Goal: Task Accomplishment & Management: Manage account settings

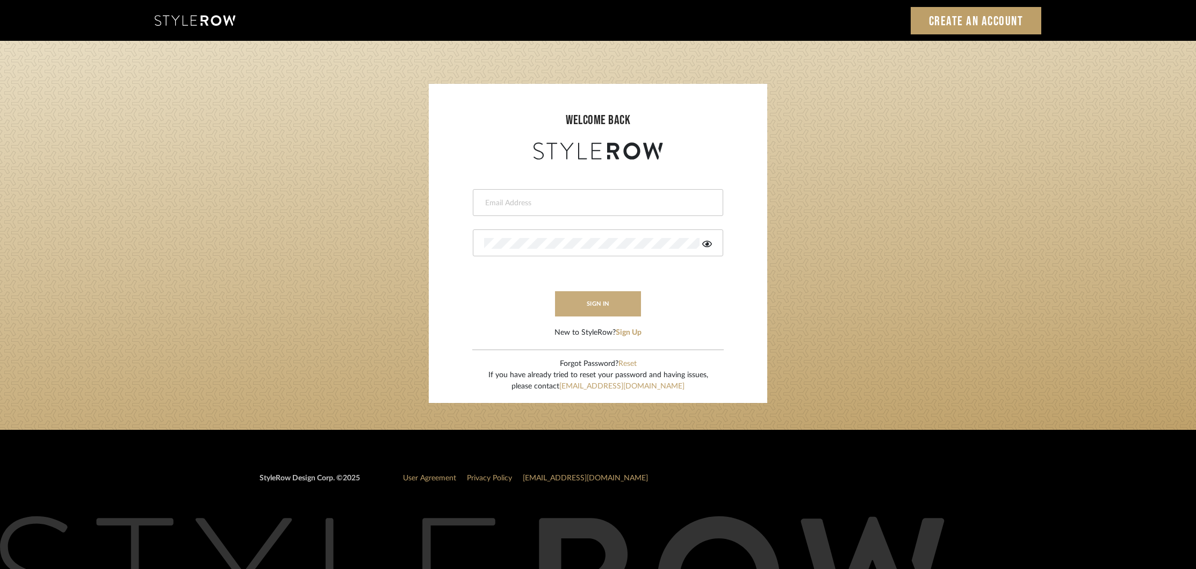
type input "[EMAIL_ADDRESS][DOMAIN_NAME]"
click at [589, 307] on button "sign in" at bounding box center [598, 303] width 86 height 25
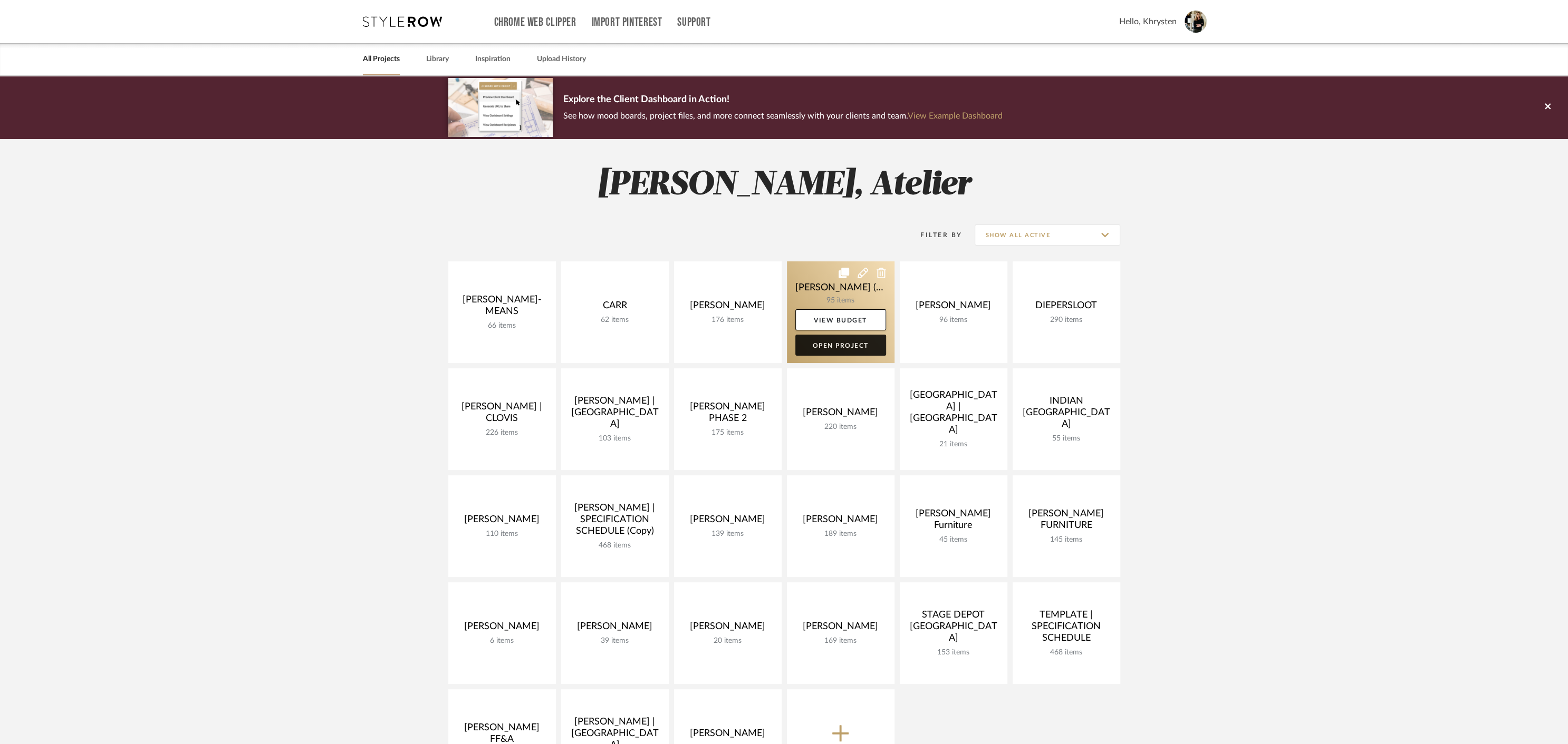
click at [834, 345] on link "Open Project" at bounding box center [840, 345] width 90 height 21
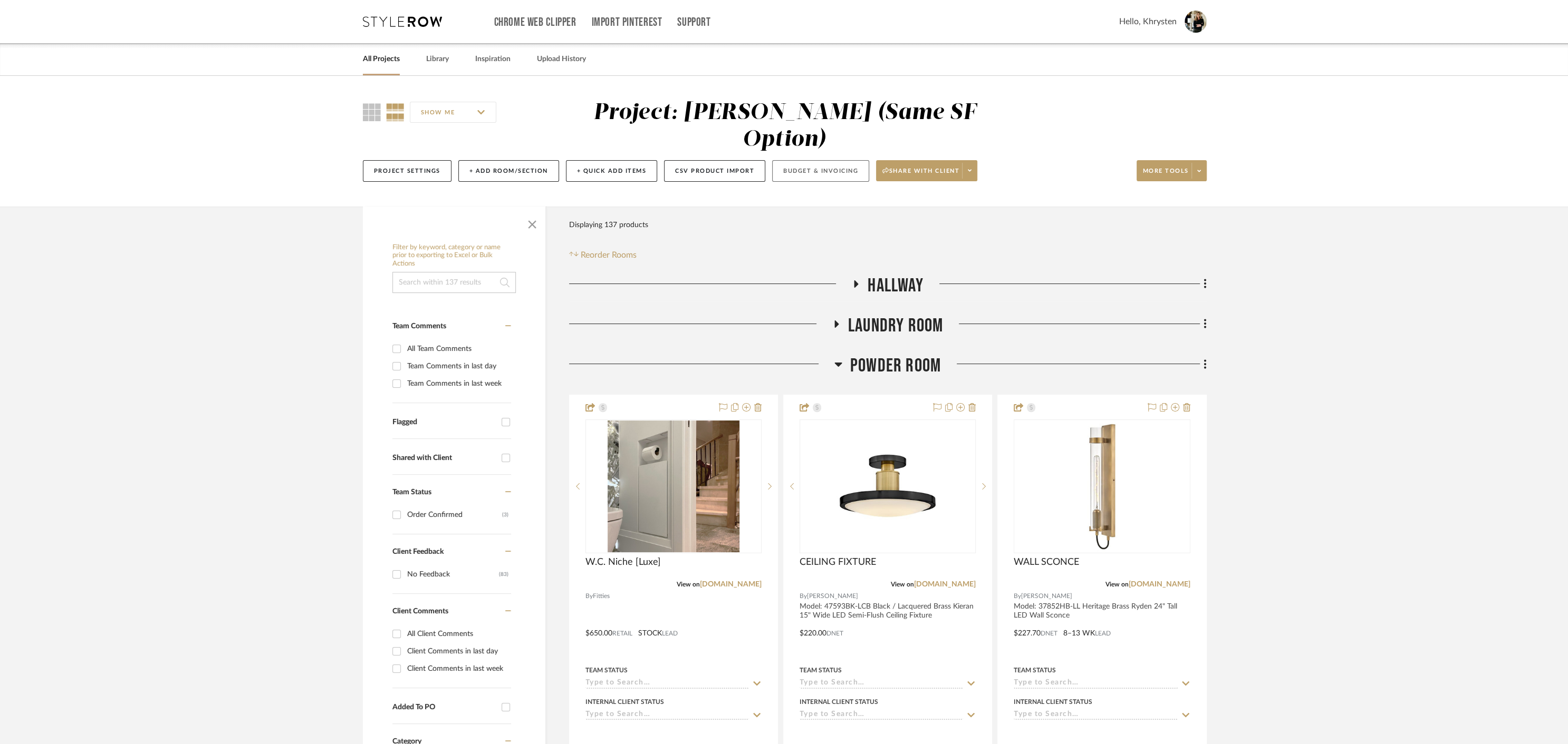
click at [804, 160] on button "Budget & Invoicing" at bounding box center [820, 171] width 97 height 22
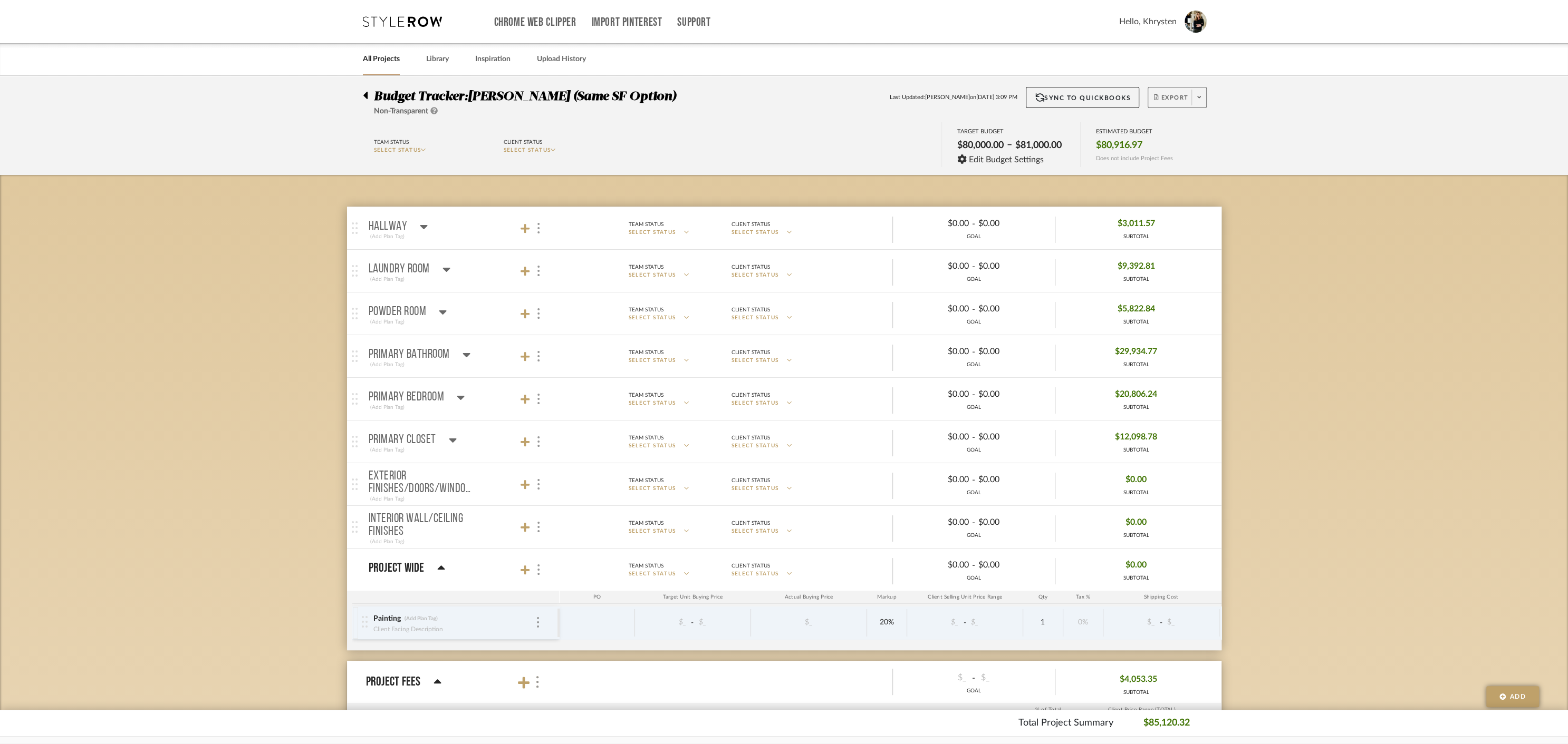
click at [1176, 94] on span "Export" at bounding box center [1170, 102] width 34 height 16
click at [1181, 175] on span "Create PO" at bounding box center [1173, 178] width 33 height 9
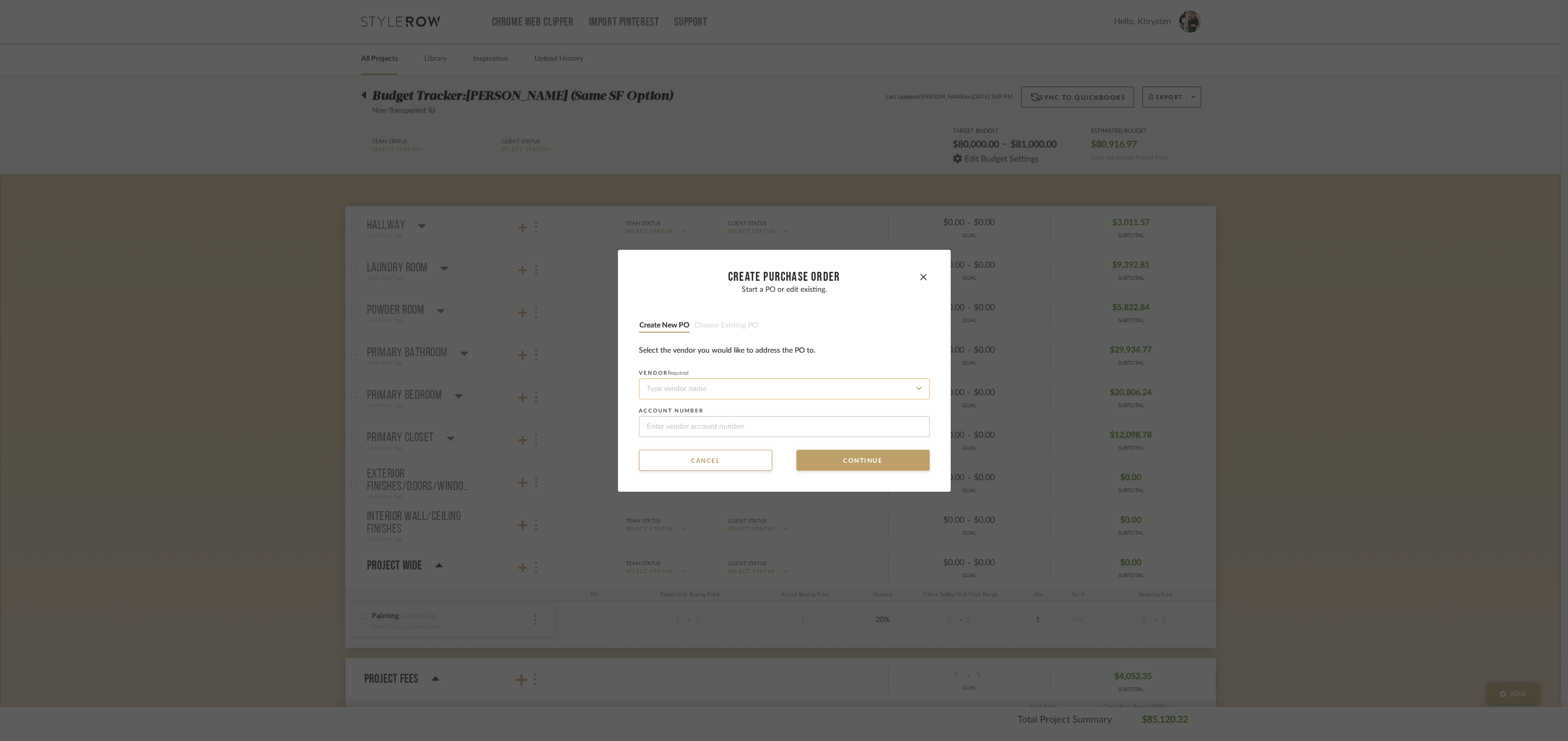
drag, startPoint x: 675, startPoint y: 377, endPoint x: 677, endPoint y: 391, distance: 14.1
click at [675, 377] on fieldset "Vendor Required" at bounding box center [785, 385] width 291 height 29
click at [678, 390] on input at bounding box center [785, 388] width 291 height 21
click at [657, 327] on button "Create new PO" at bounding box center [665, 326] width 51 height 10
click at [690, 390] on input at bounding box center [785, 388] width 291 height 21
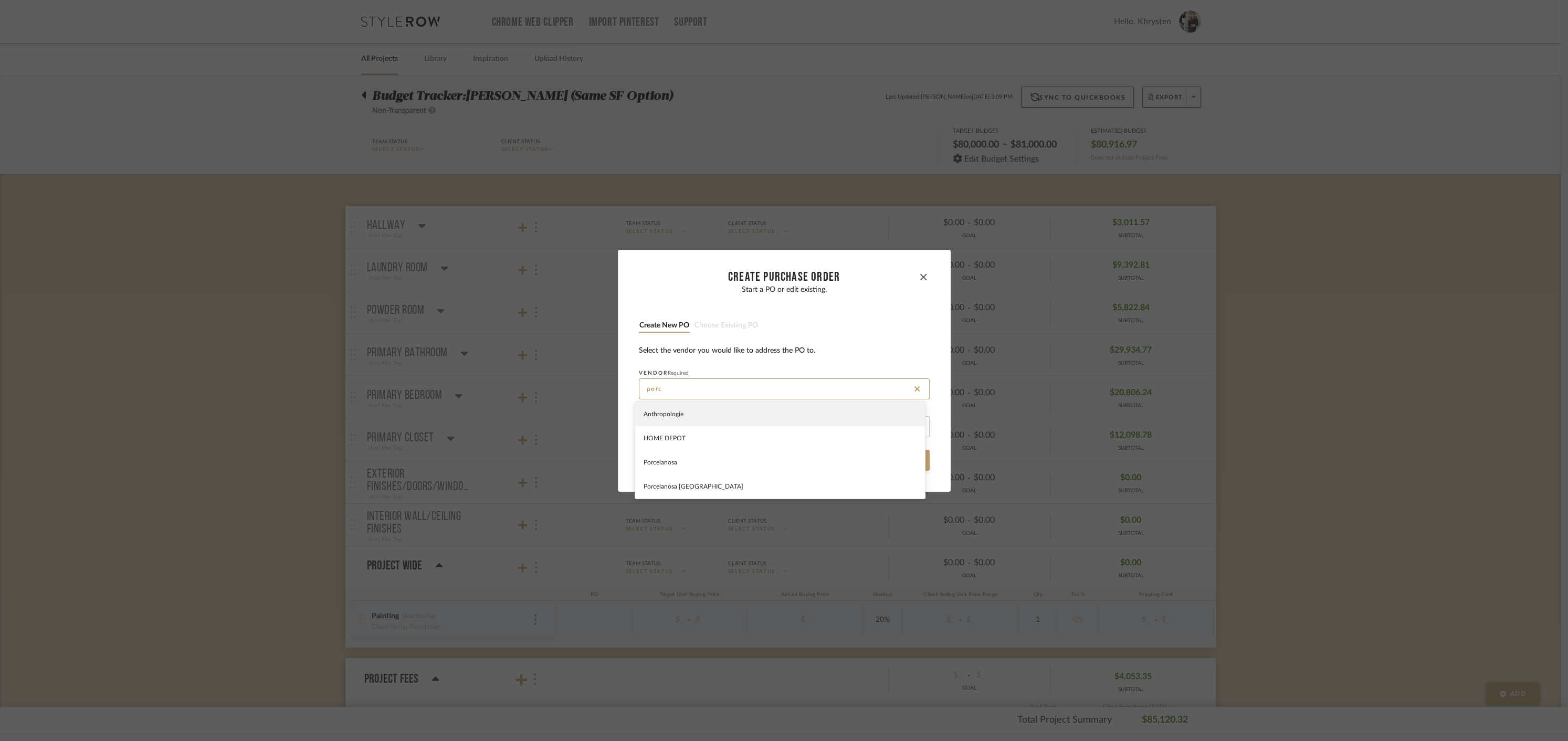
type input "porc"
click at [662, 463] on button "Cancel" at bounding box center [706, 459] width 133 height 21
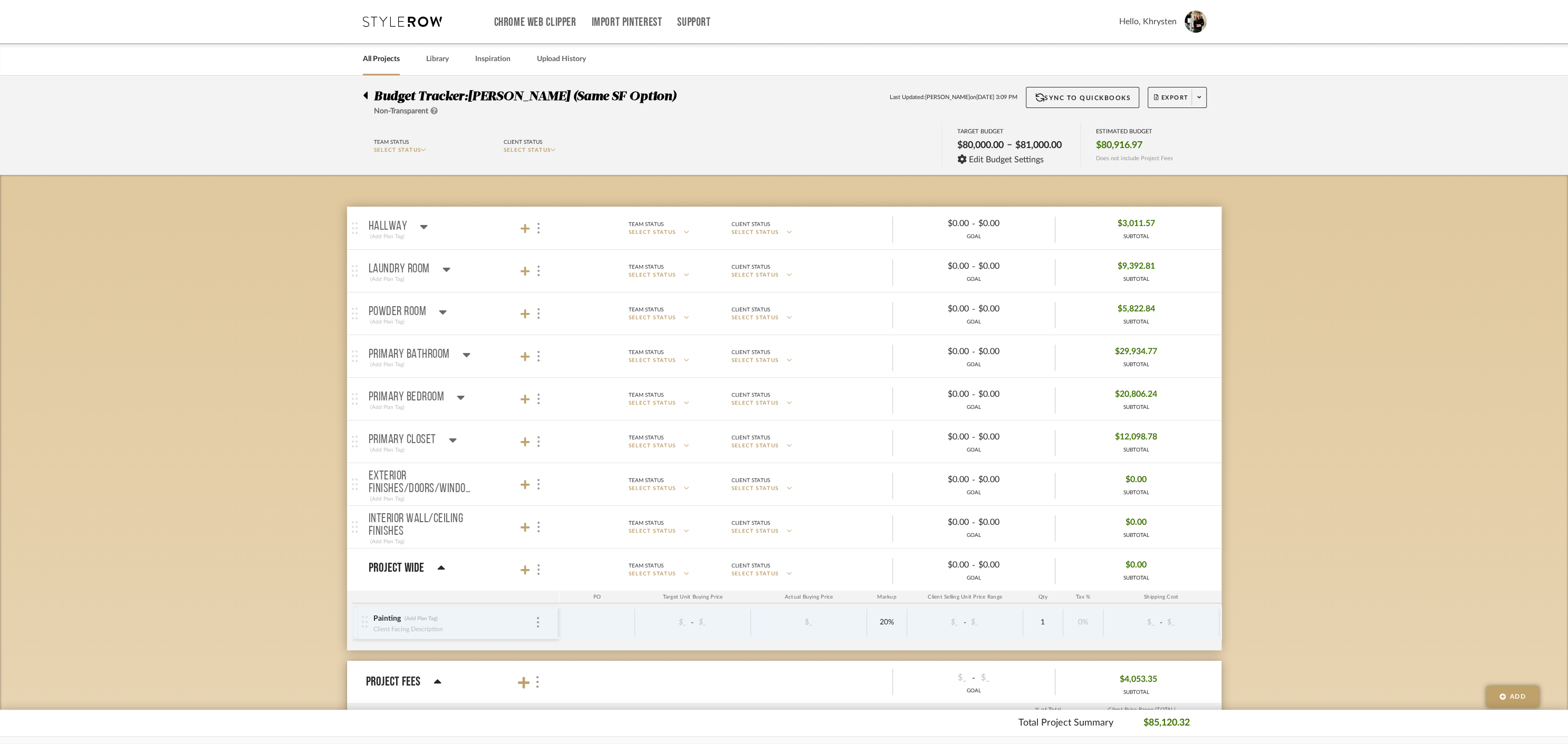
click at [423, 224] on icon at bounding box center [424, 226] width 8 height 13
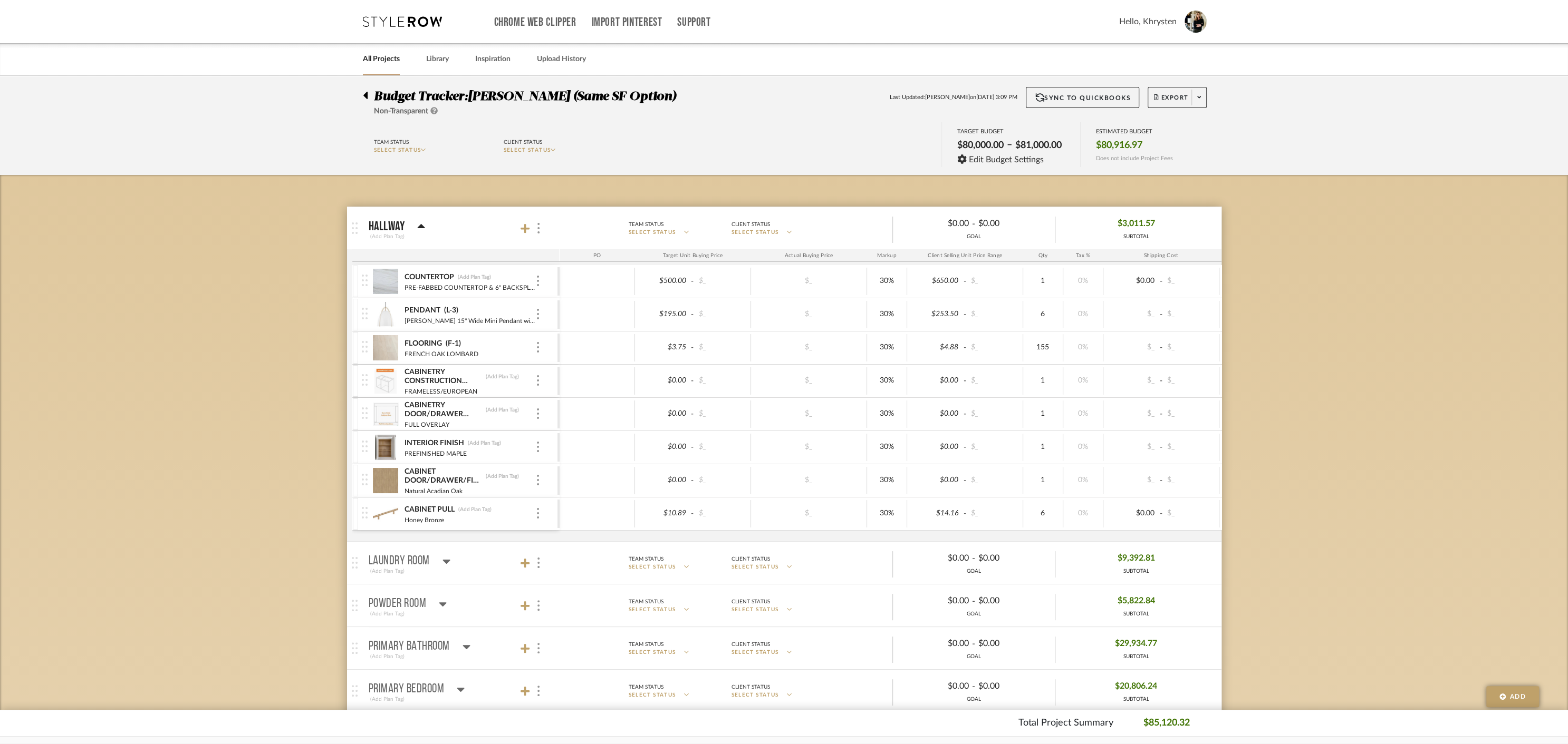
click at [423, 224] on icon at bounding box center [421, 226] width 8 height 13
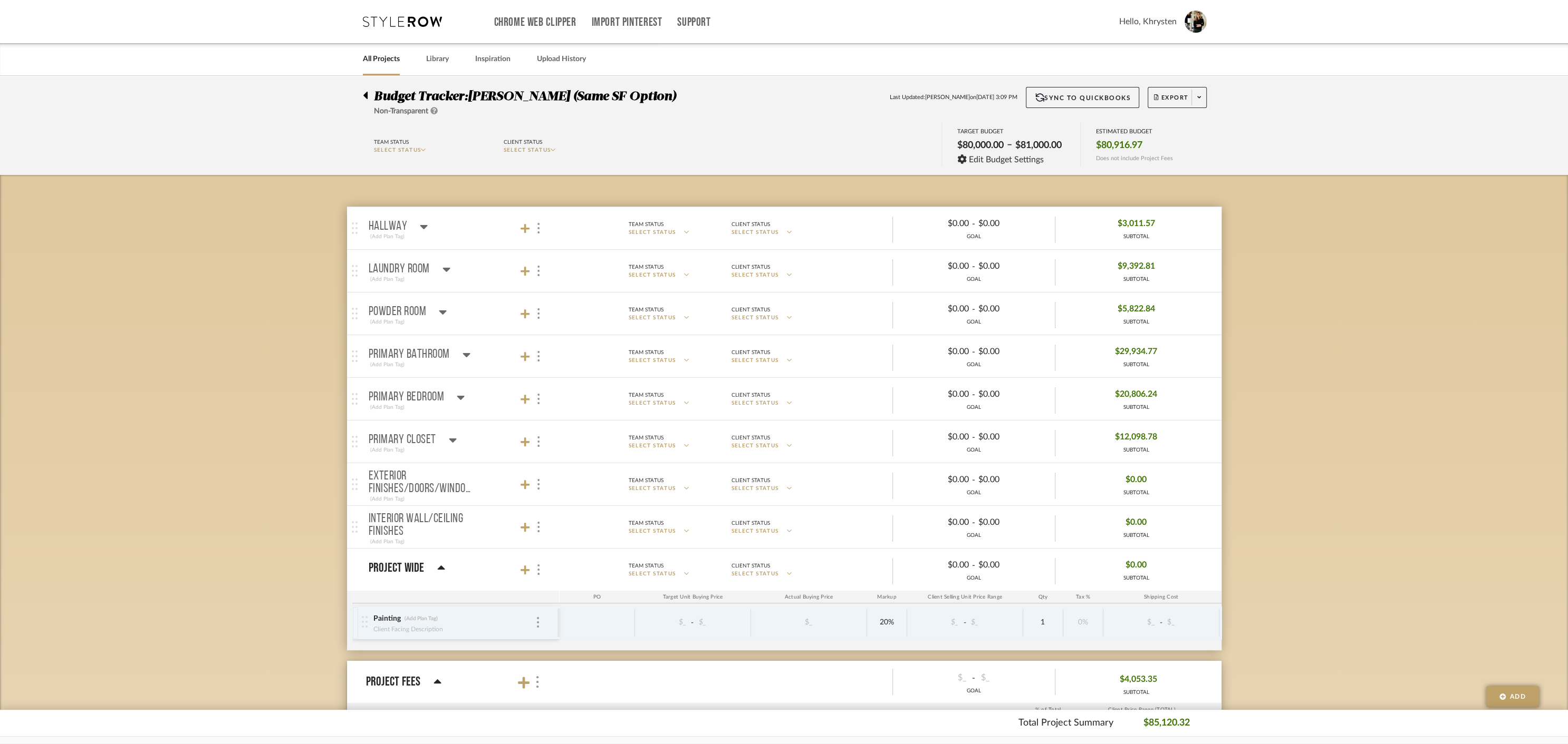
click at [447, 268] on icon at bounding box center [447, 270] width 8 height 4
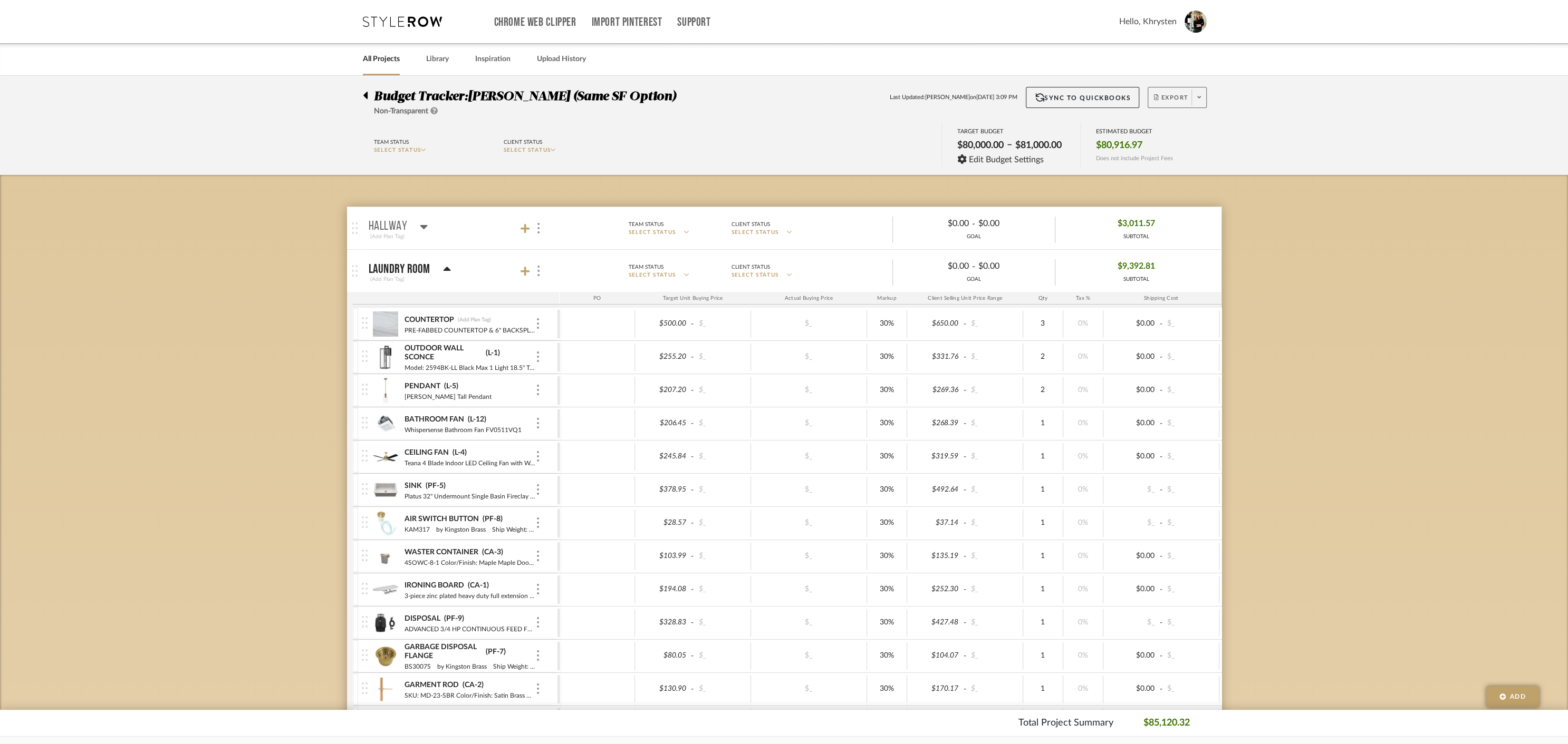
click at [1164, 96] on span "Export" at bounding box center [1170, 102] width 34 height 16
click at [1178, 178] on span "Create PO" at bounding box center [1173, 178] width 33 height 9
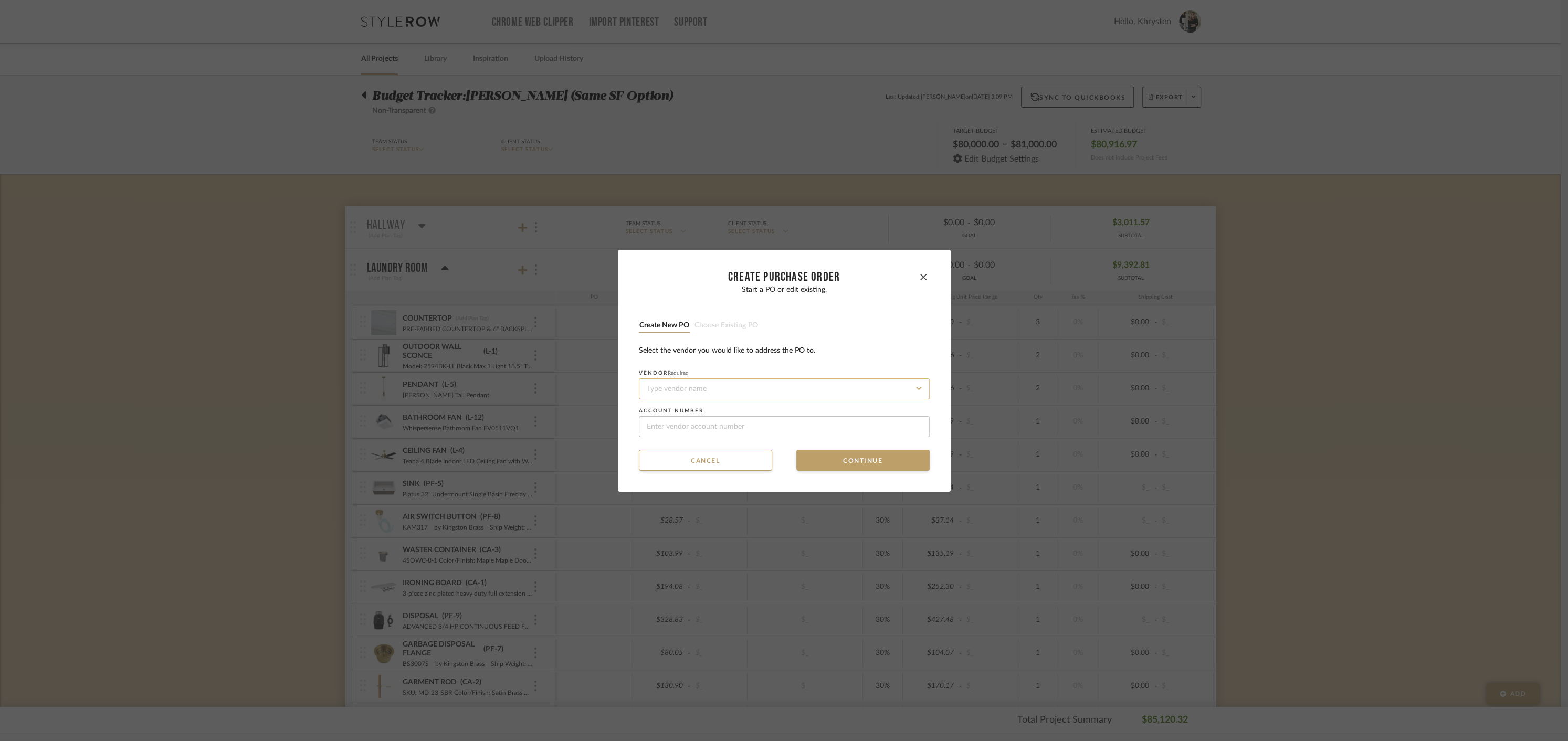
click at [688, 385] on input at bounding box center [785, 388] width 291 height 21
click at [695, 417] on div "Porcelanosa" at bounding box center [780, 414] width 289 height 24
type input "Porcelanosa"
click at [853, 459] on button "Continue" at bounding box center [863, 459] width 133 height 21
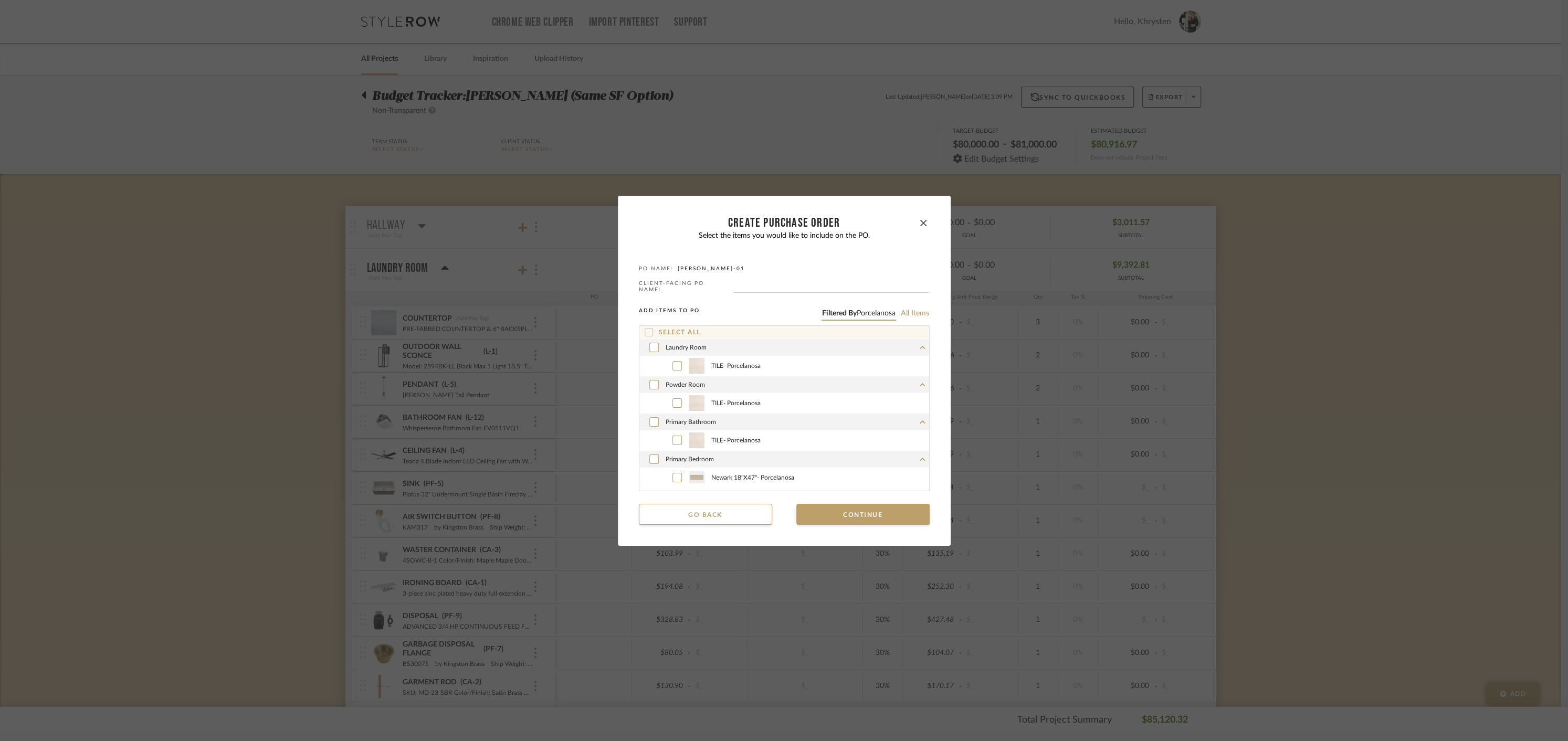
click at [645, 328] on icon at bounding box center [649, 332] width 8 height 8
click at [866, 511] on button "Continue" at bounding box center [863, 514] width 133 height 21
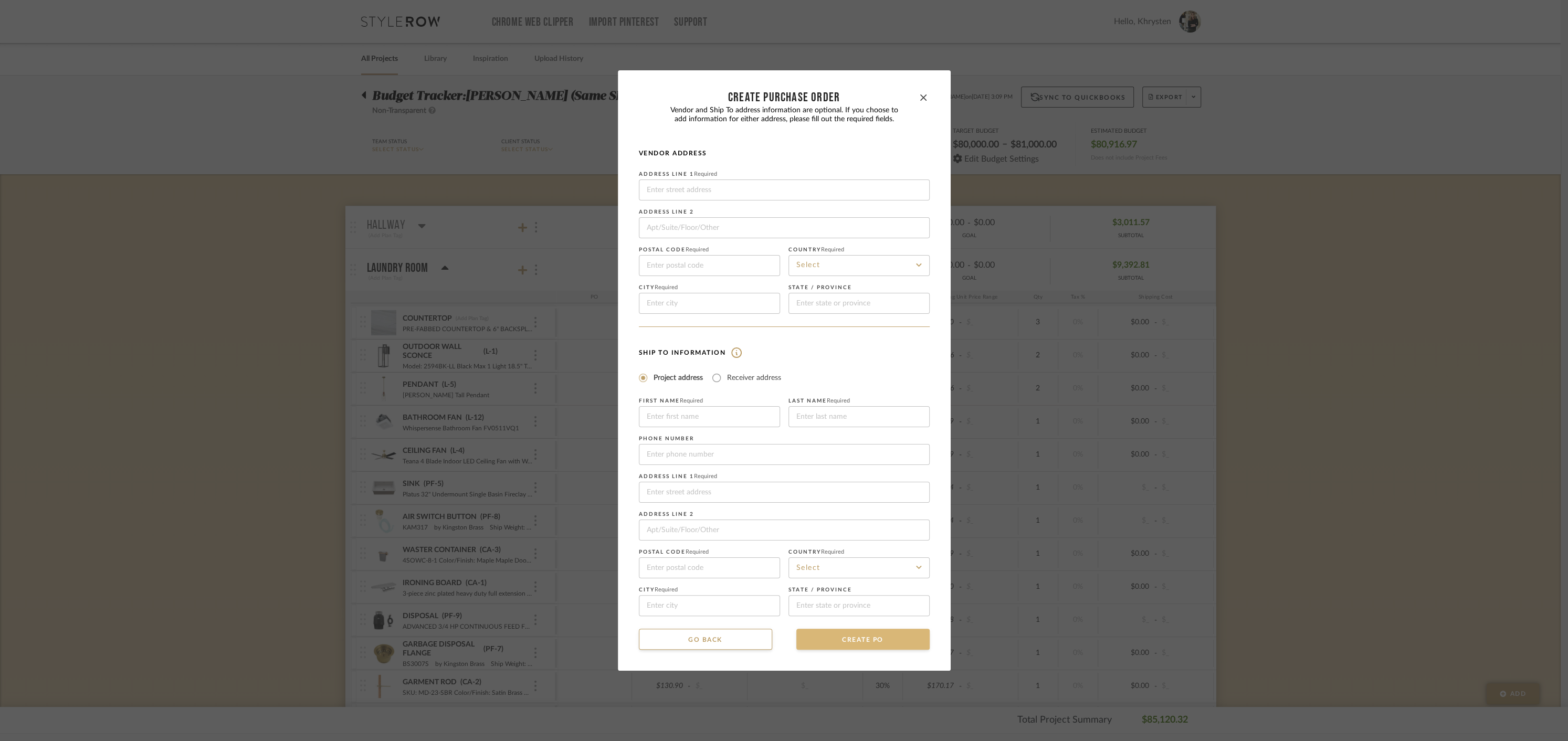
click at [878, 643] on button "CREATE PO" at bounding box center [863, 638] width 133 height 21
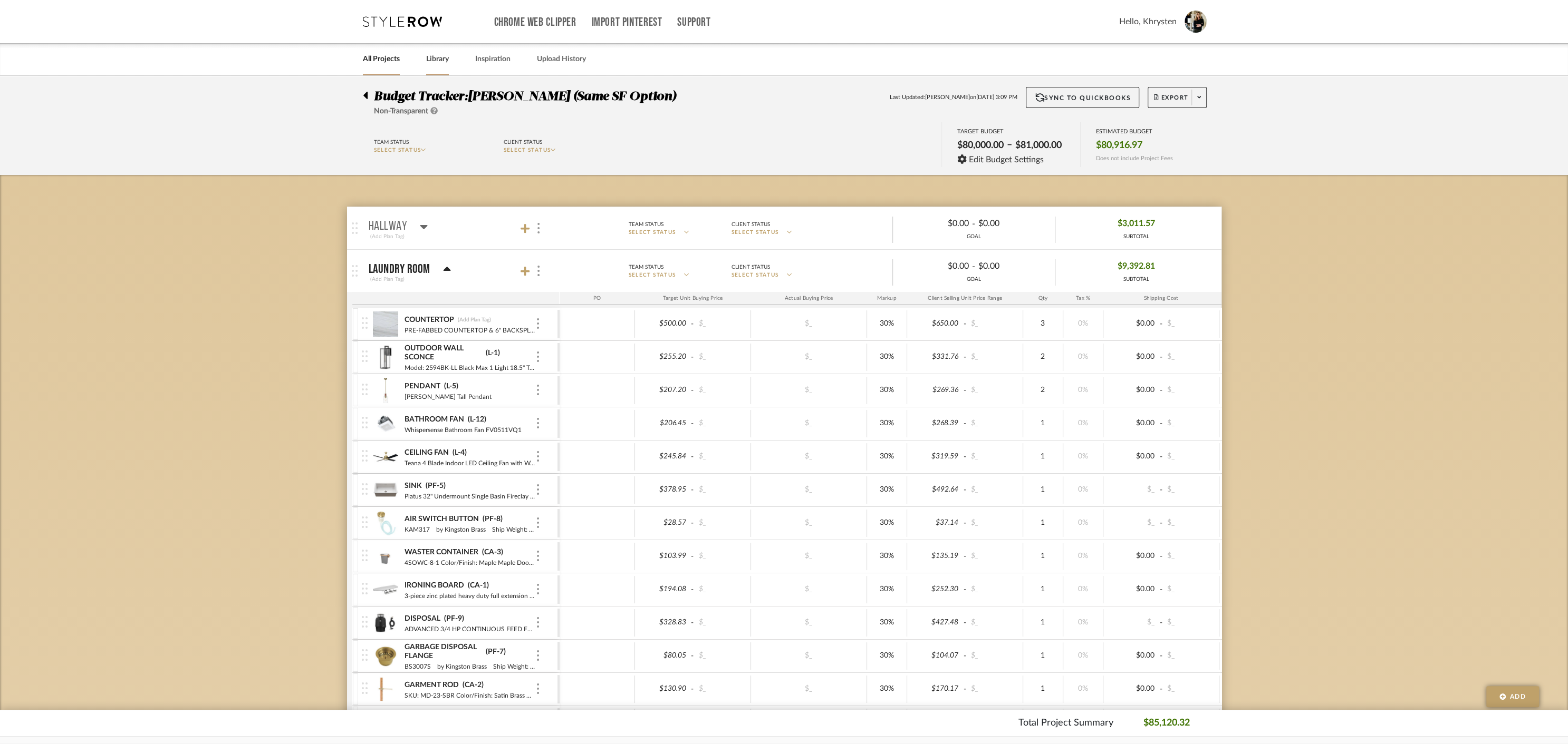
click at [437, 58] on link "Library" at bounding box center [437, 59] width 23 height 15
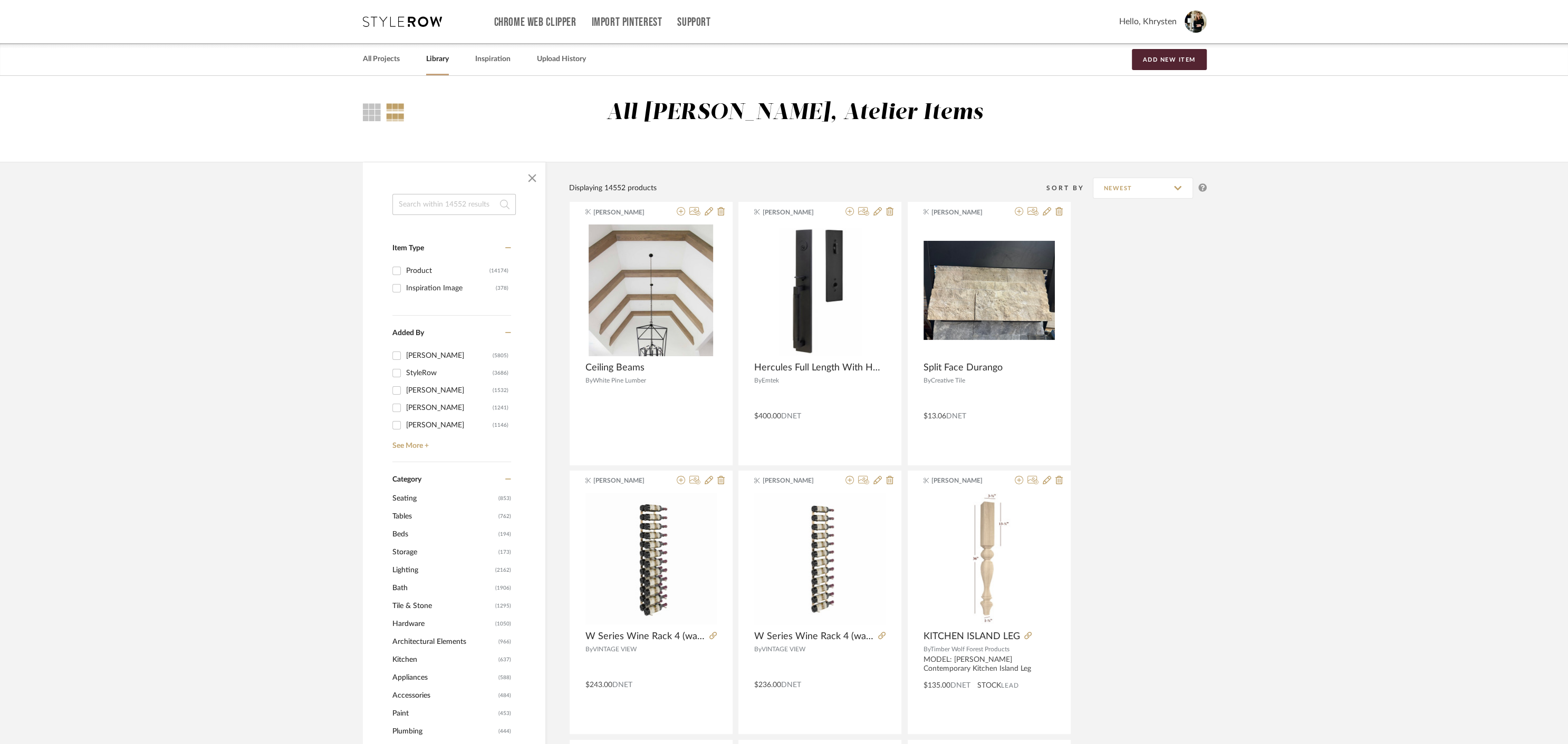
click at [453, 203] on input at bounding box center [455, 204] width 124 height 21
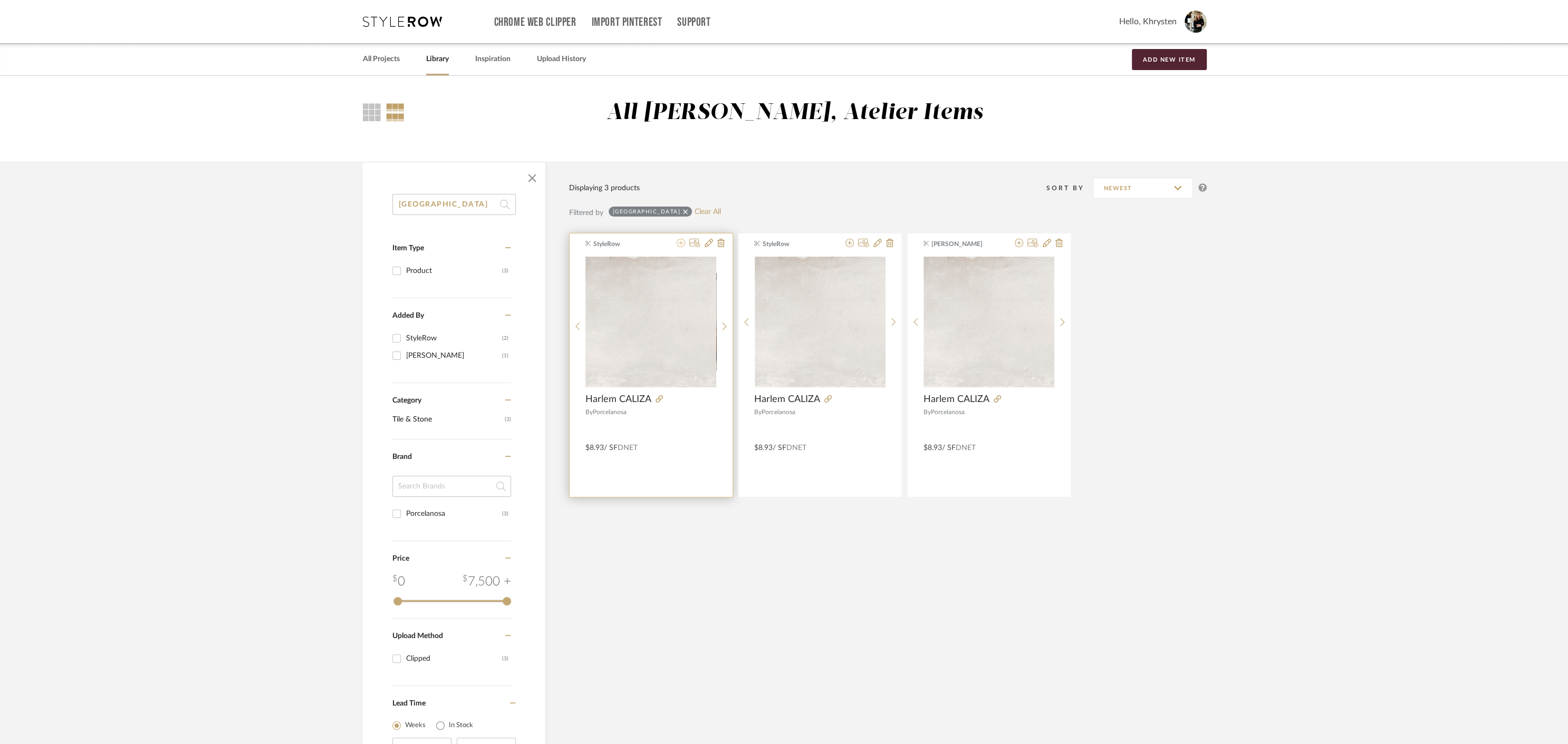
type input "[GEOGRAPHIC_DATA]"
click at [680, 244] on icon at bounding box center [680, 242] width 9 height 9
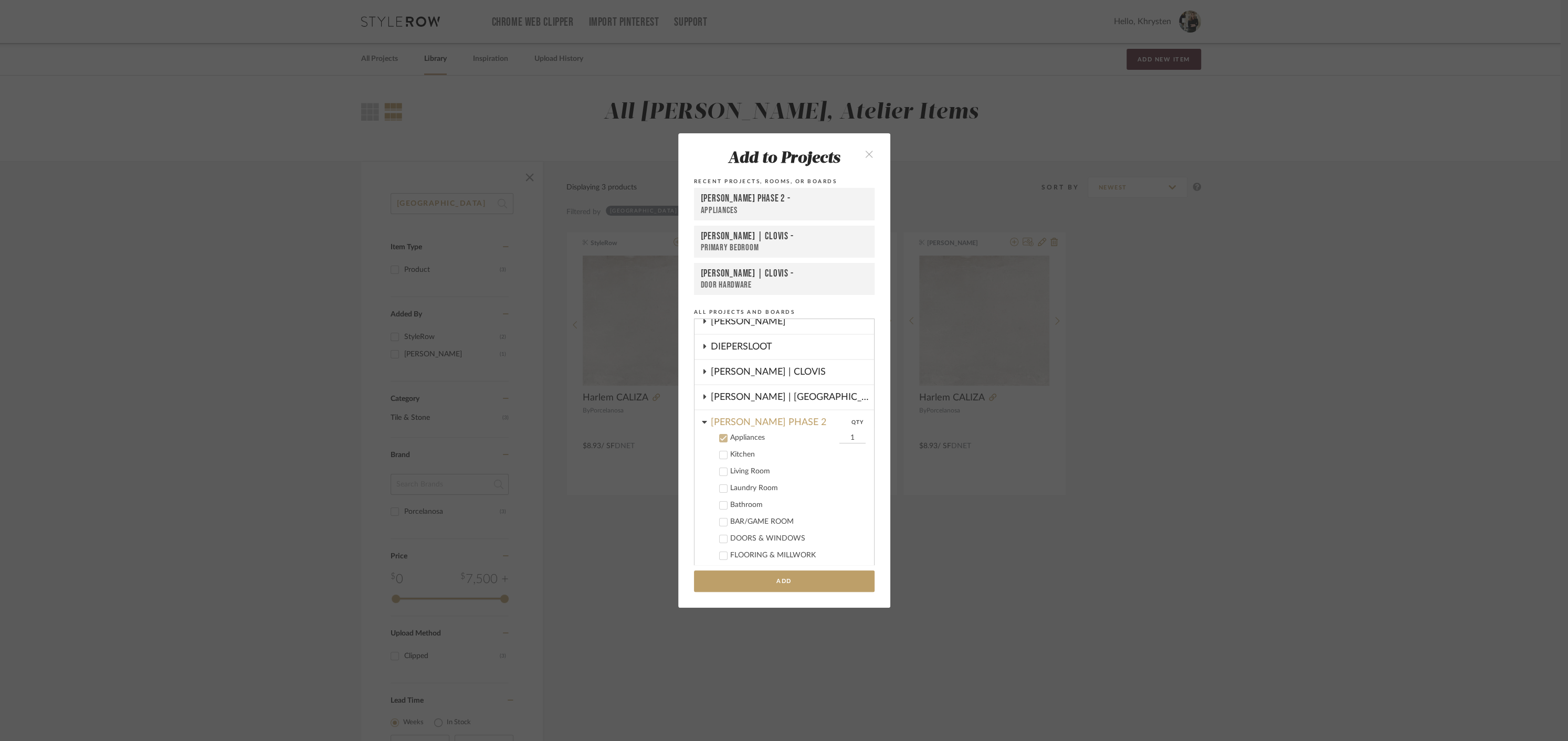
scroll to position [244, 0]
drag, startPoint x: 833, startPoint y: 327, endPoint x: 862, endPoint y: 327, distance: 29.0
click at [862, 327] on div "Appliances 1 Kitchen Living Room Laundry Room Bathroom BAR/GAME ROOM DOORS & WI…" at bounding box center [785, 413] width 180 height 186
click at [719, 327] on icon at bounding box center [723, 328] width 8 height 8
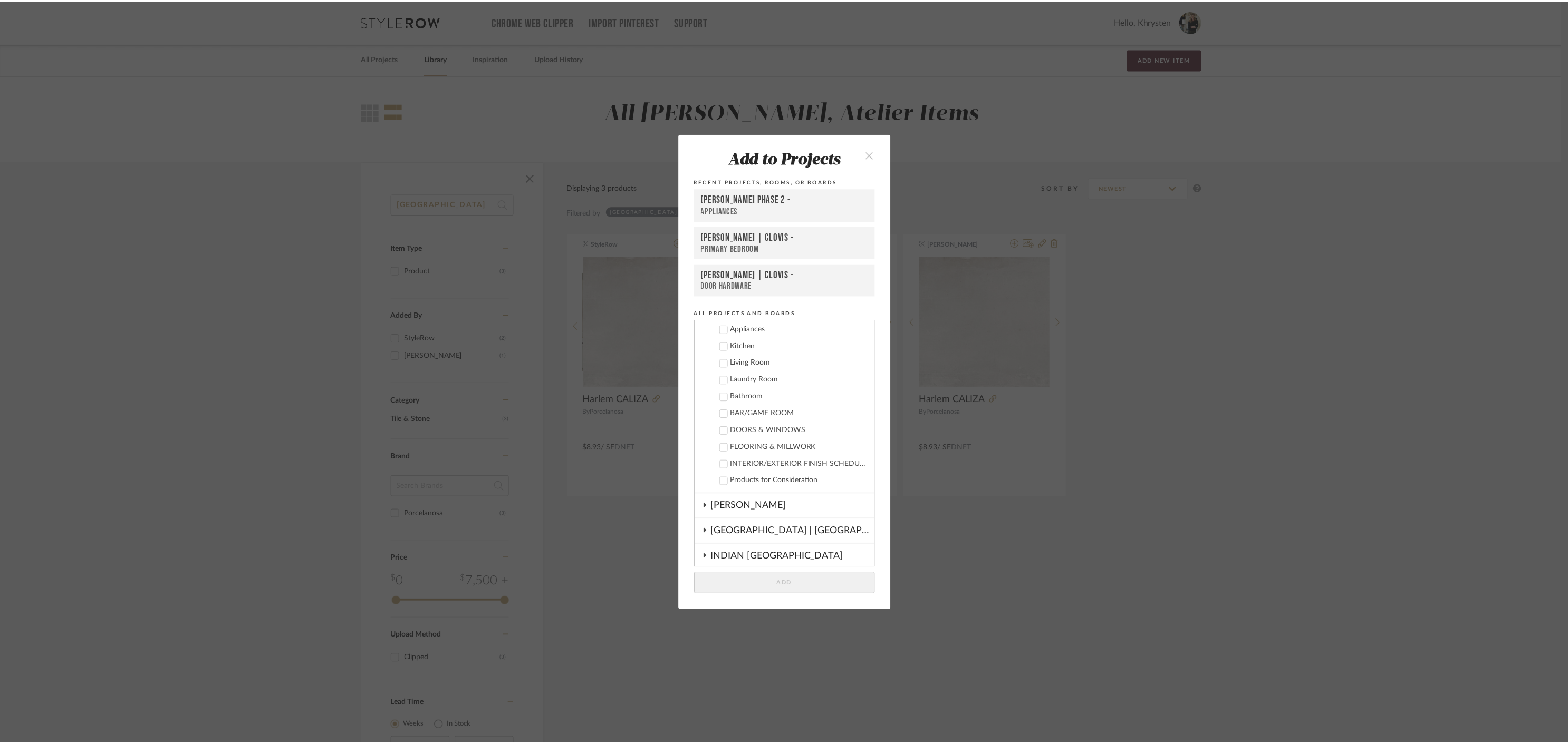
scroll to position [0, 0]
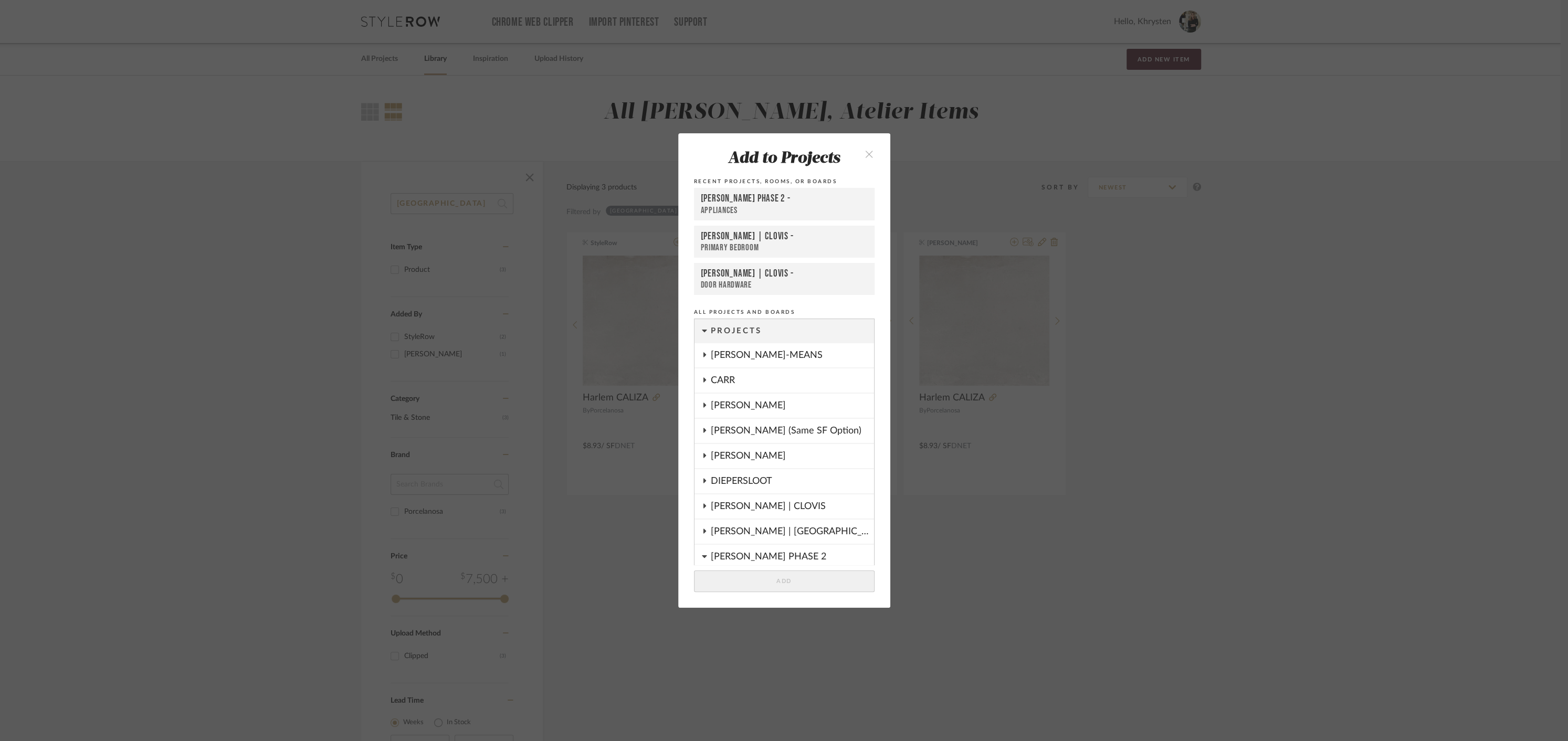
click at [705, 432] on cdk-nested-tree-node "[PERSON_NAME] (Same SF Option)" at bounding box center [785, 432] width 180 height 25
click at [700, 429] on icon at bounding box center [704, 430] width 9 height 5
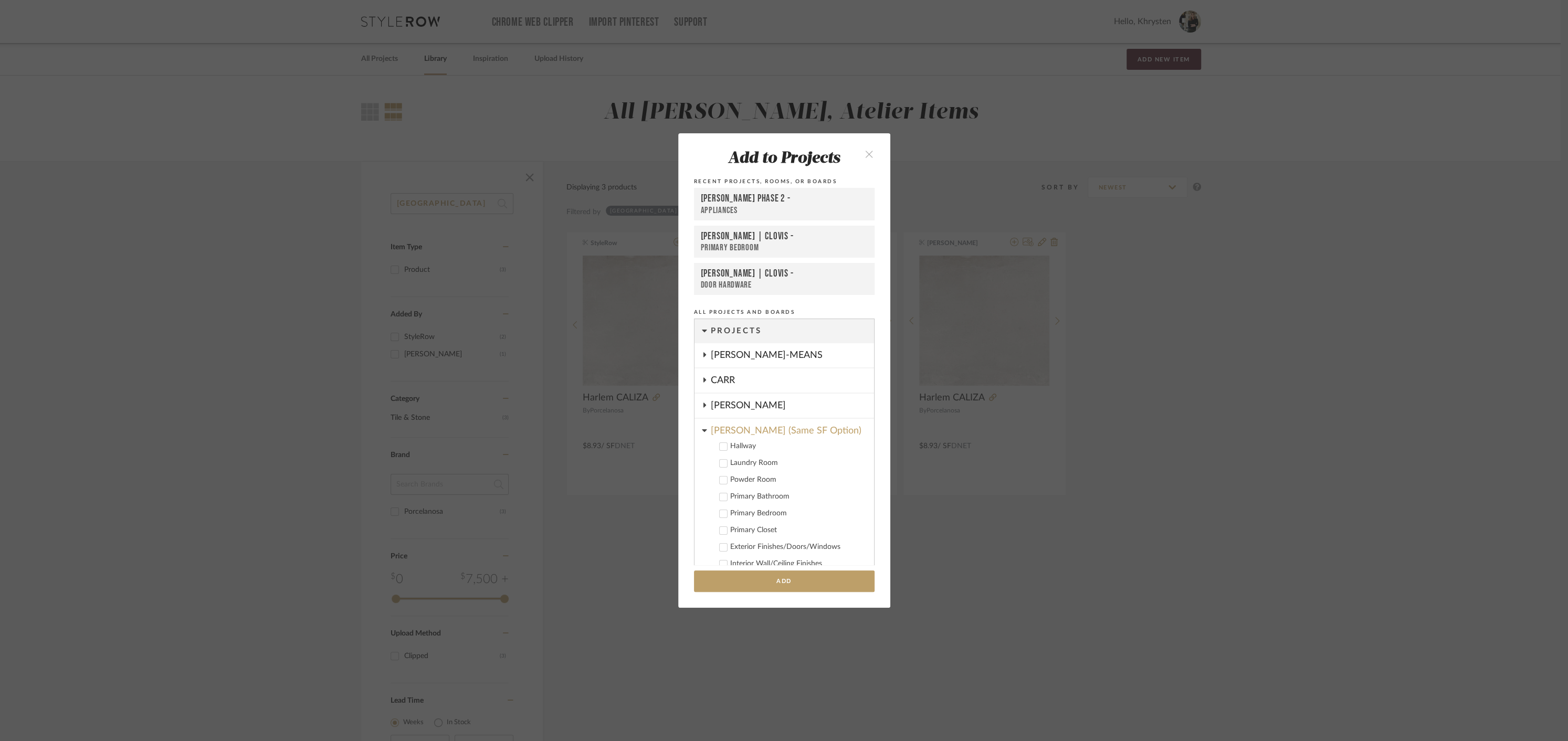
click at [719, 500] on icon at bounding box center [722, 497] width 7 height 5
click at [849, 498] on input "1" at bounding box center [852, 497] width 26 height 11
type input "186"
click at [801, 582] on button "Add" at bounding box center [784, 582] width 181 height 22
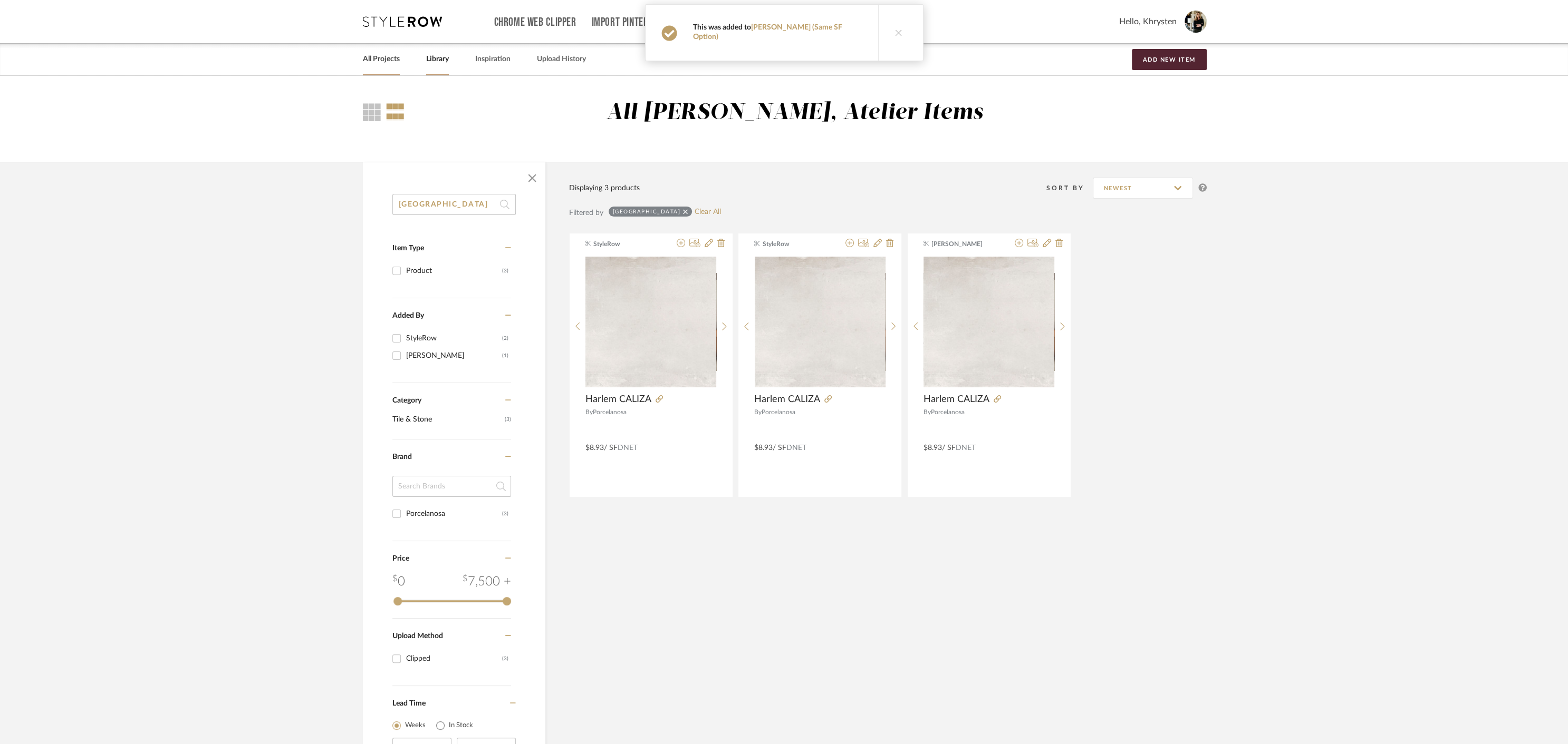
click at [376, 59] on link "All Projects" at bounding box center [382, 59] width 37 height 15
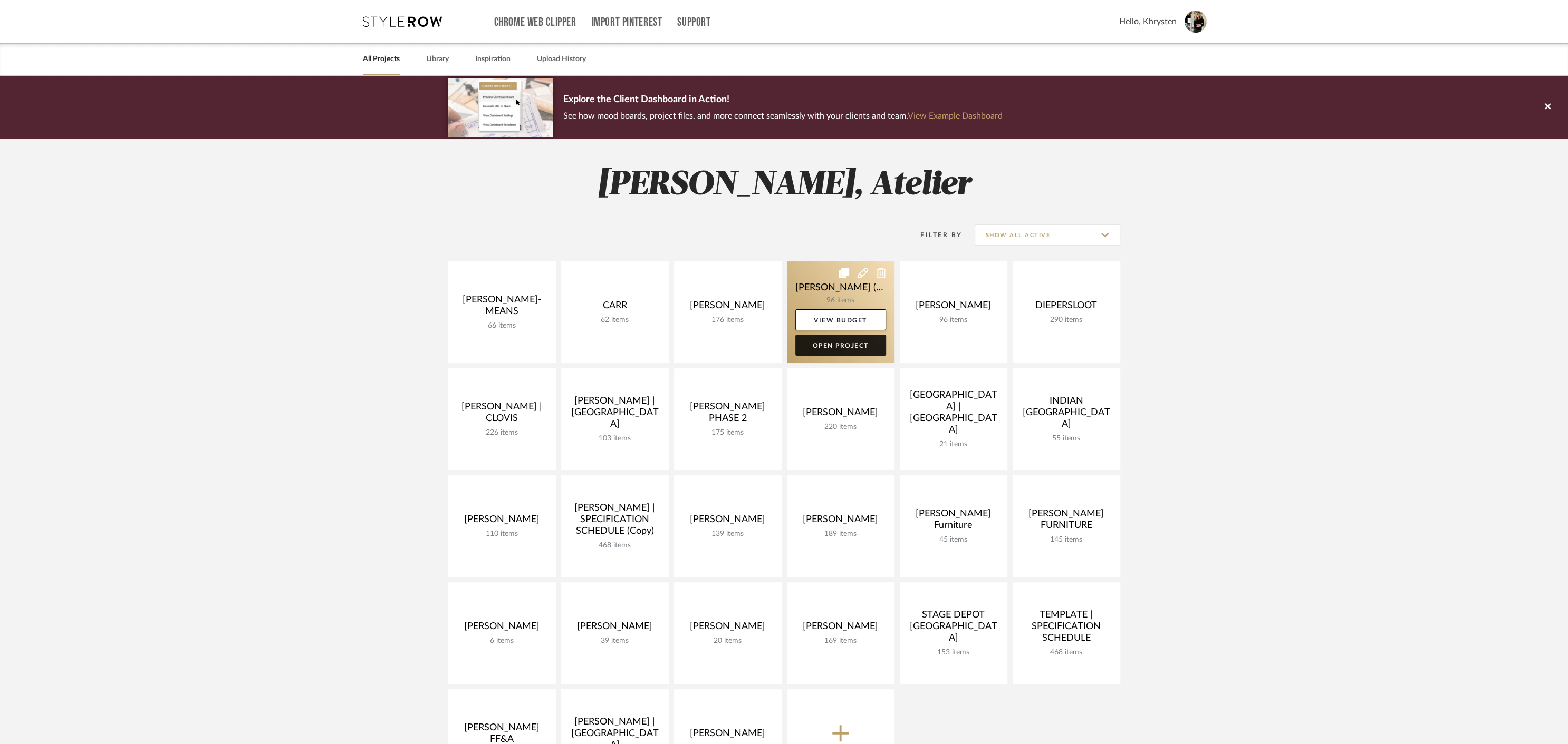
click at [831, 346] on link "Open Project" at bounding box center [840, 345] width 90 height 21
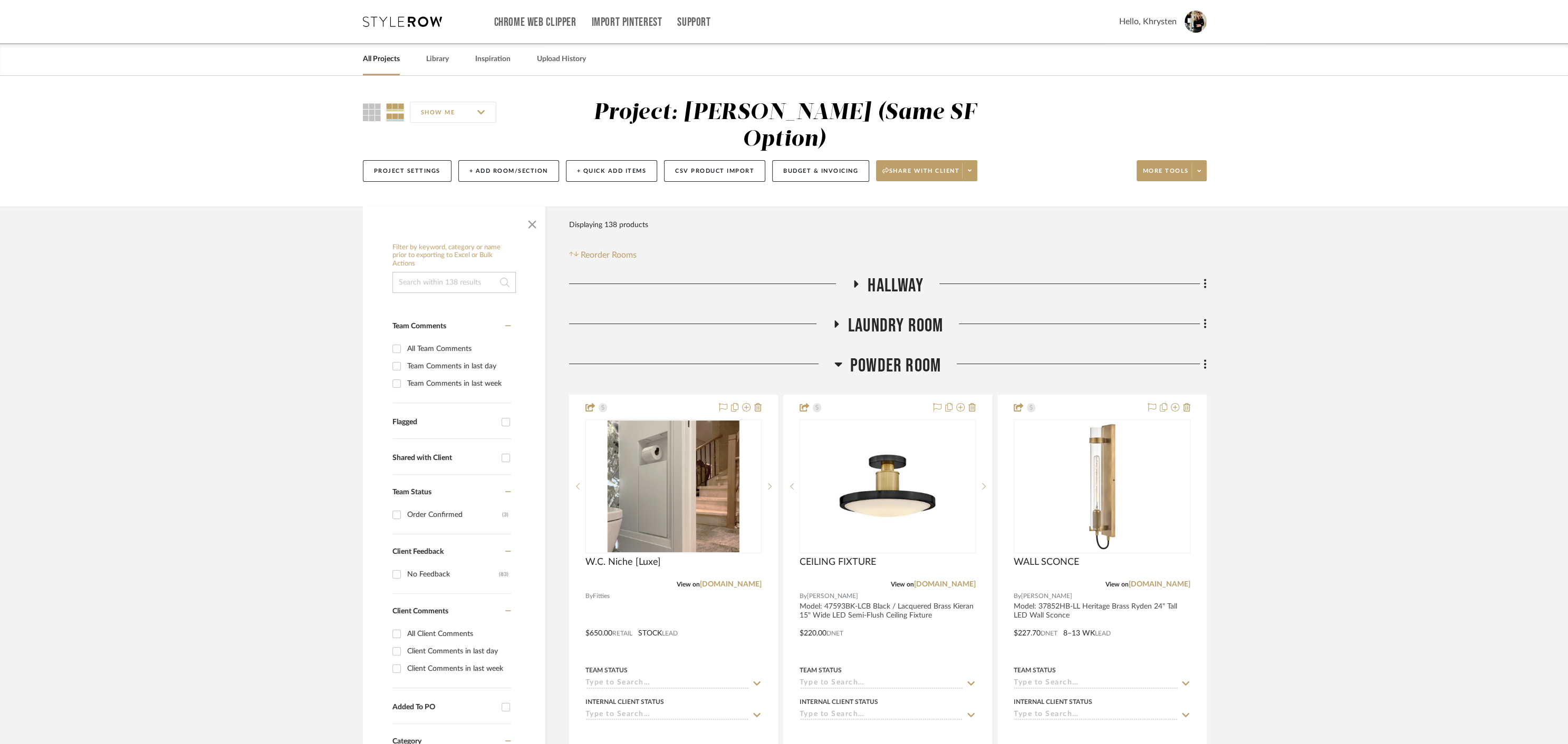
click at [838, 363] on icon at bounding box center [838, 365] width 8 height 4
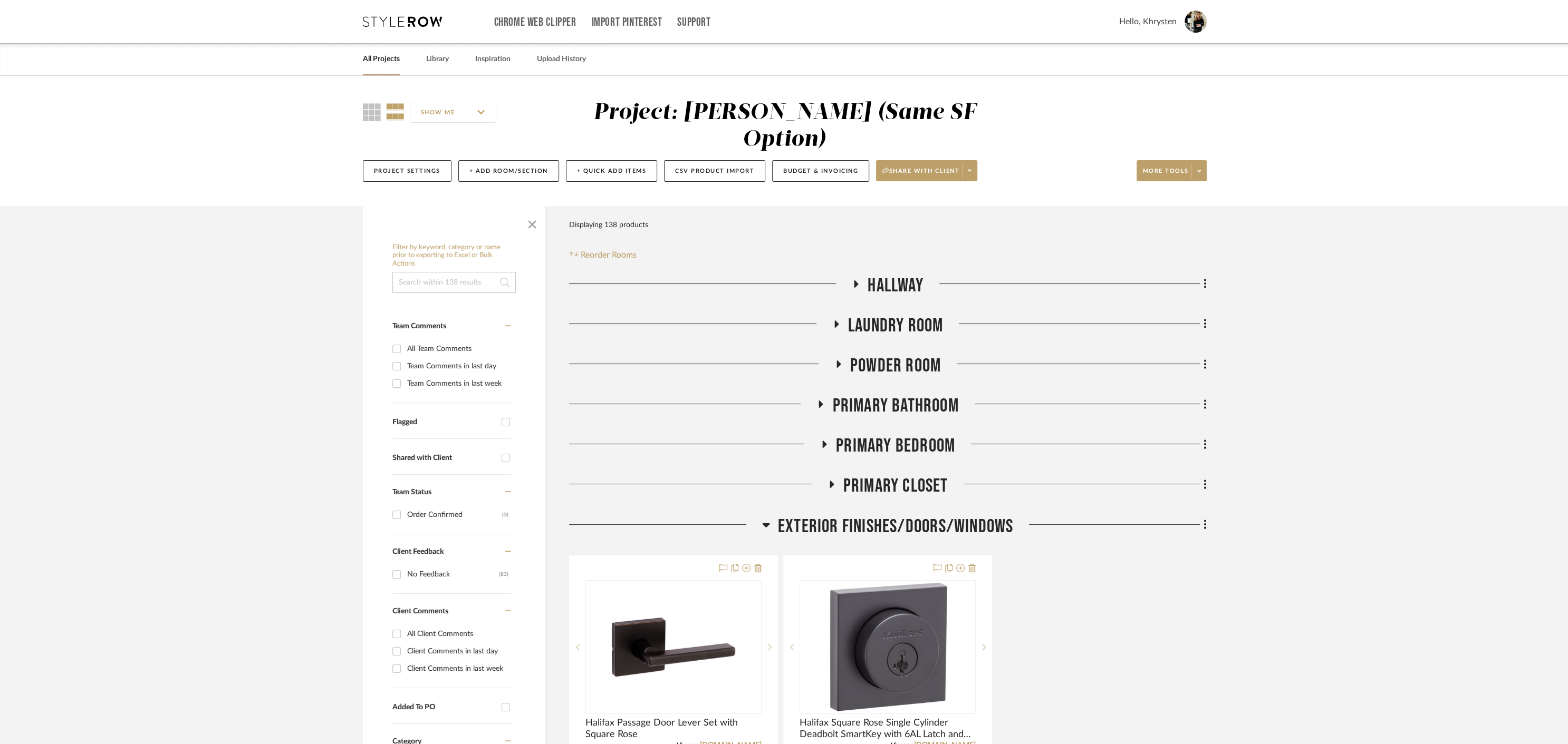
click at [821, 400] on icon at bounding box center [820, 404] width 13 height 8
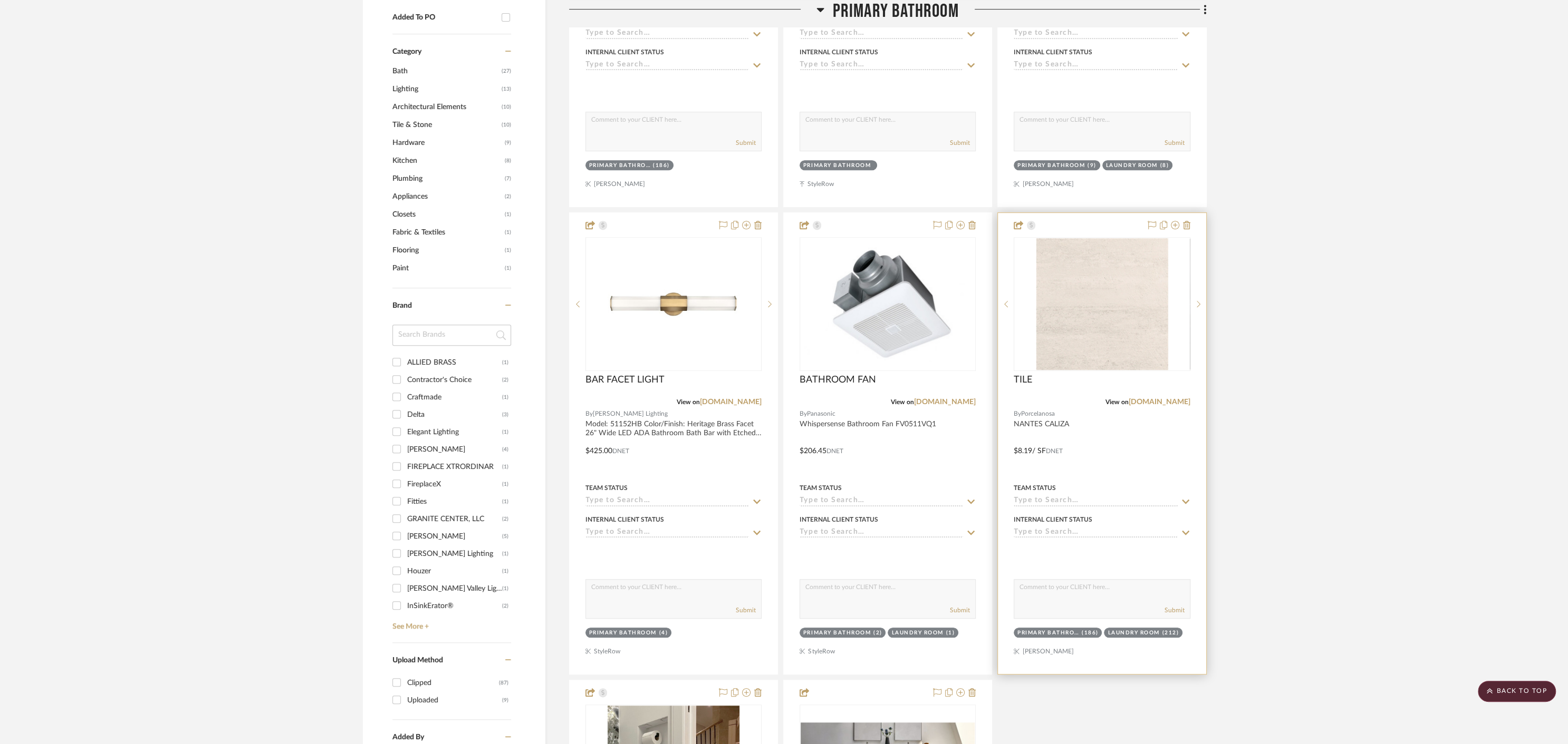
scroll to position [691, 0]
click at [1188, 220] on icon at bounding box center [1187, 224] width 8 height 9
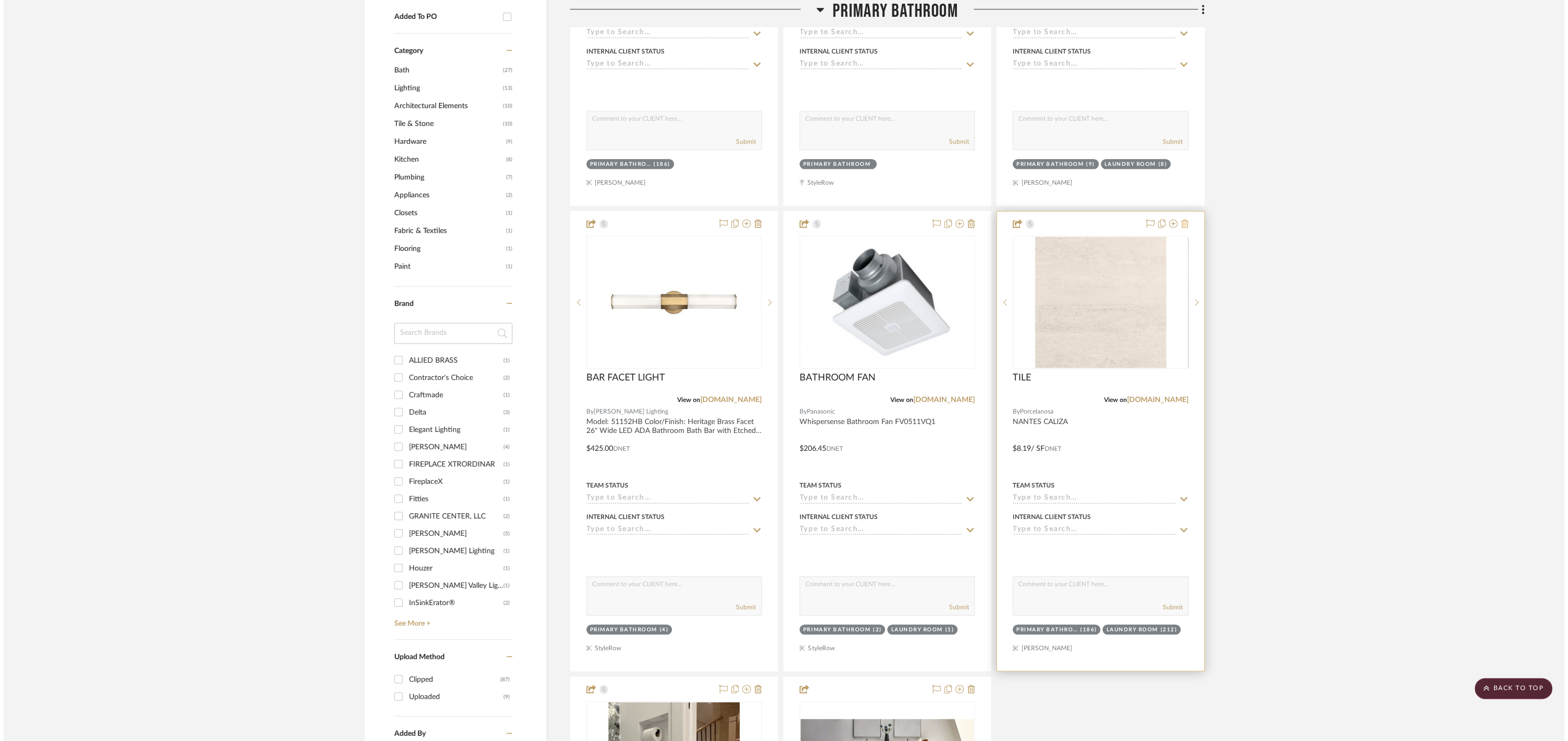
scroll to position [0, 0]
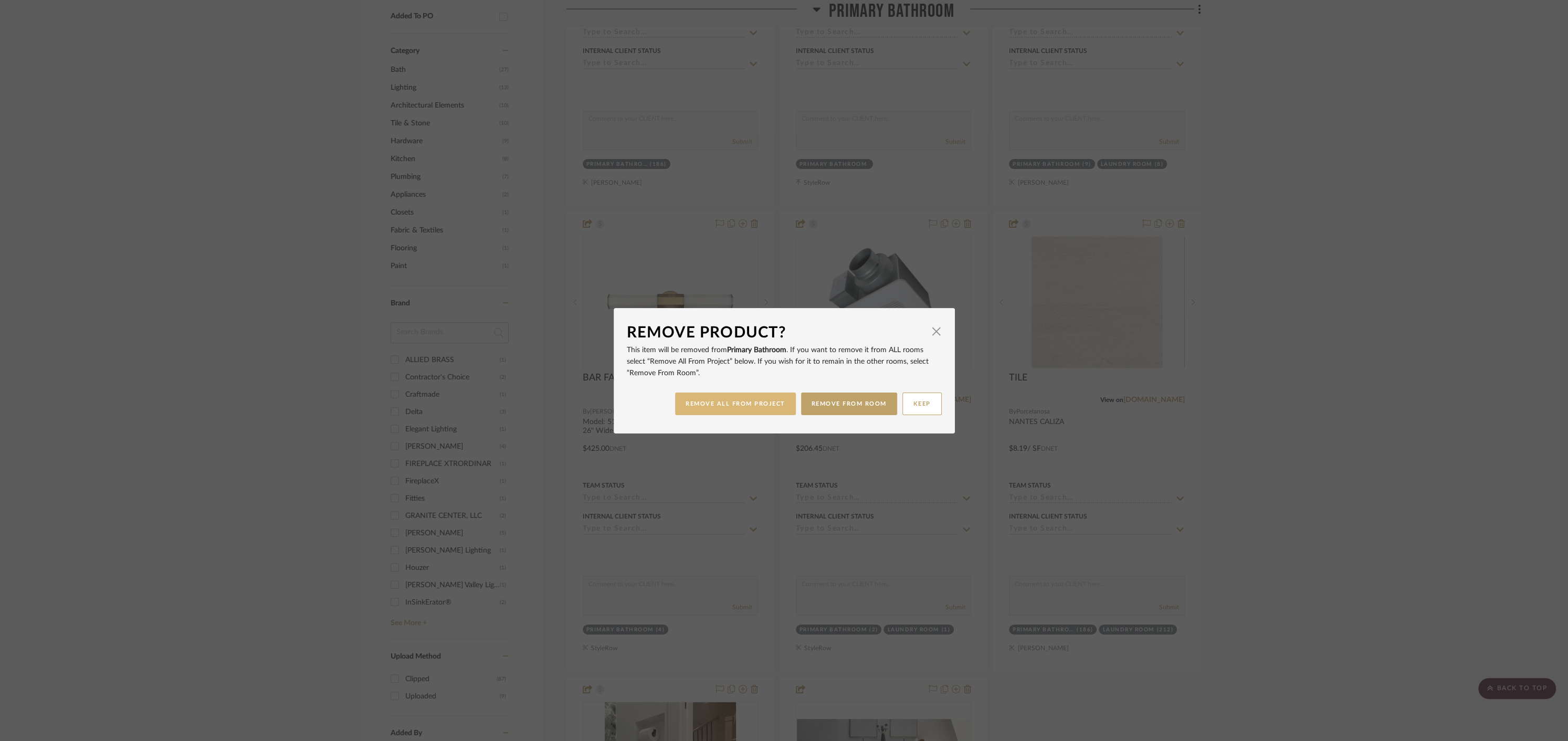
click at [732, 402] on button "REMOVE ALL FROM PROJECT" at bounding box center [736, 404] width 121 height 22
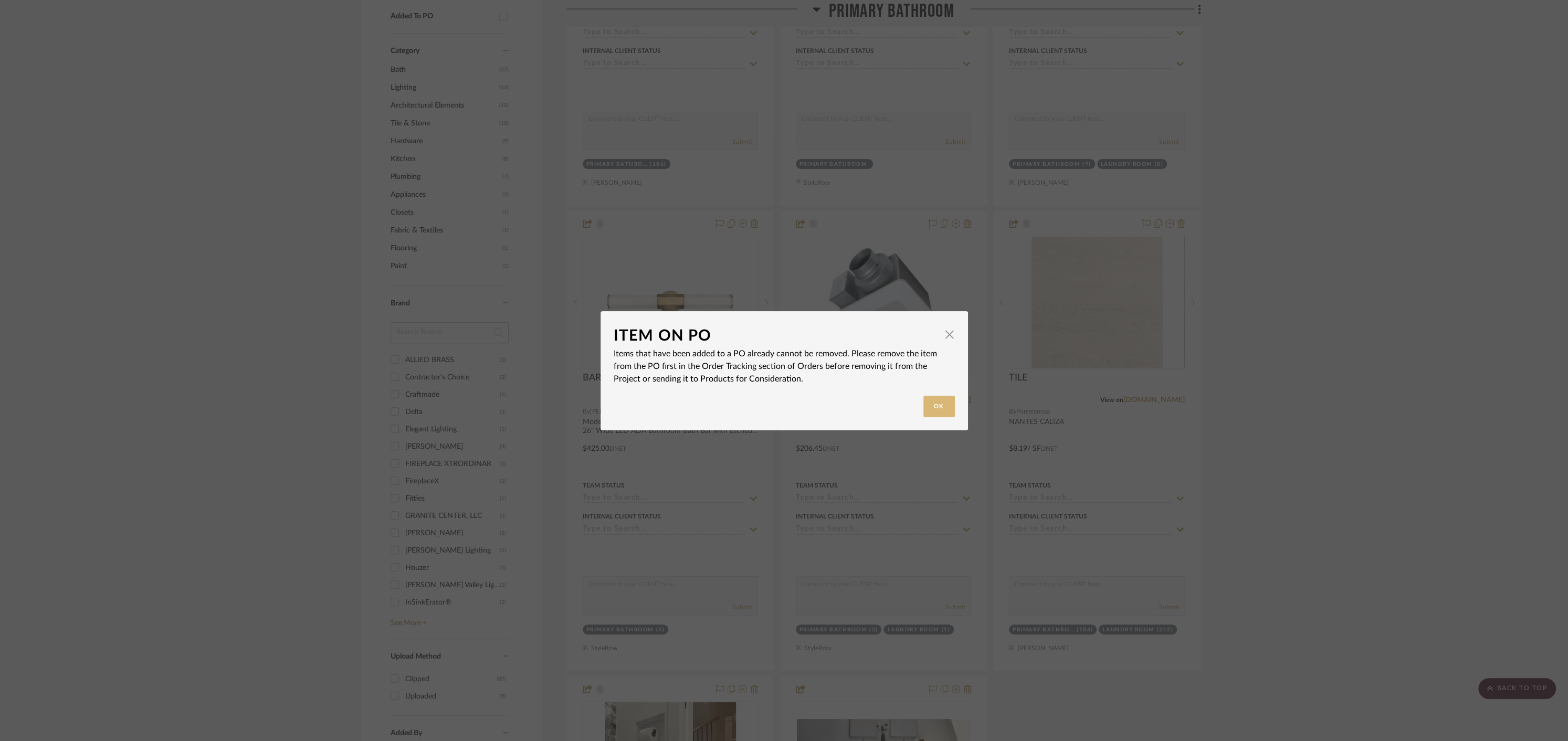
click at [933, 405] on button "Ok" at bounding box center [939, 407] width 31 height 22
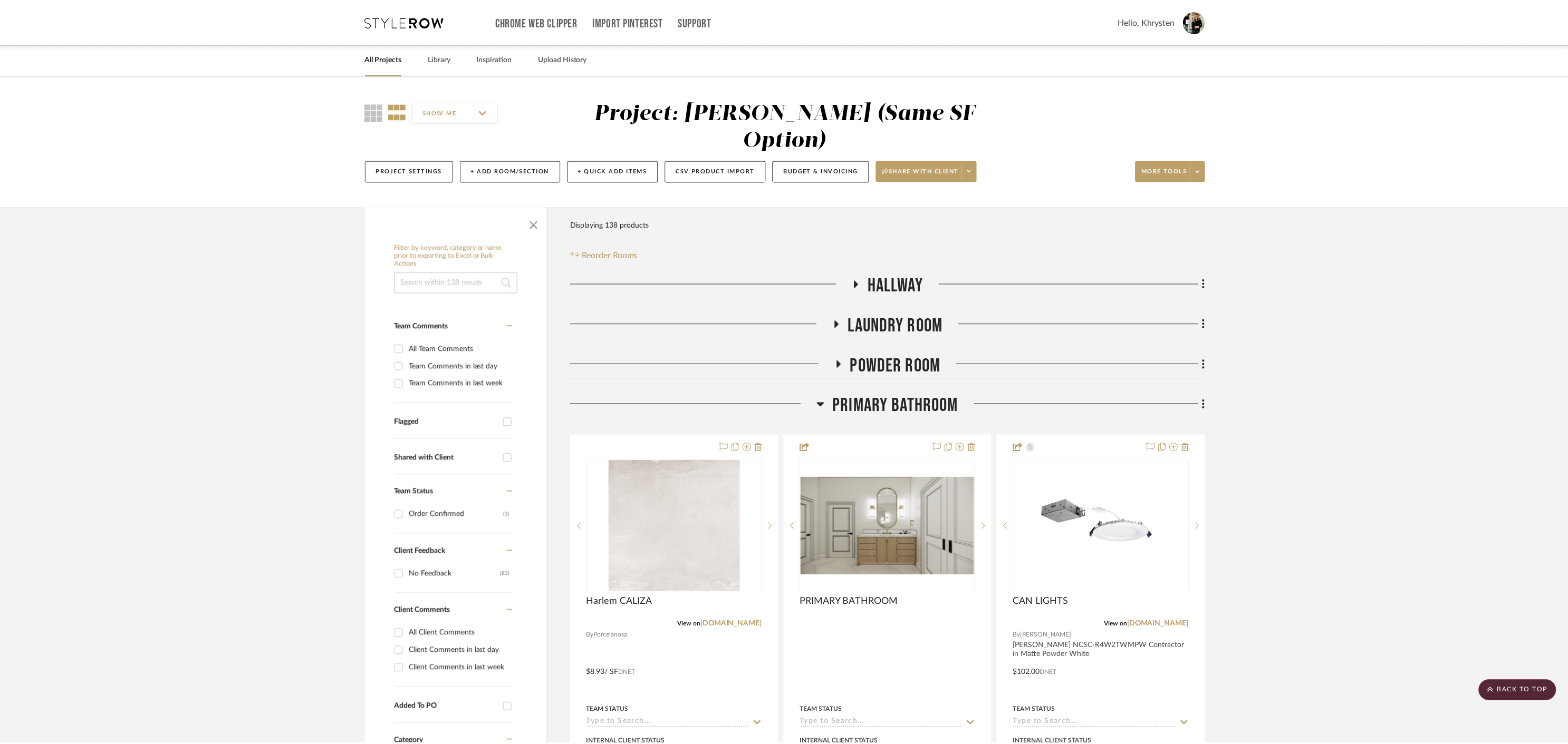
scroll to position [691, 0]
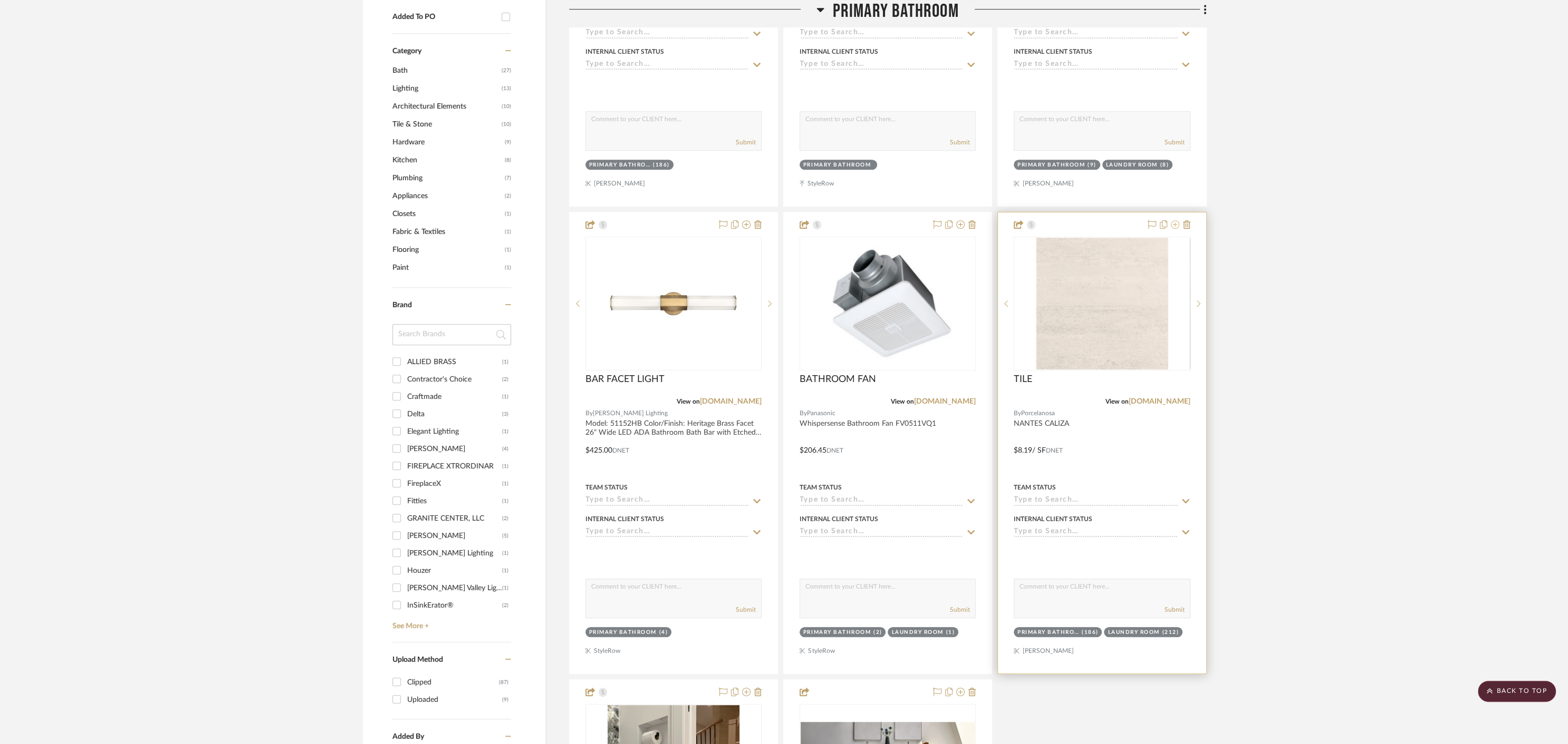
click at [1172, 220] on icon at bounding box center [1174, 224] width 9 height 9
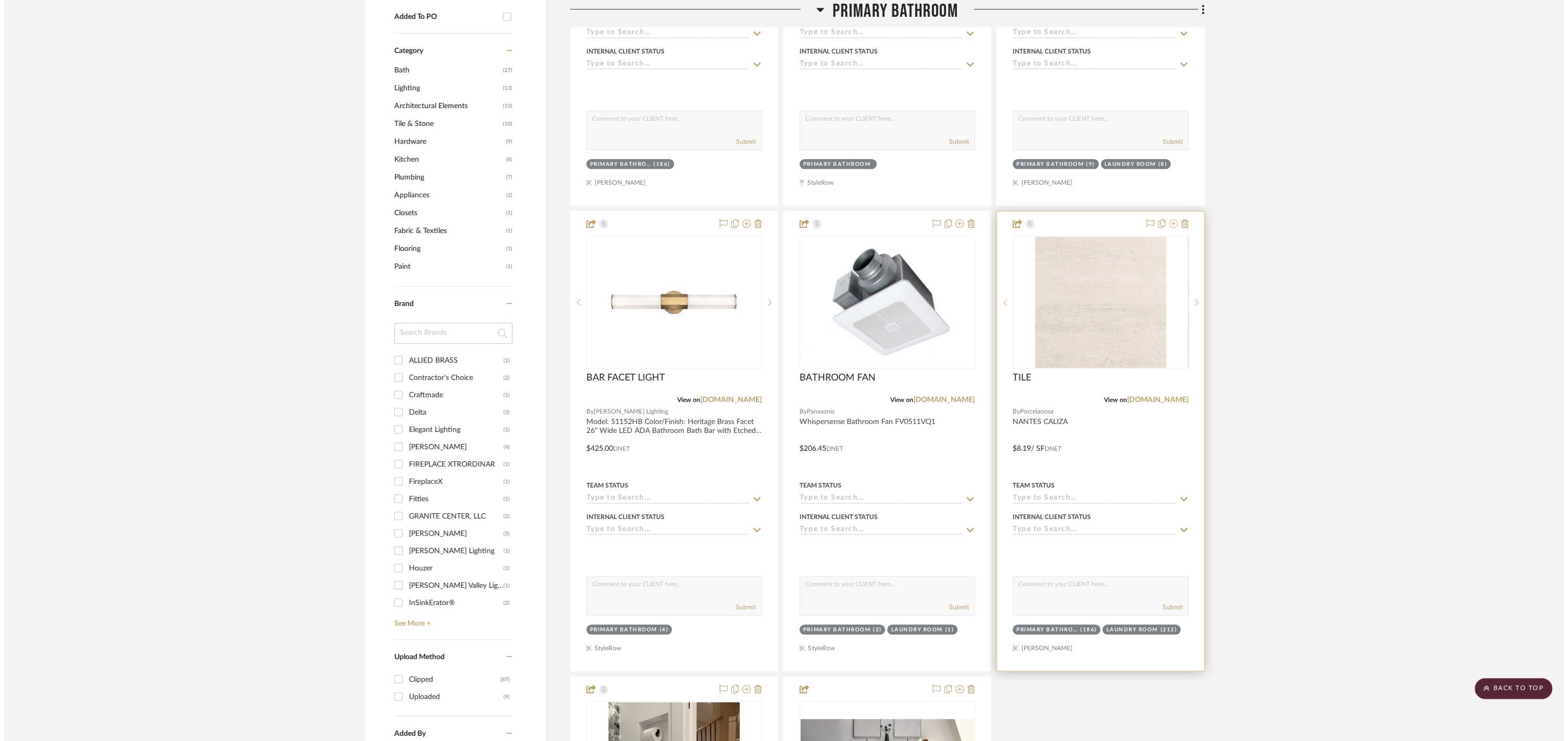
scroll to position [0, 0]
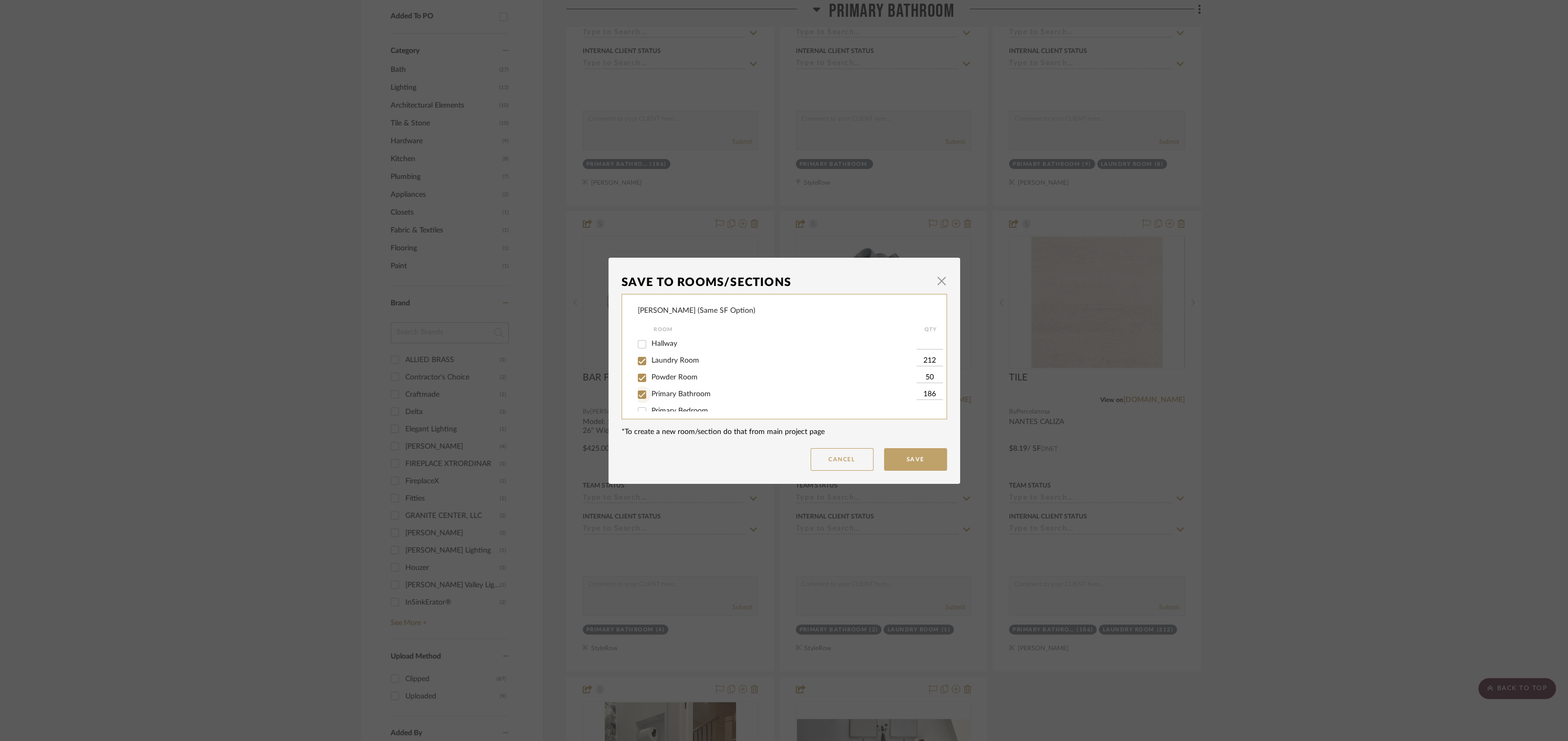
click at [639, 398] on input "Primary Bathroom" at bounding box center [641, 394] width 17 height 17
checkbox input "false"
click at [917, 458] on button "Save" at bounding box center [915, 459] width 63 height 22
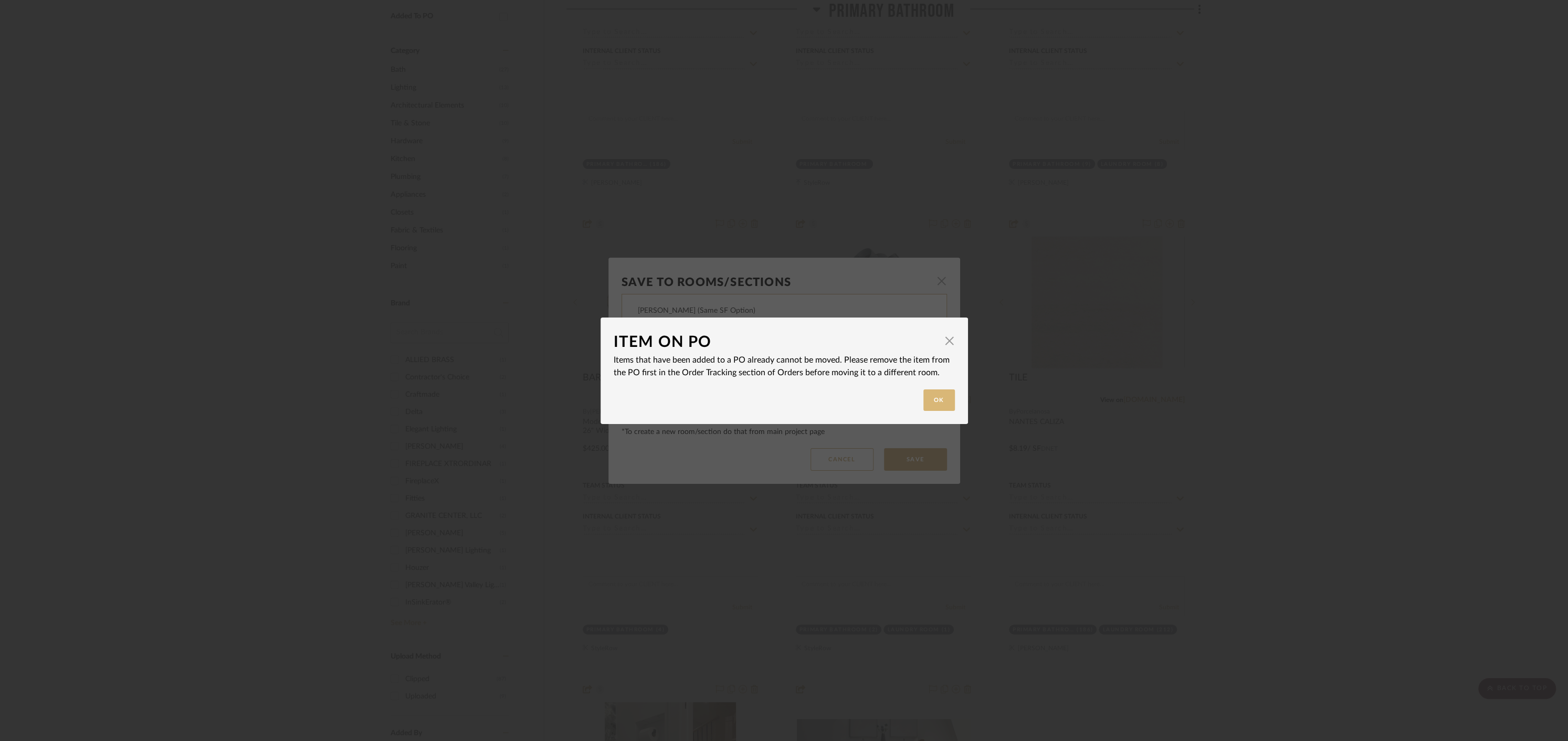
click at [942, 401] on button "Ok" at bounding box center [939, 401] width 31 height 22
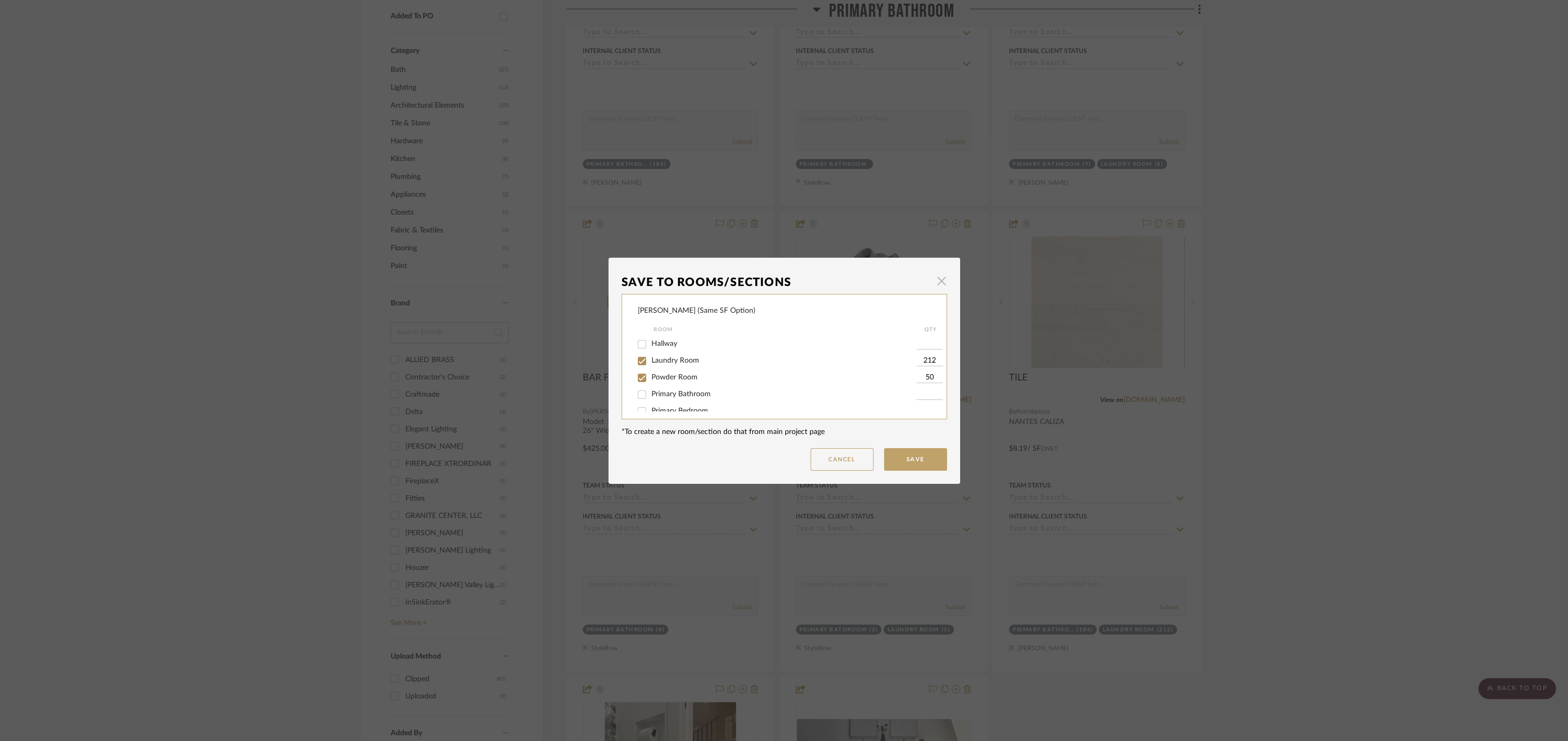
click at [936, 279] on span "button" at bounding box center [941, 281] width 21 height 21
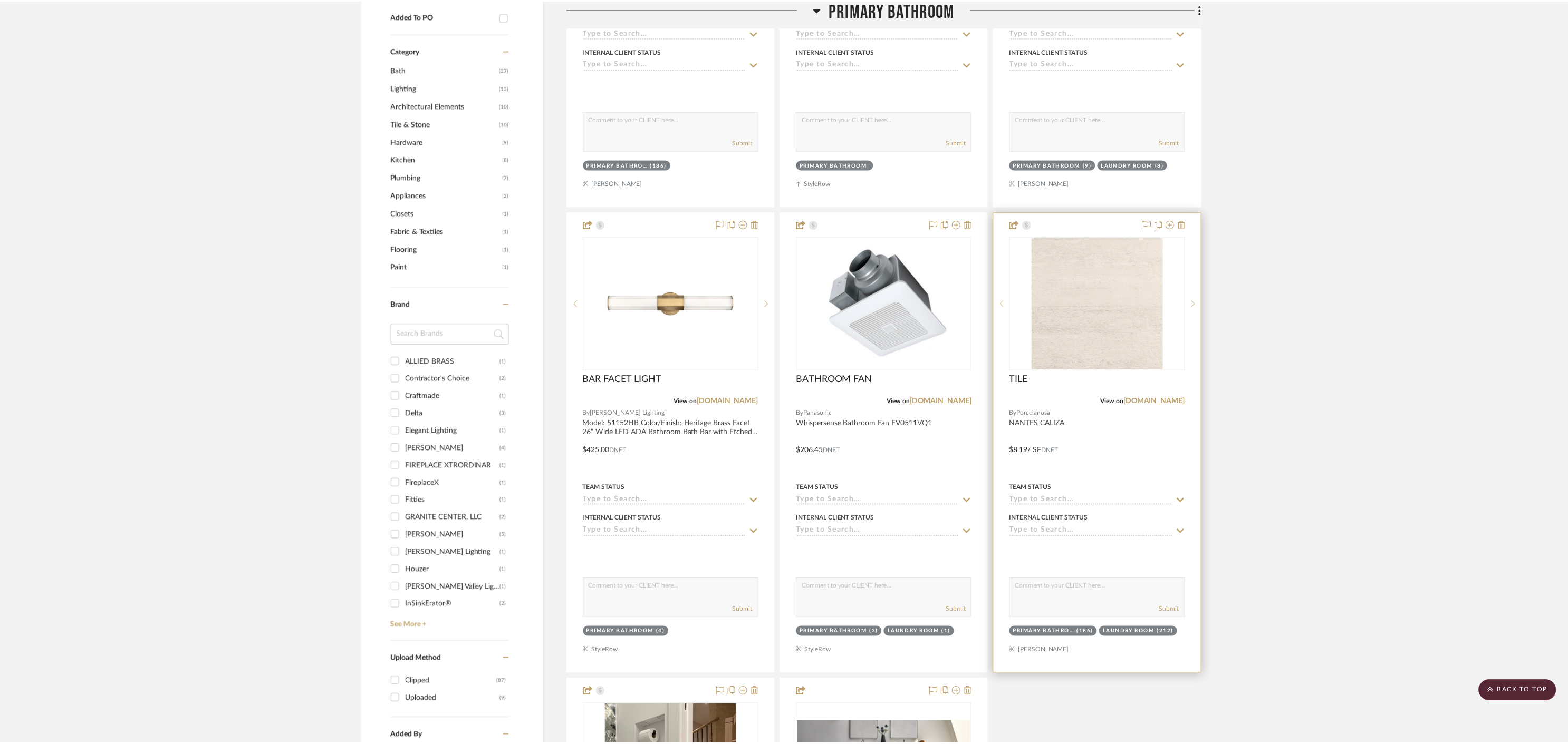
scroll to position [691, 0]
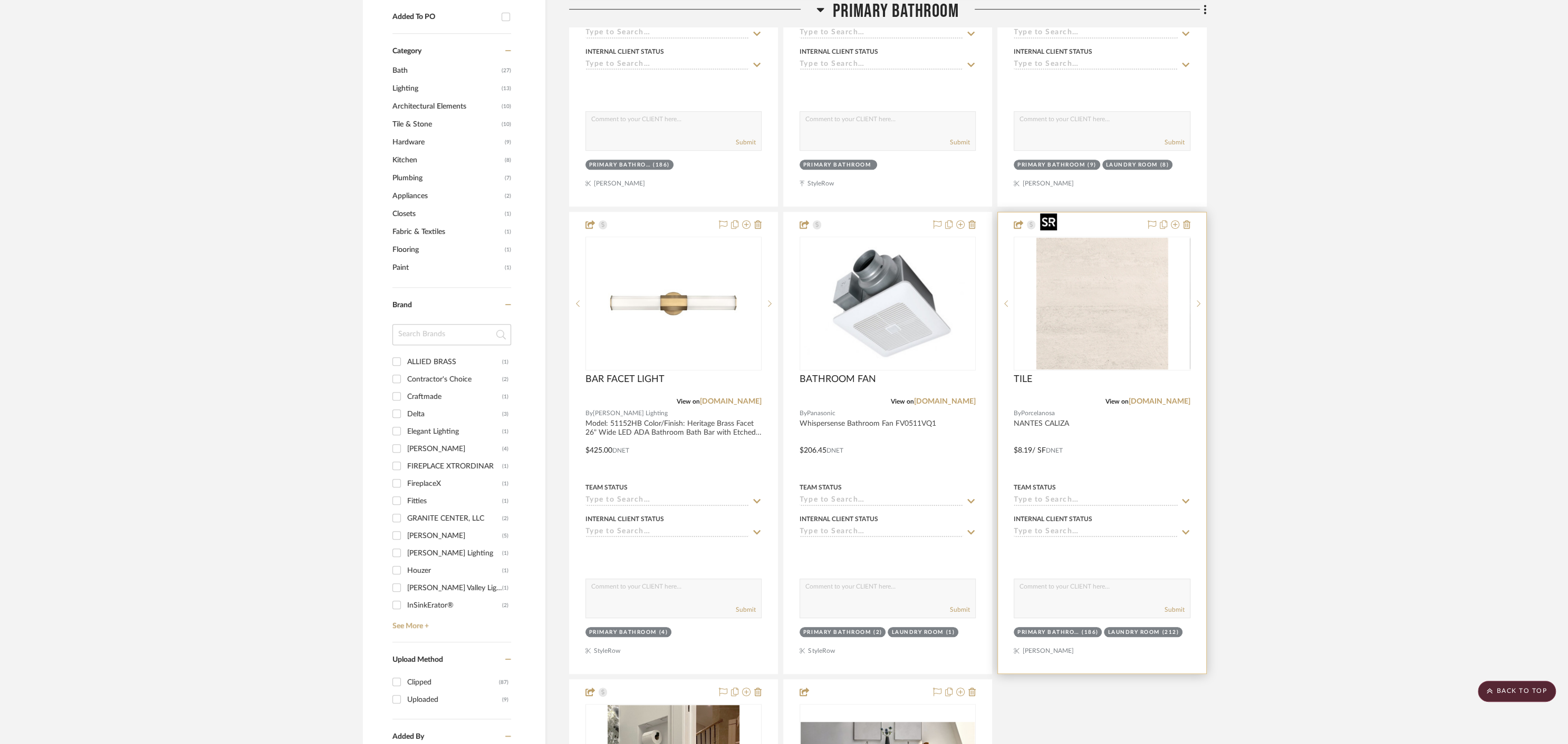
click at [1093, 304] on img "0" at bounding box center [1102, 303] width 132 height 132
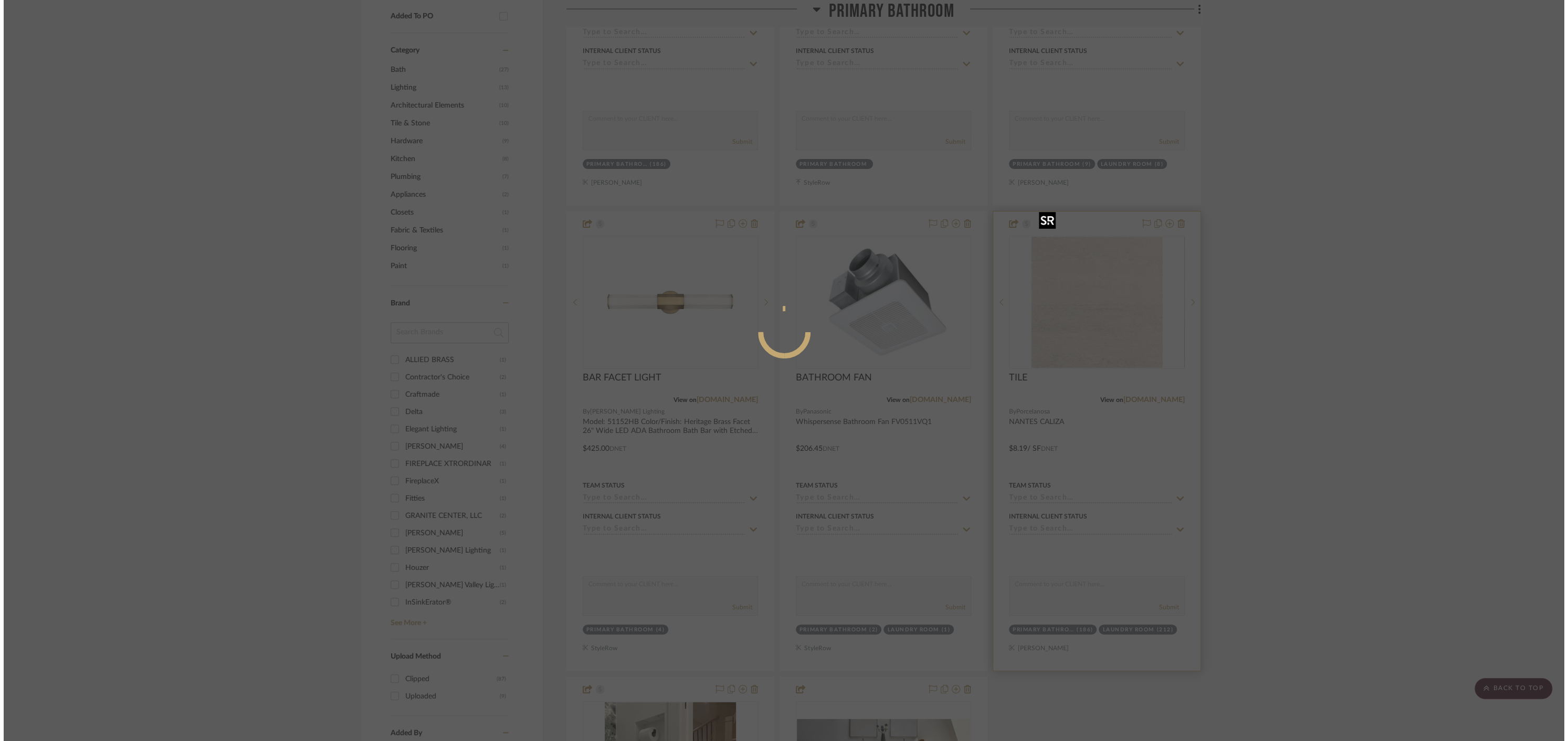
scroll to position [0, 0]
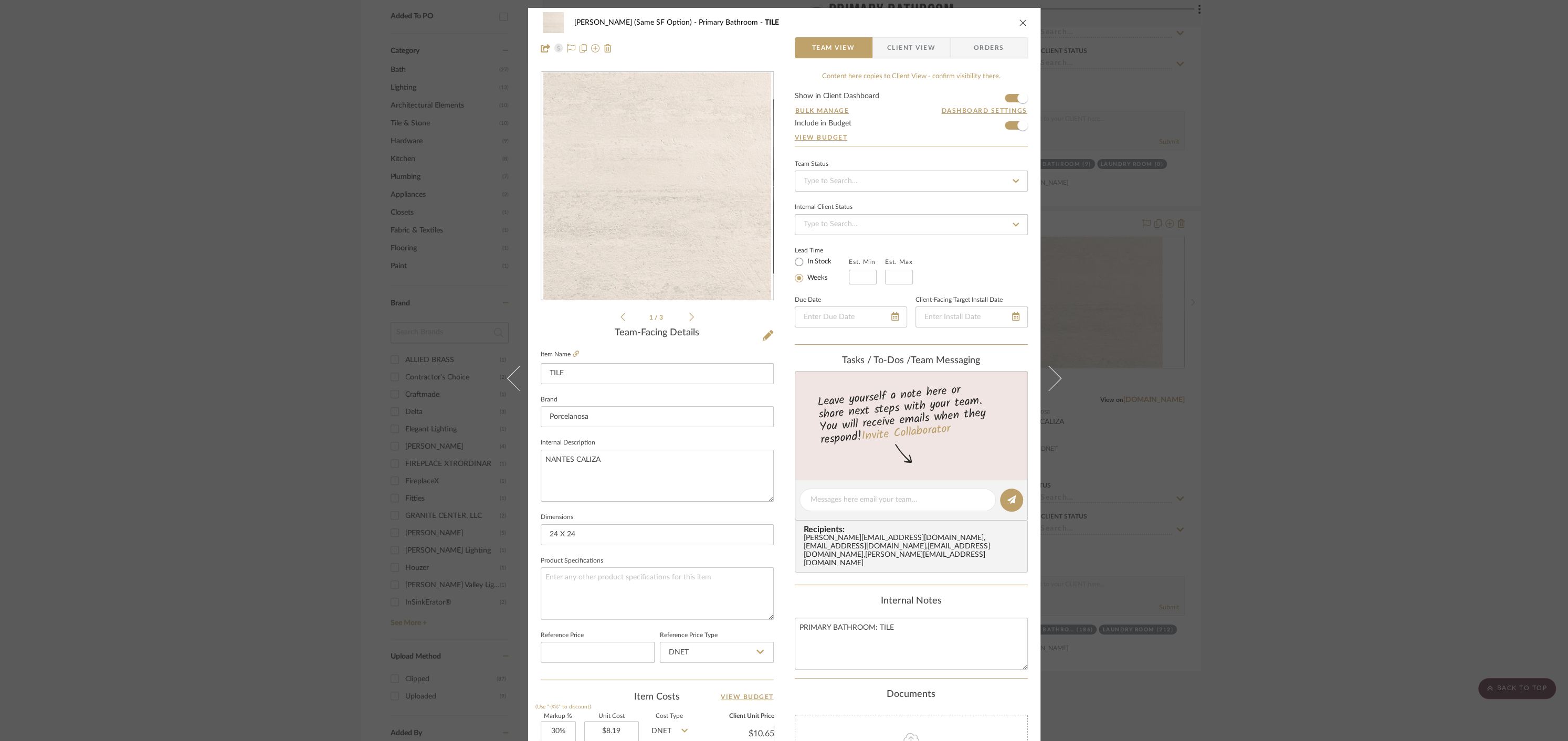
click at [902, 50] on span "Client View" at bounding box center [911, 47] width 48 height 21
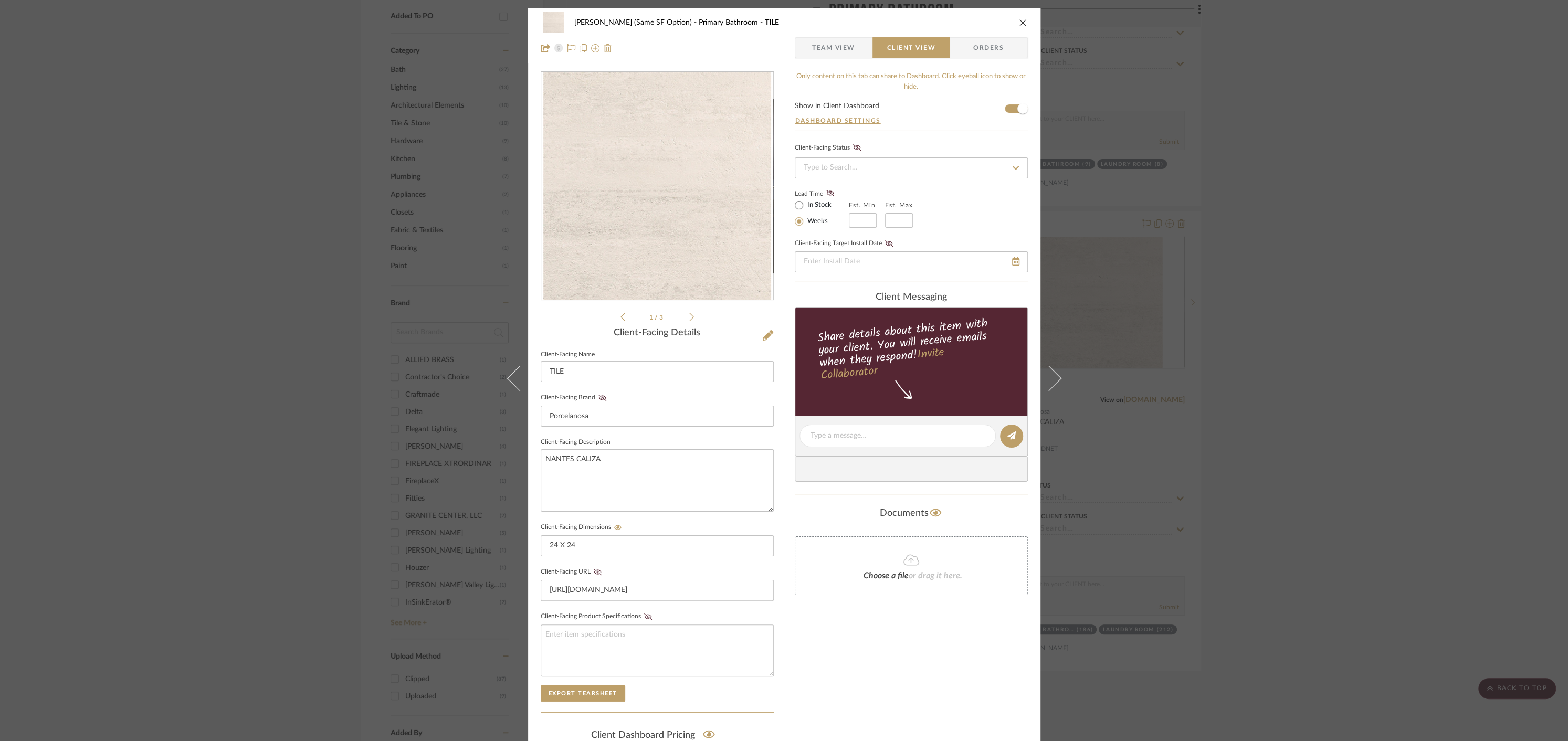
click at [973, 47] on span "Orders" at bounding box center [988, 47] width 54 height 21
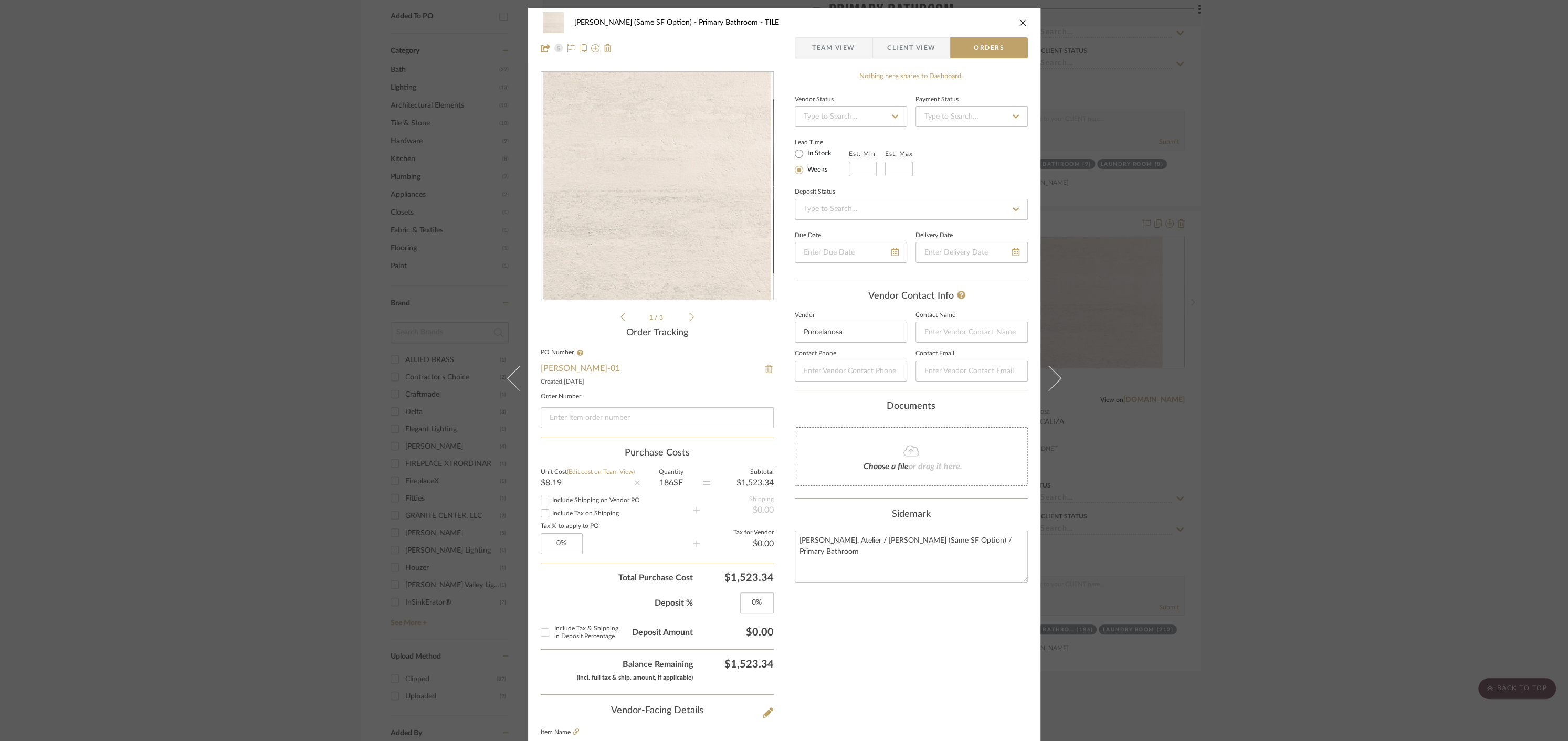
click at [765, 370] on img at bounding box center [769, 369] width 10 height 9
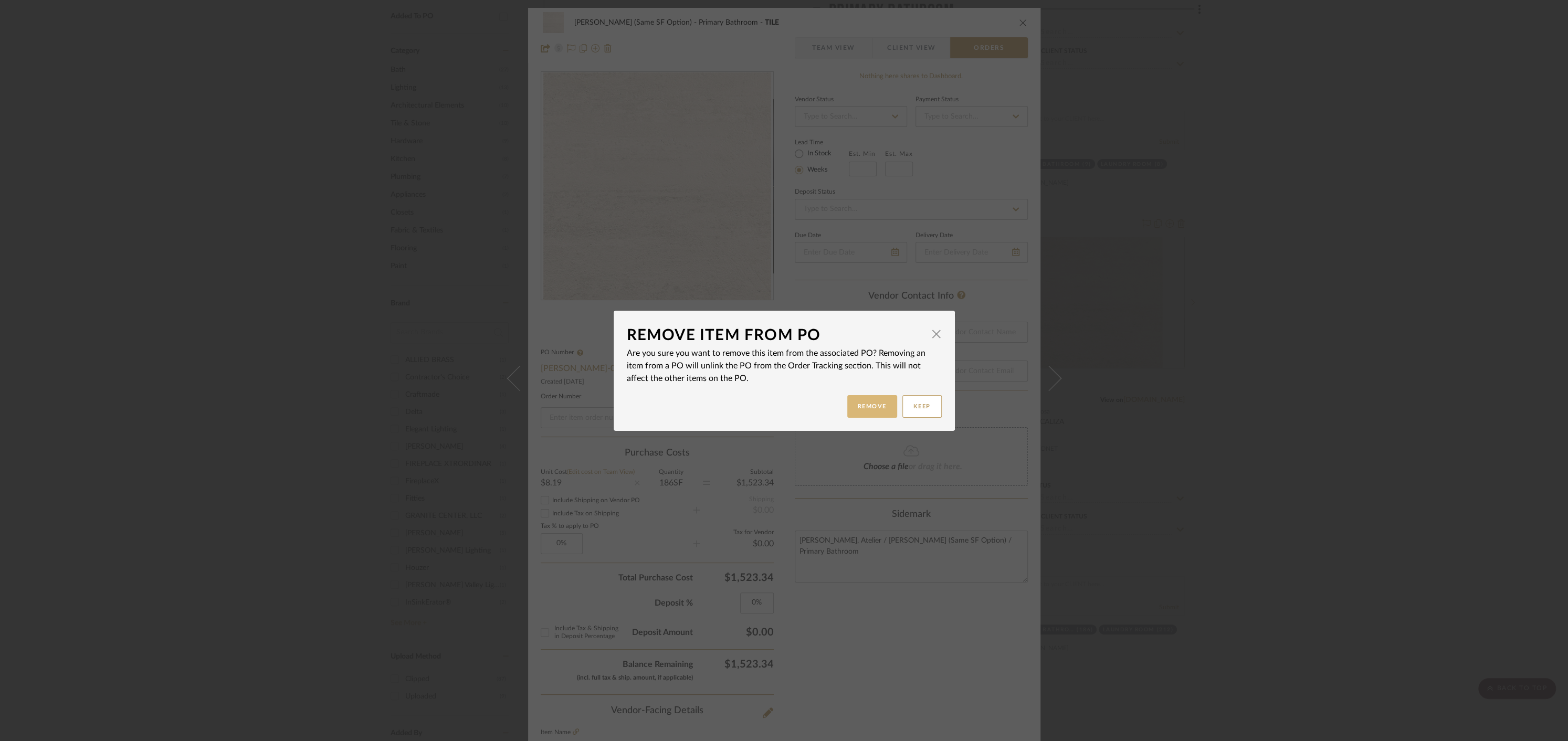
click at [860, 408] on button "Remove" at bounding box center [872, 406] width 50 height 22
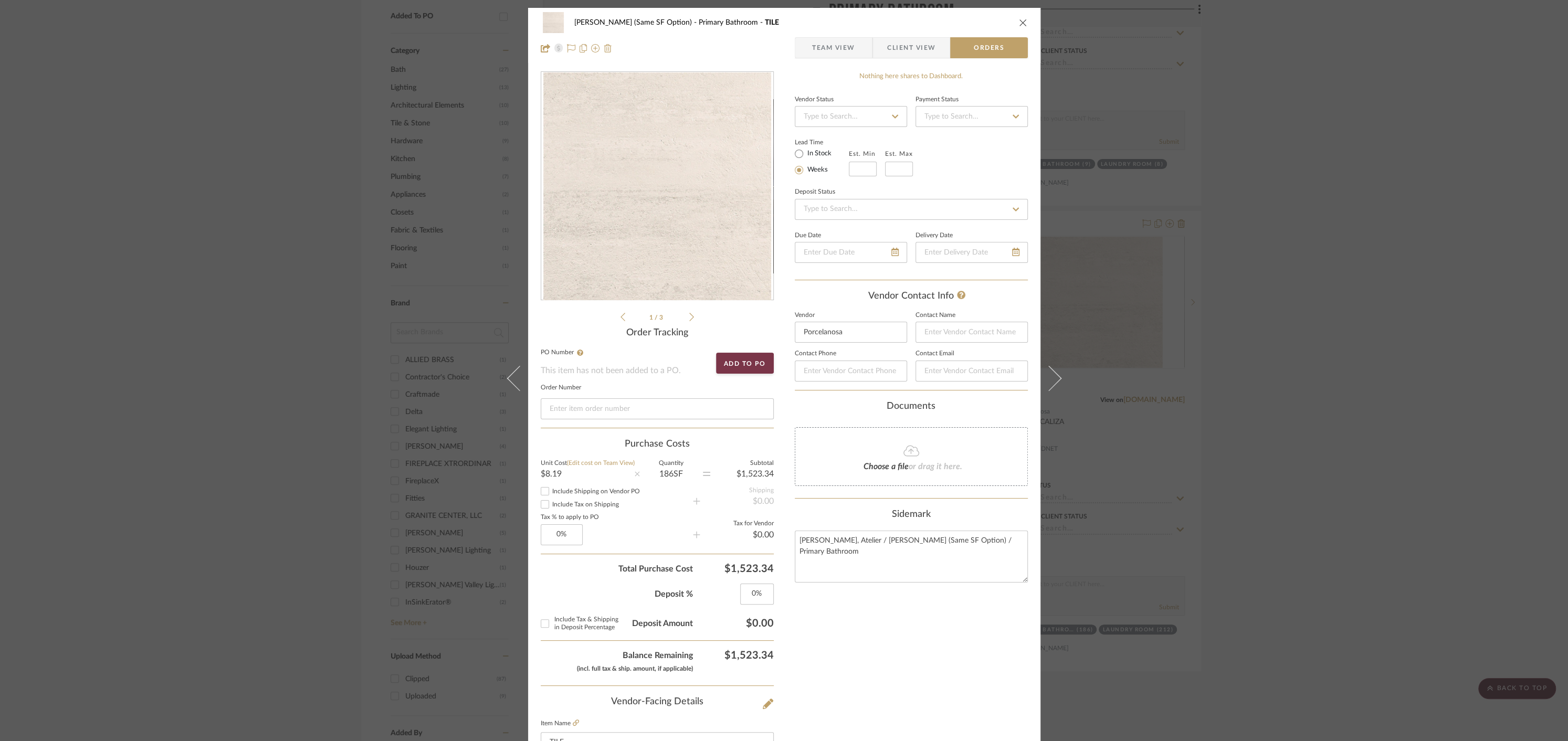
click at [605, 49] on img at bounding box center [608, 48] width 9 height 9
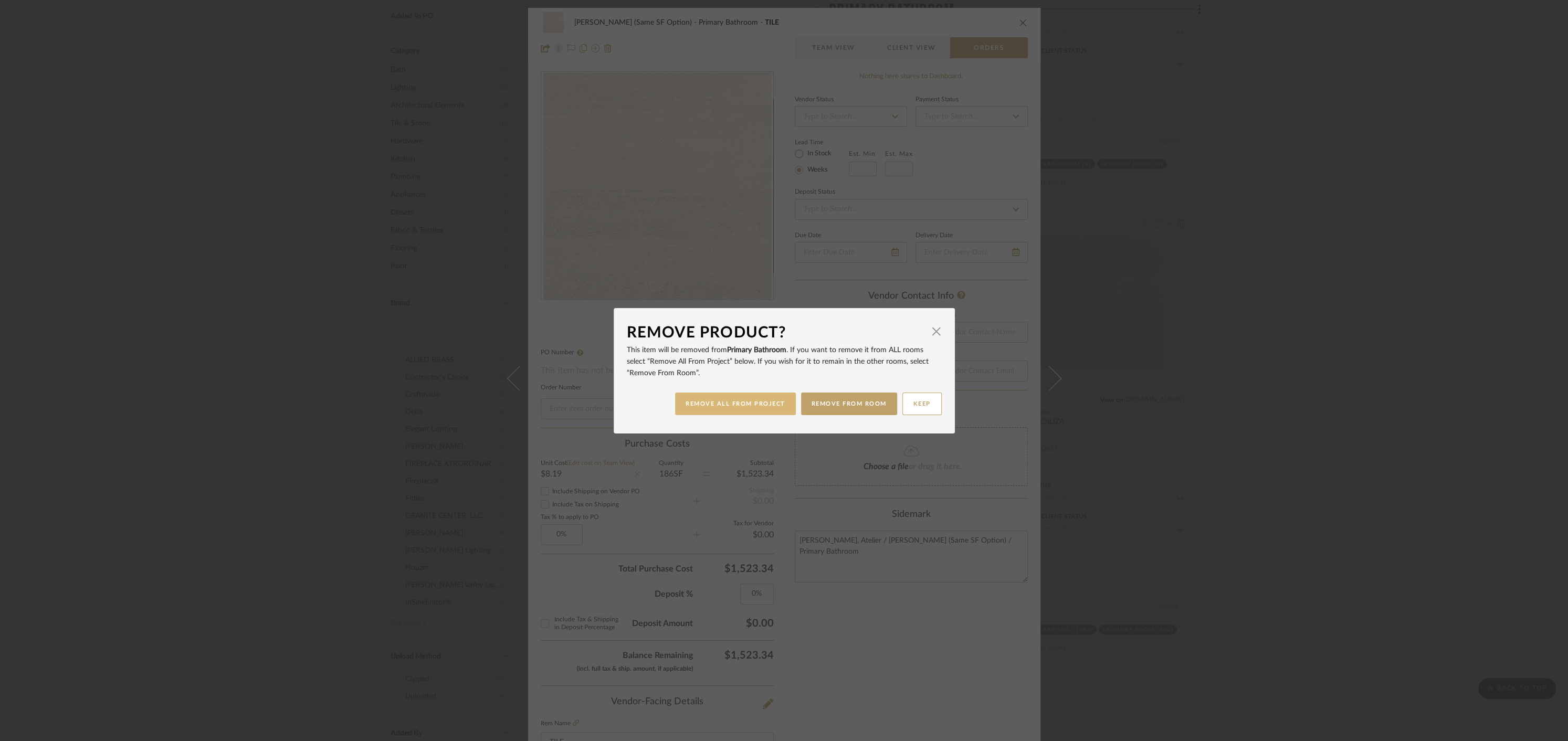
click at [754, 402] on button "REMOVE ALL FROM PROJECT" at bounding box center [736, 404] width 121 height 22
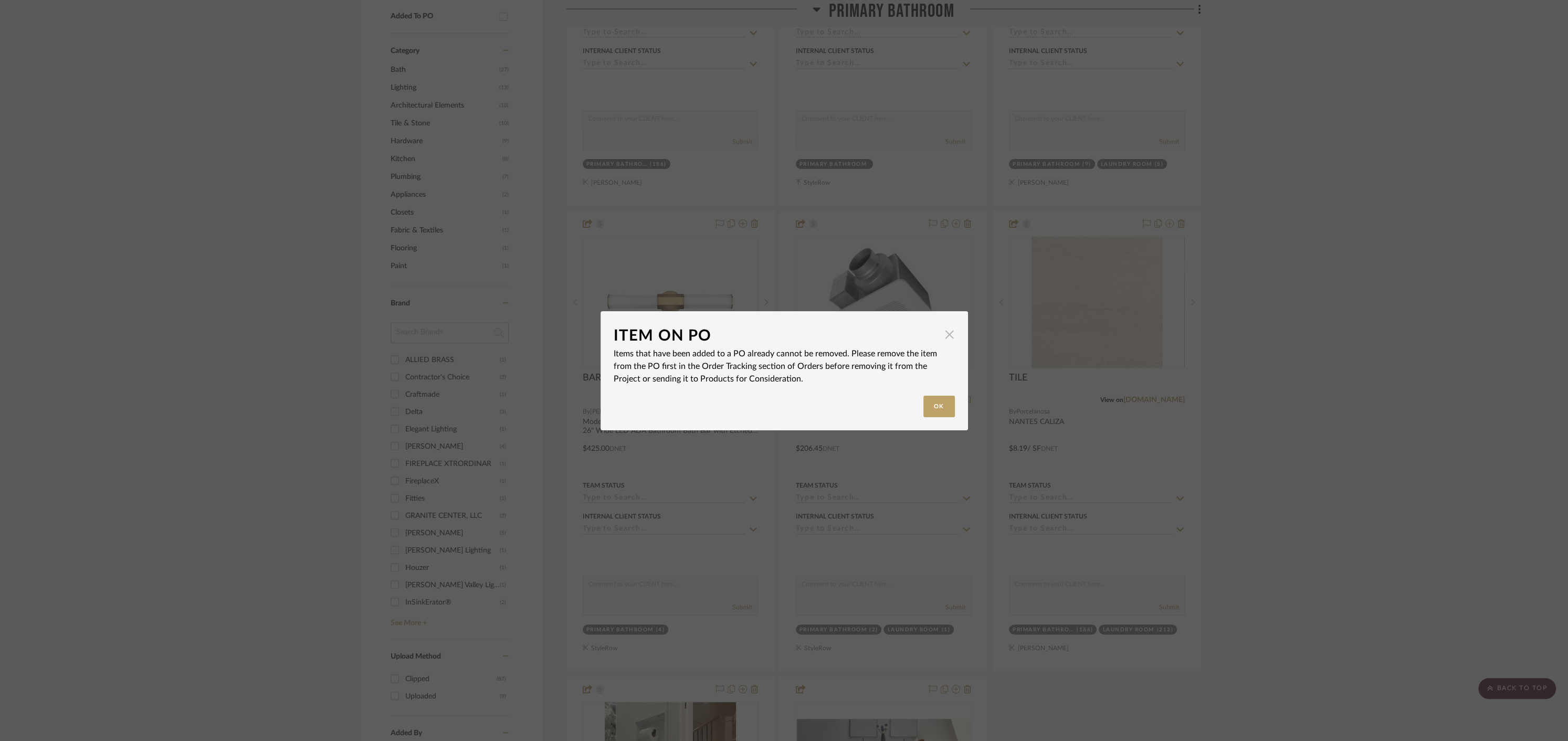
click at [948, 339] on span "button" at bounding box center [949, 334] width 21 height 21
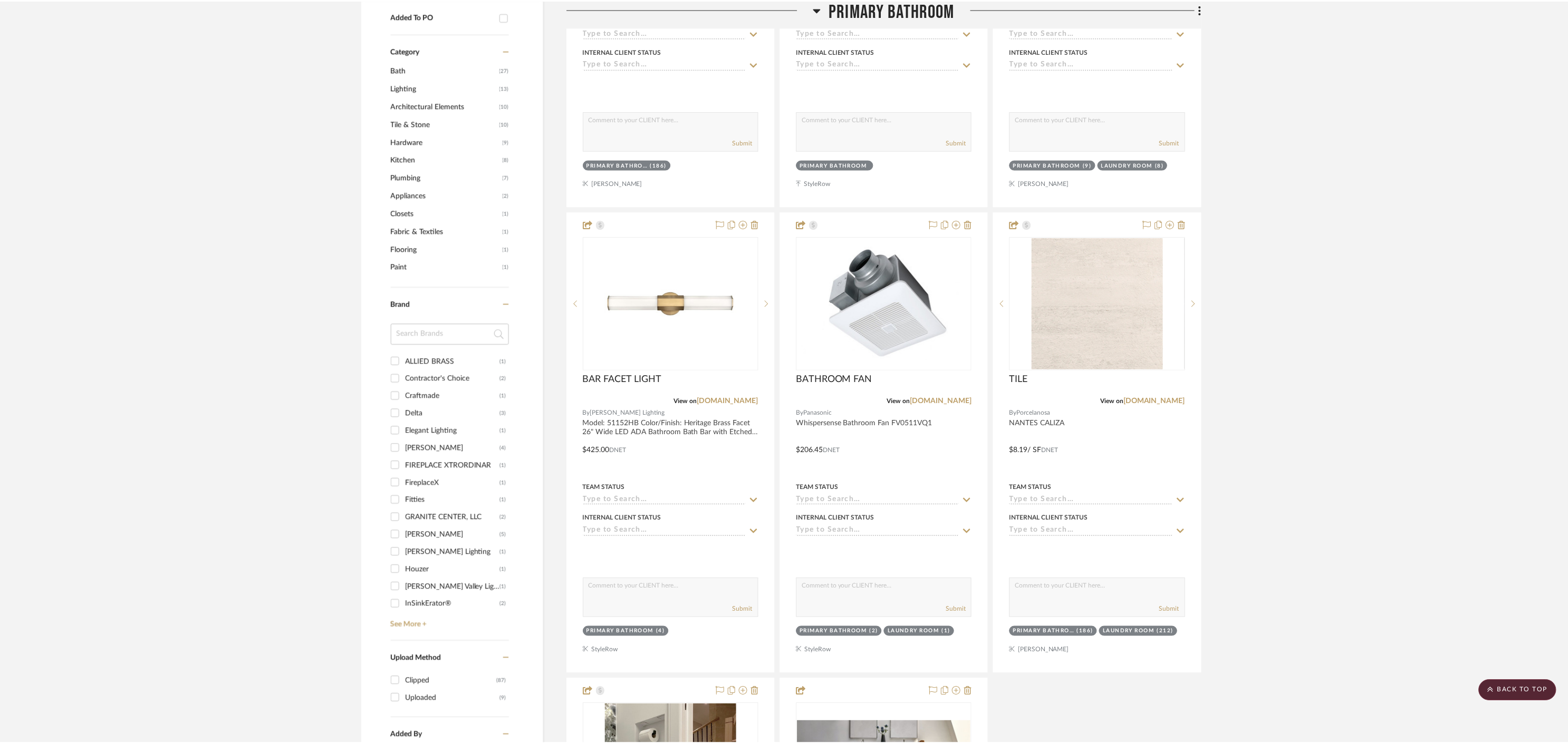
scroll to position [691, 0]
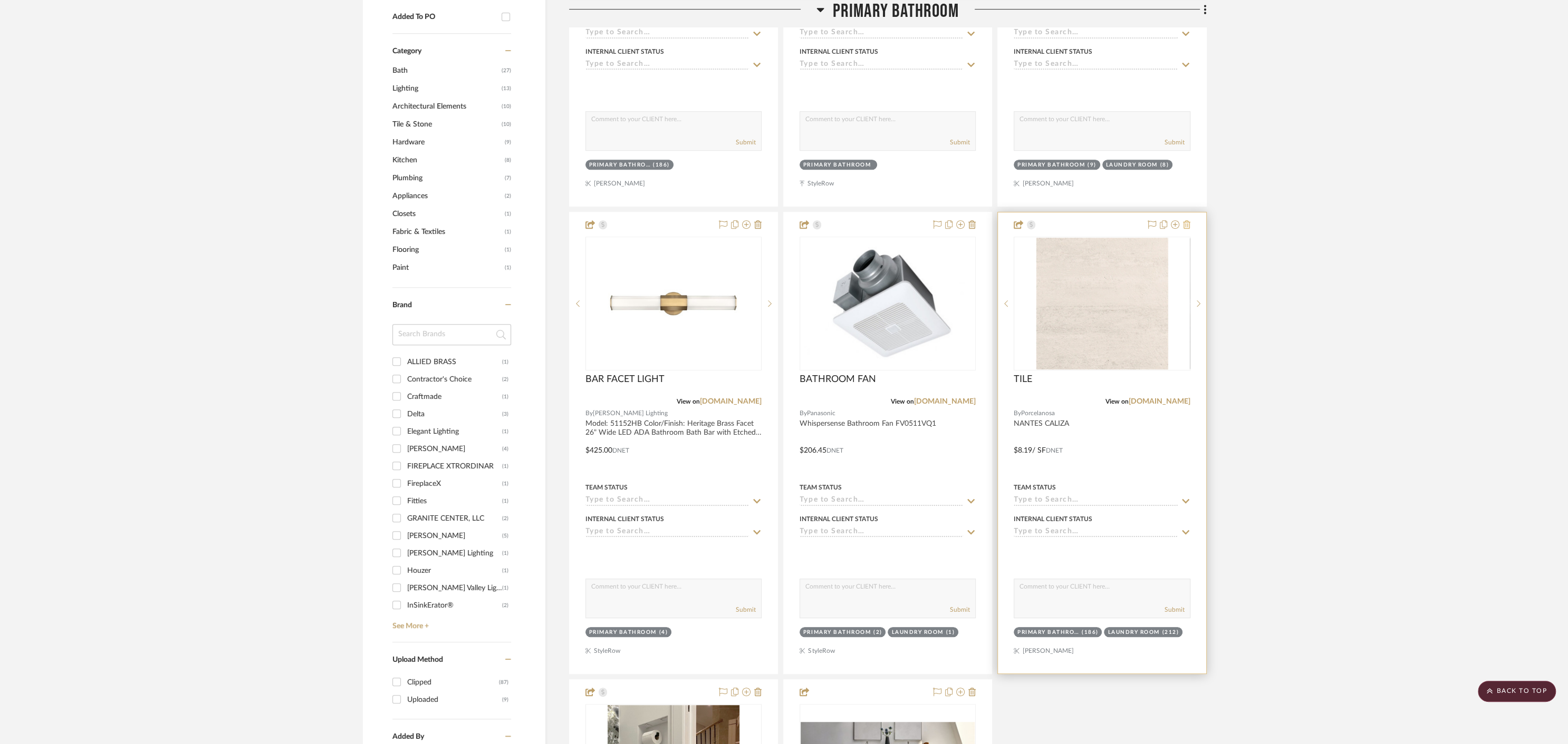
click at [1189, 220] on icon at bounding box center [1187, 224] width 8 height 9
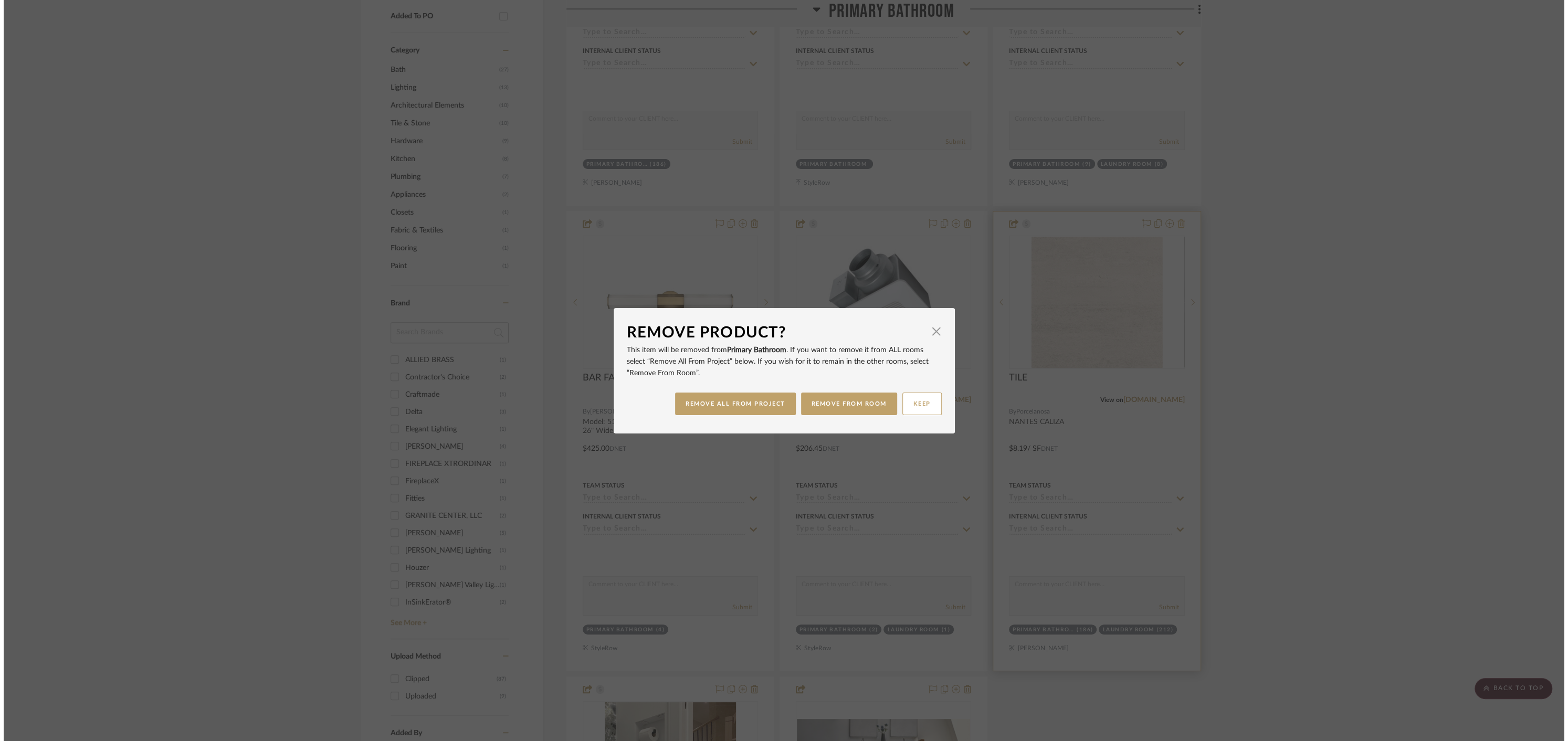
scroll to position [0, 0]
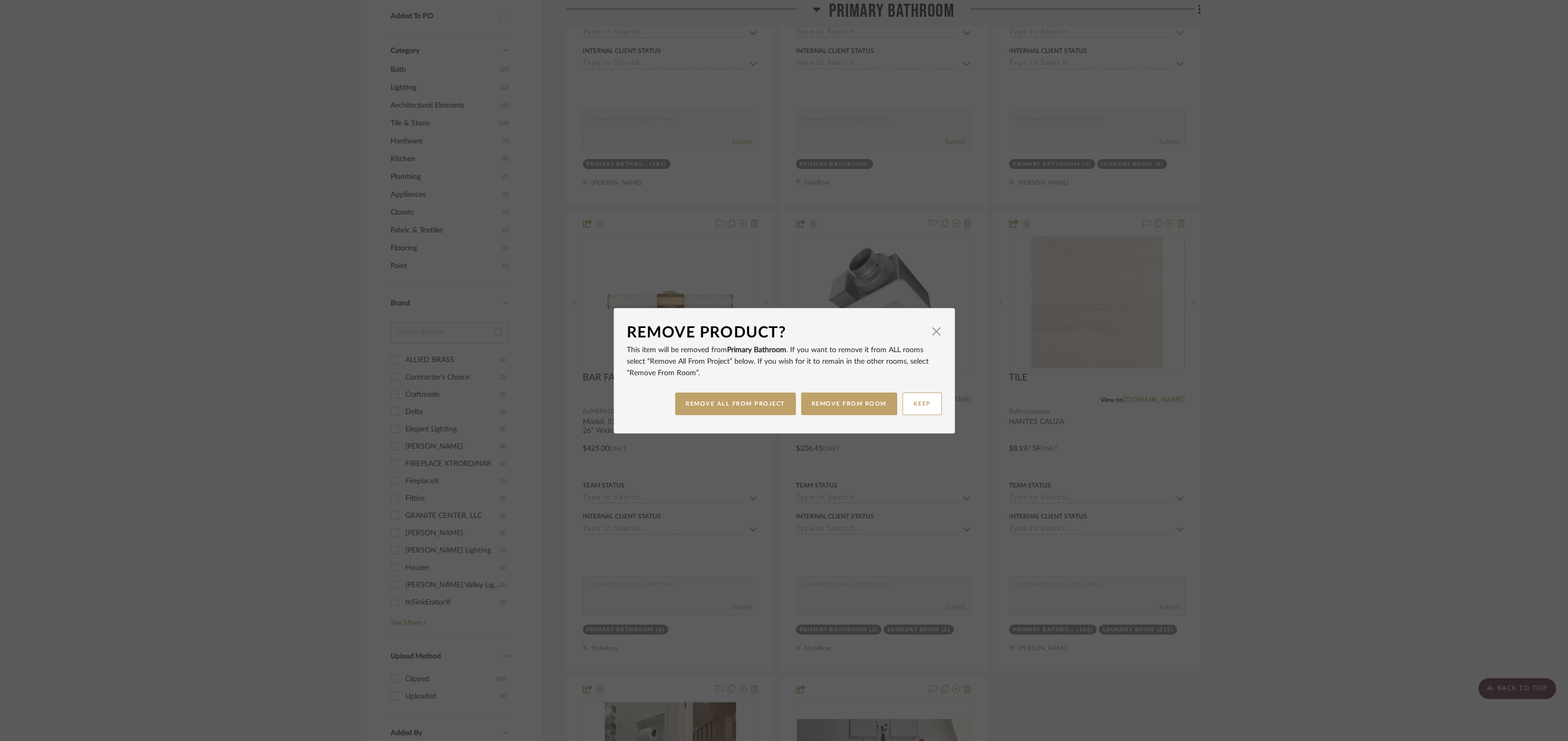
click at [939, 335] on dialog-content "Remove Product? × This item will be removed from Primary Bathroom . If you want…" at bounding box center [784, 370] width 341 height 125
click at [930, 329] on span "button" at bounding box center [936, 331] width 21 height 21
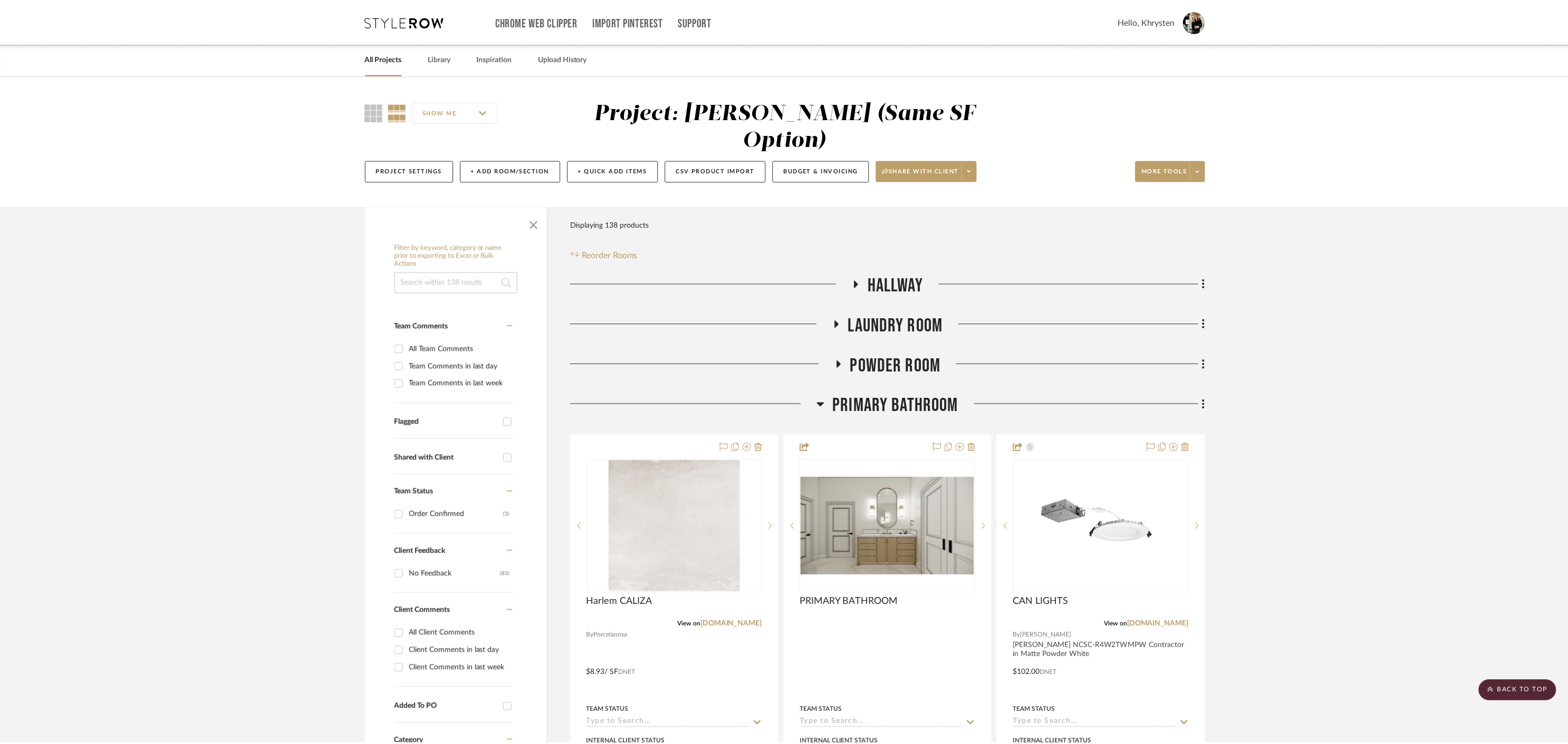
scroll to position [691, 0]
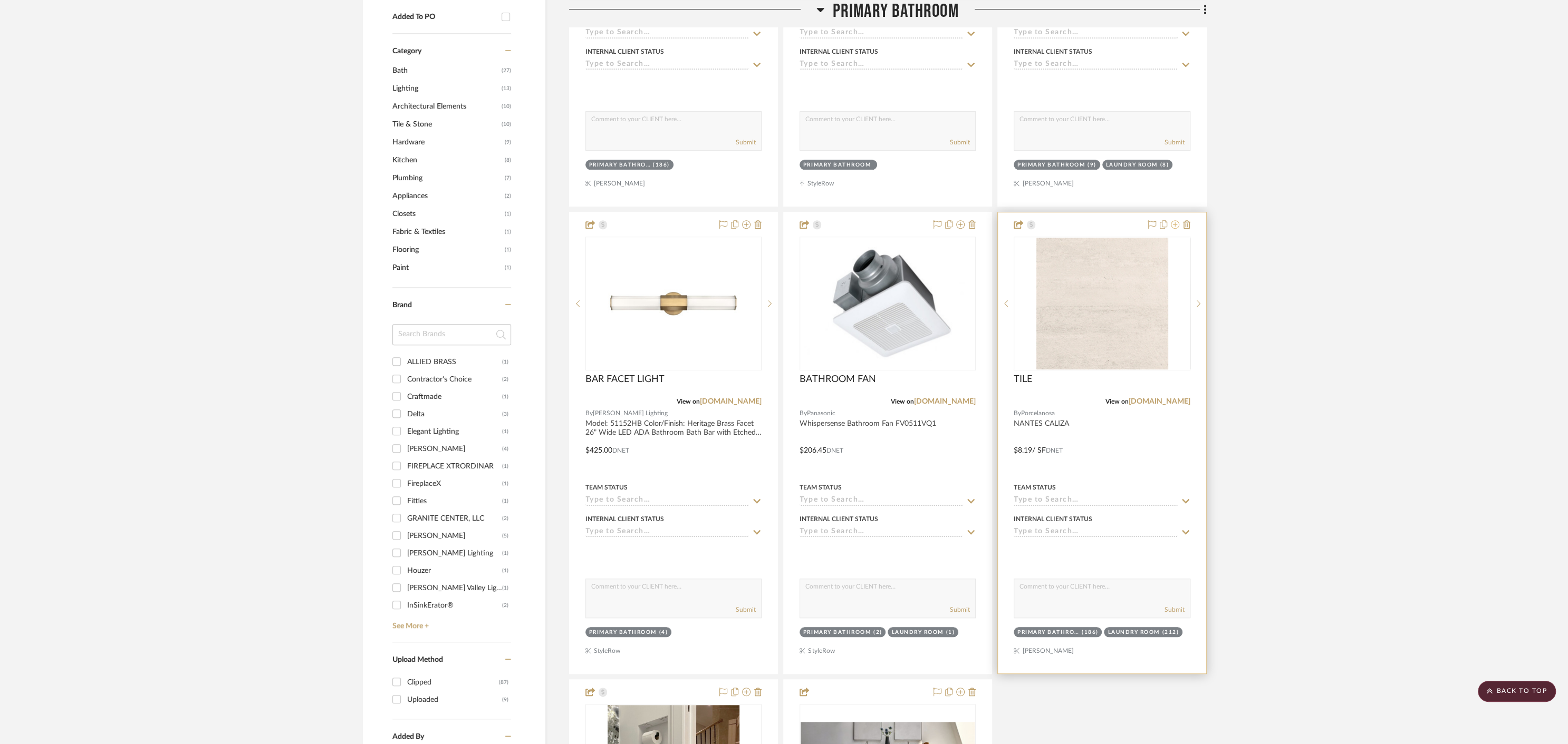
click at [1176, 220] on icon at bounding box center [1174, 224] width 9 height 9
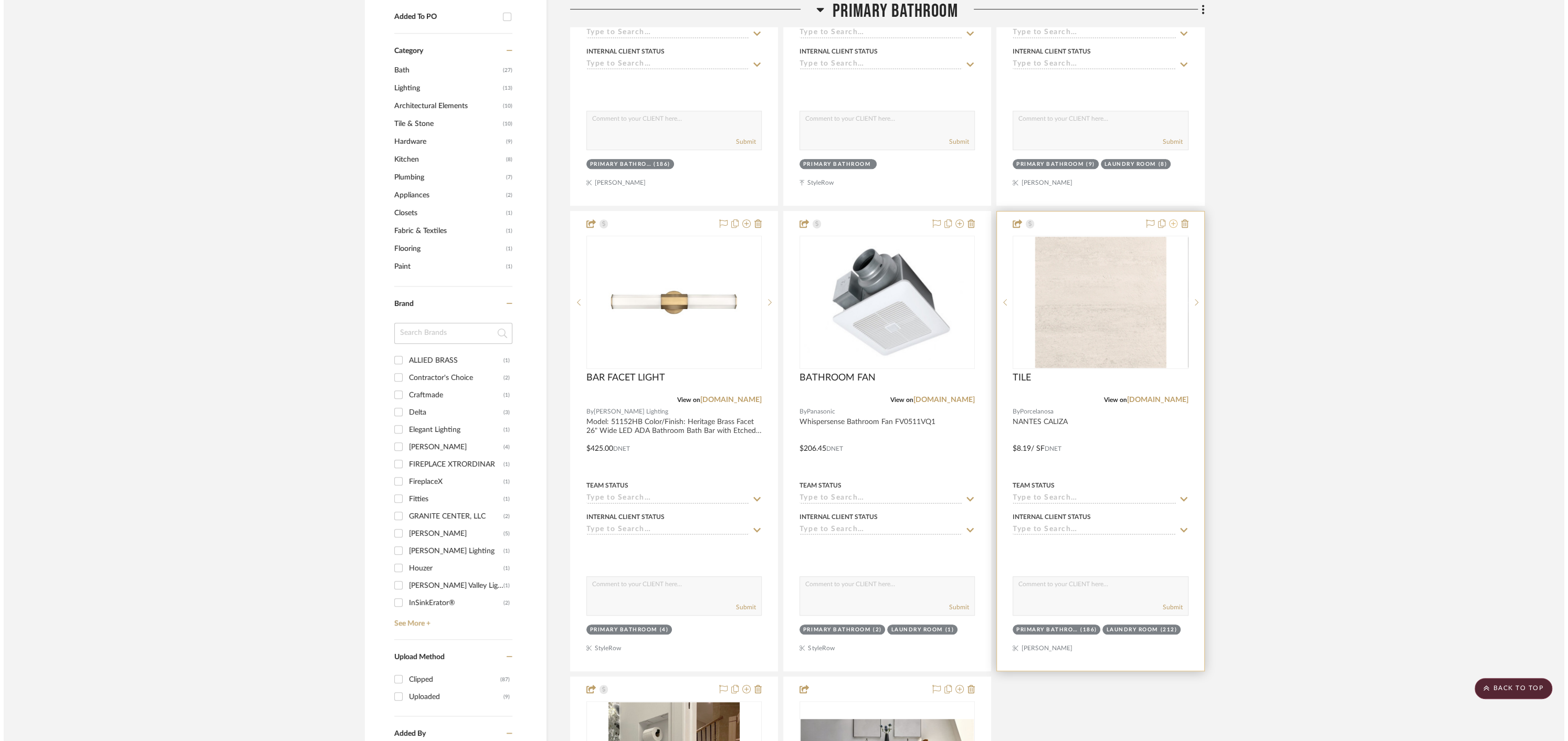
scroll to position [0, 0]
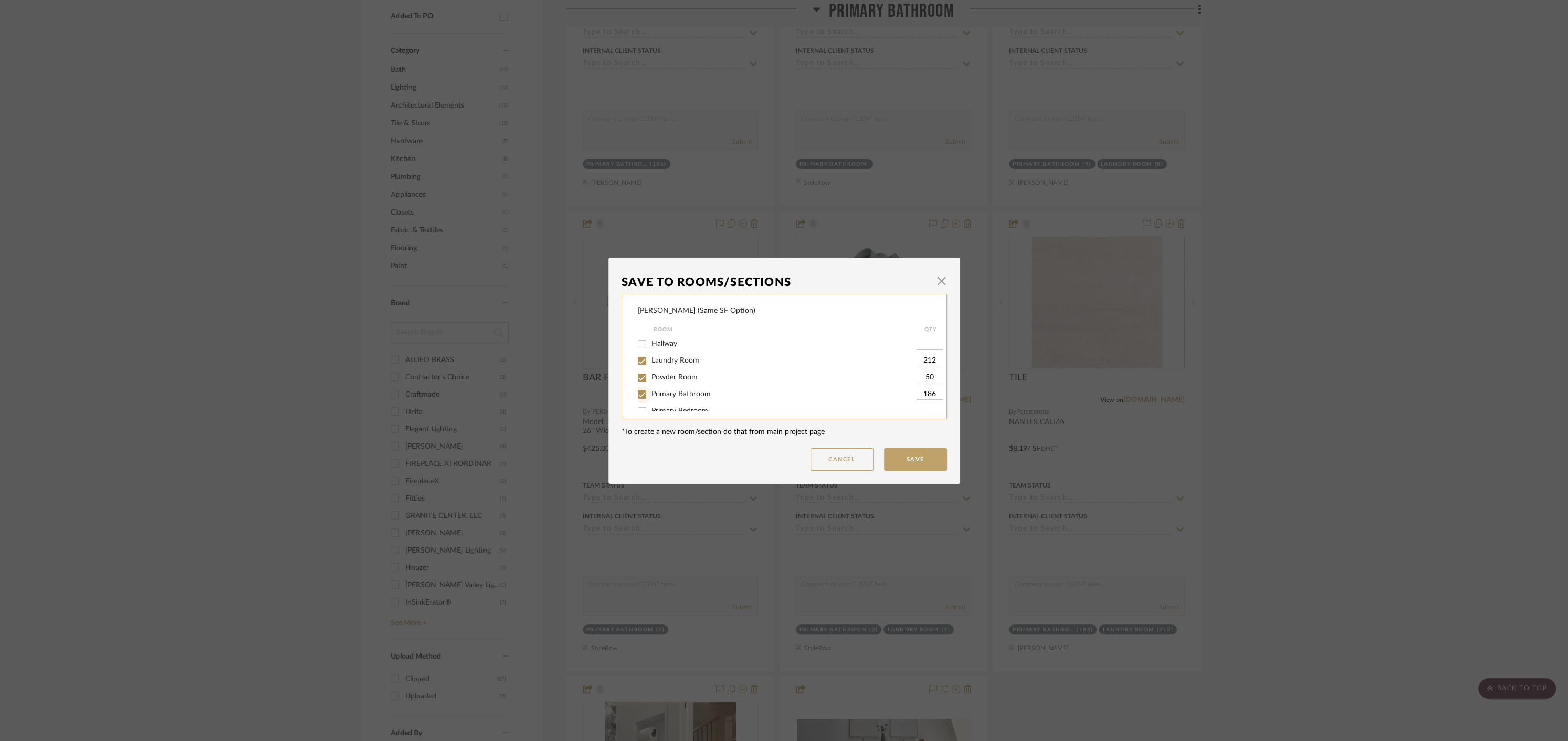
click at [638, 399] on input "Primary Bathroom" at bounding box center [641, 394] width 17 height 17
checkbox input "false"
click at [917, 455] on button "Save" at bounding box center [915, 459] width 63 height 22
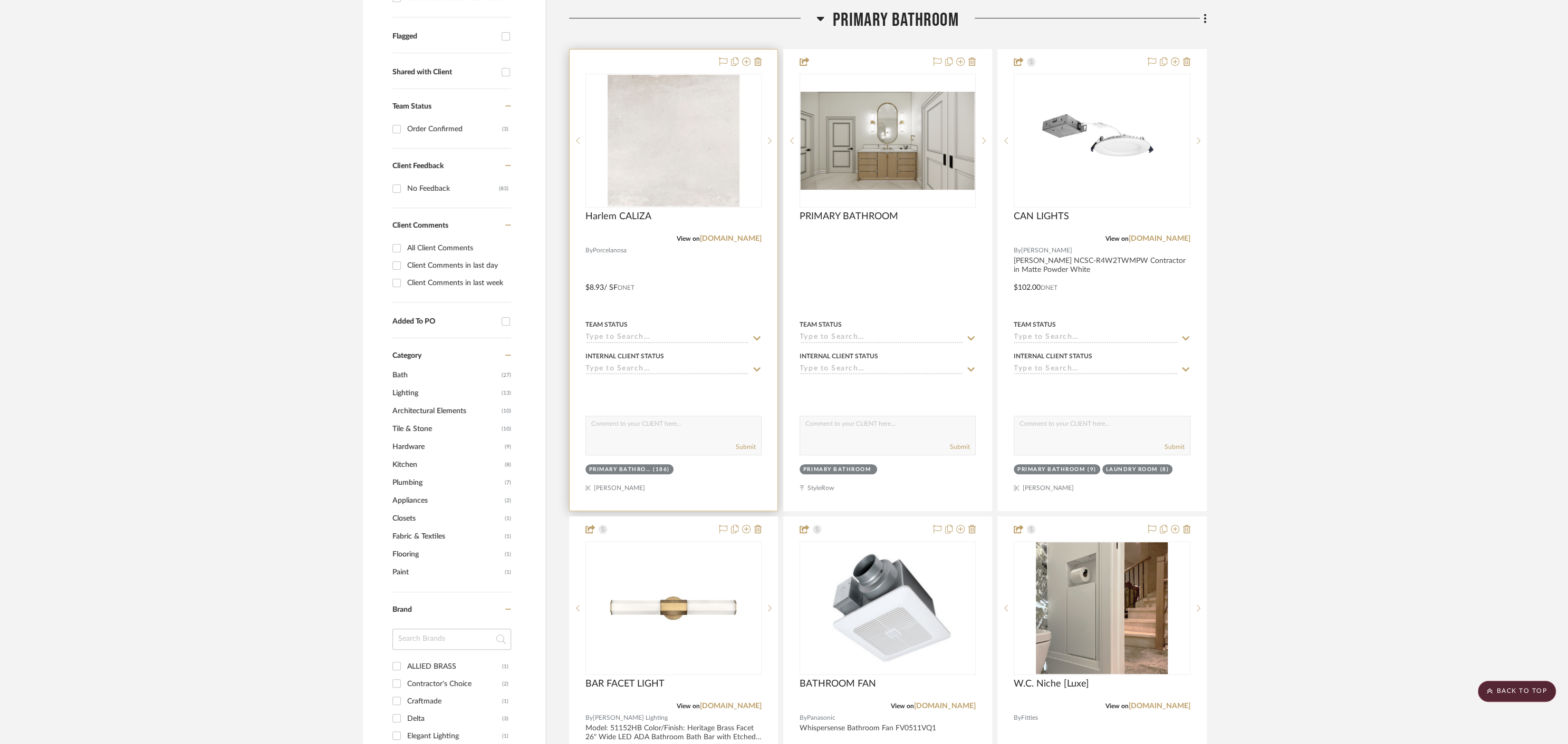
scroll to position [374, 0]
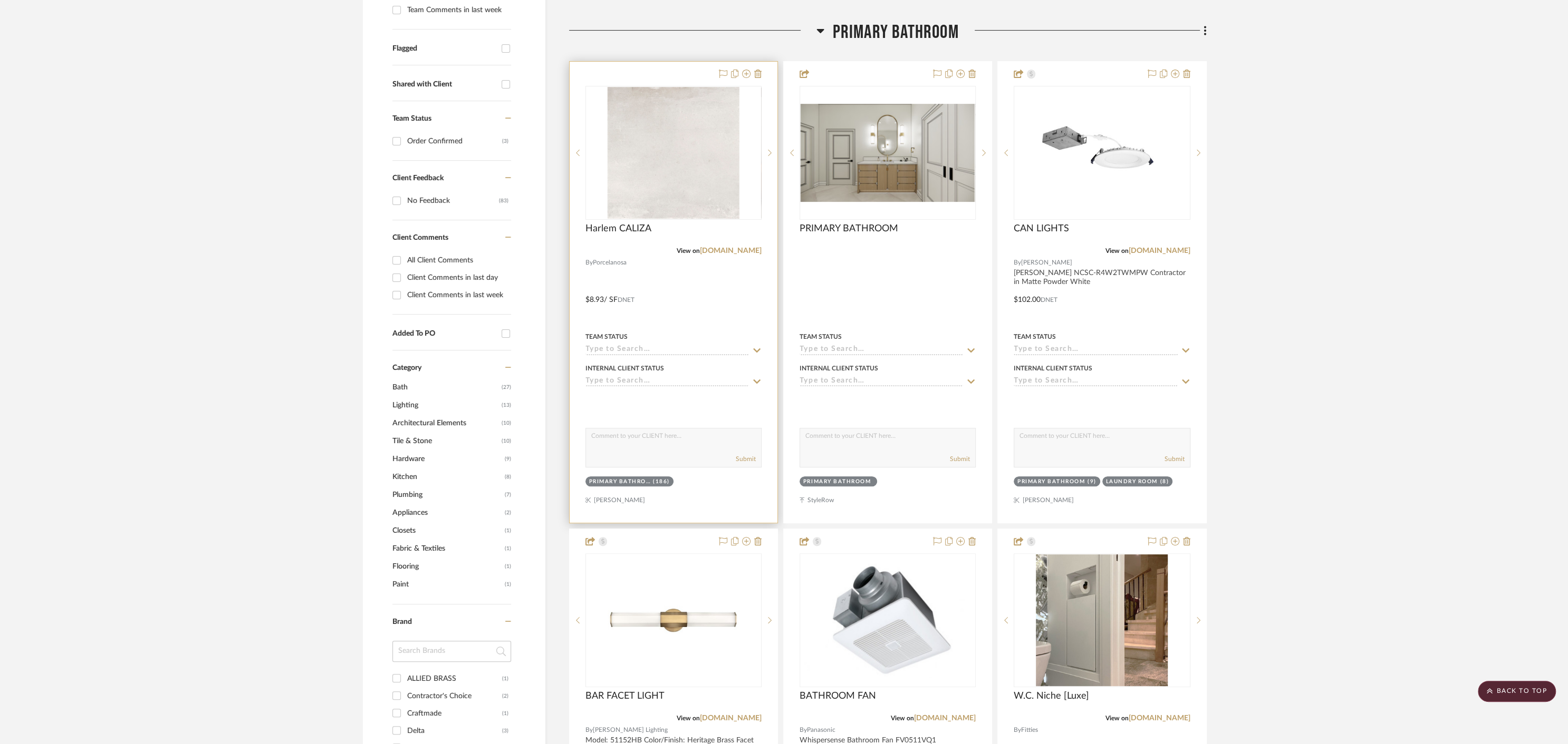
click at [681, 62] on div at bounding box center [674, 292] width 208 height 461
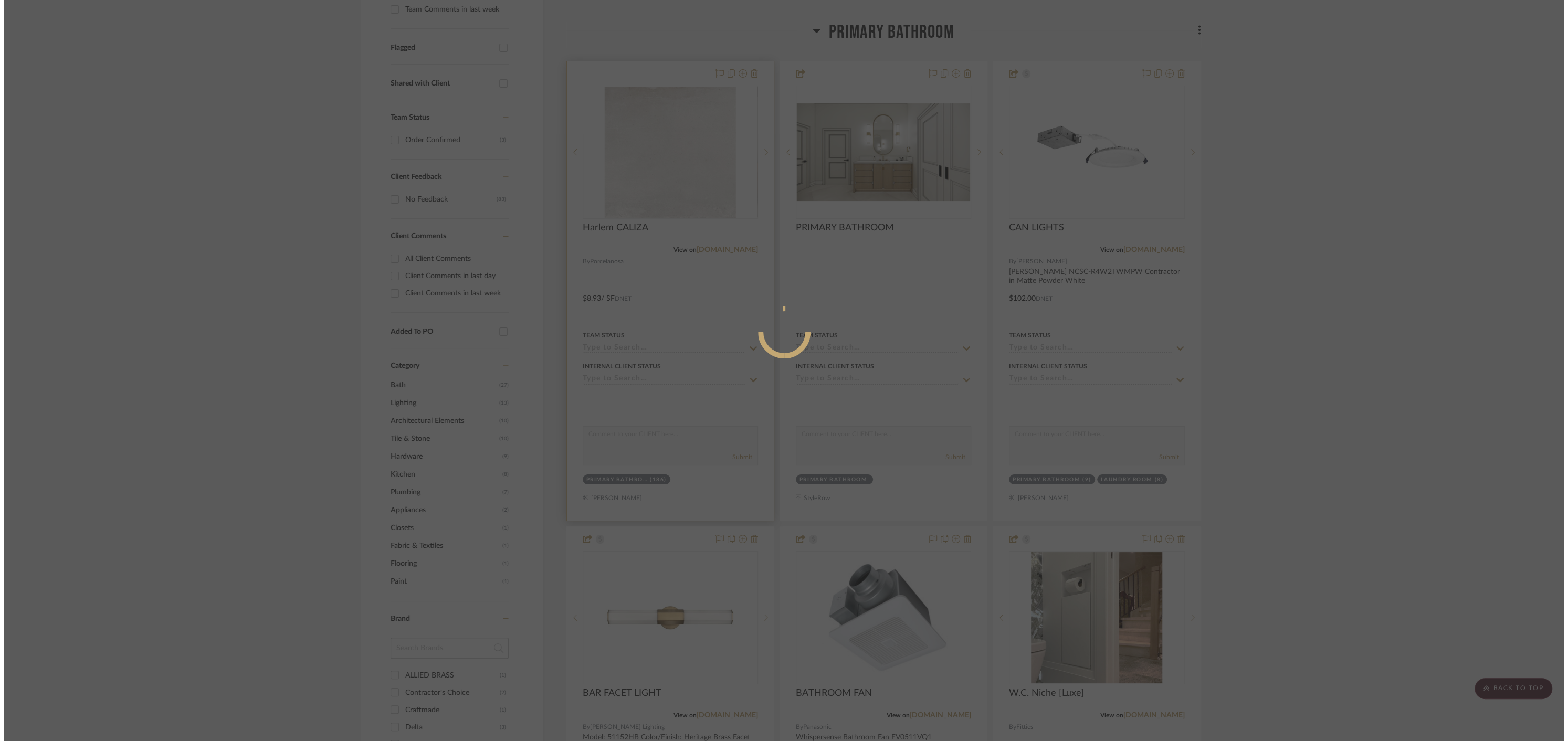
scroll to position [0, 0]
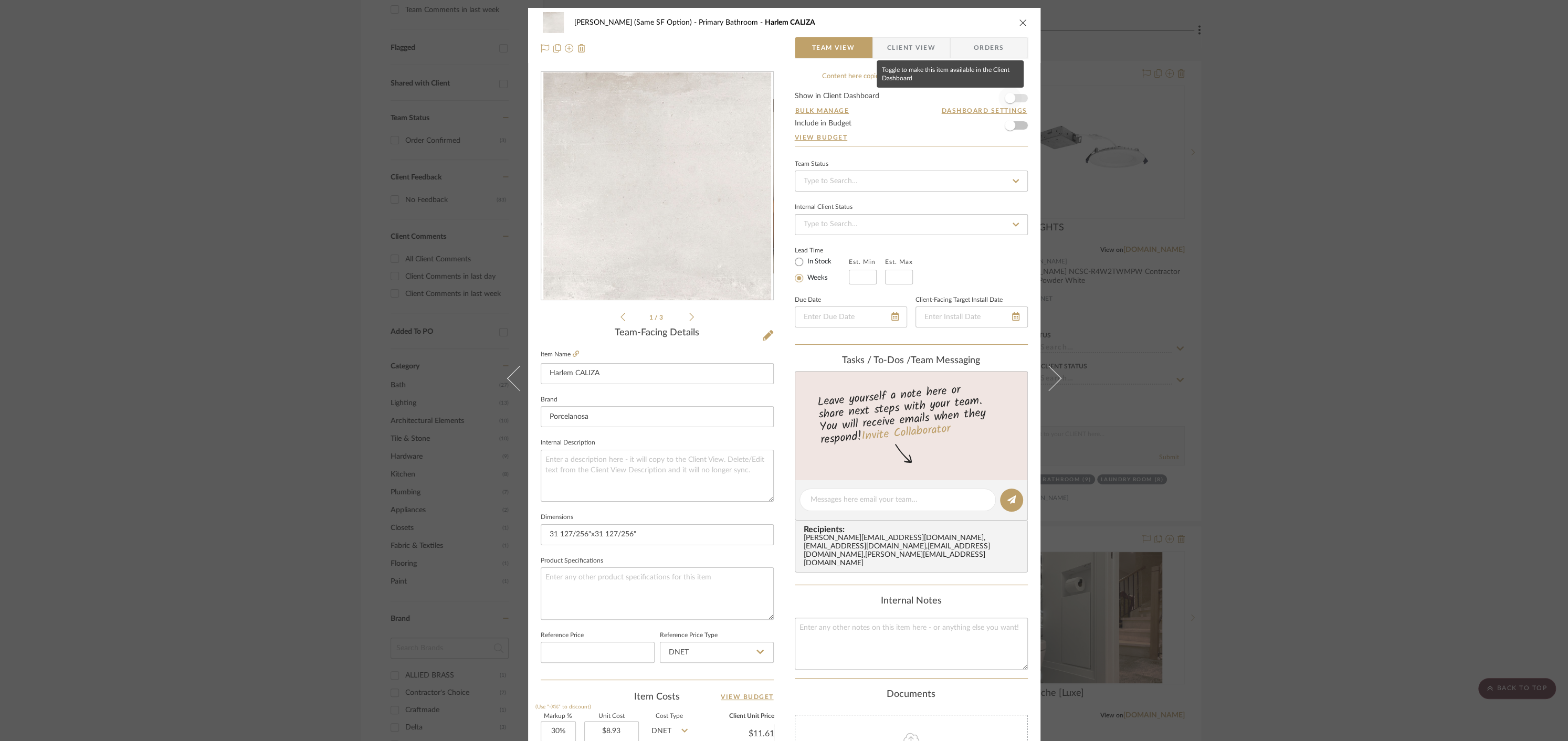
click at [1014, 101] on span "button" at bounding box center [1010, 99] width 23 height 23
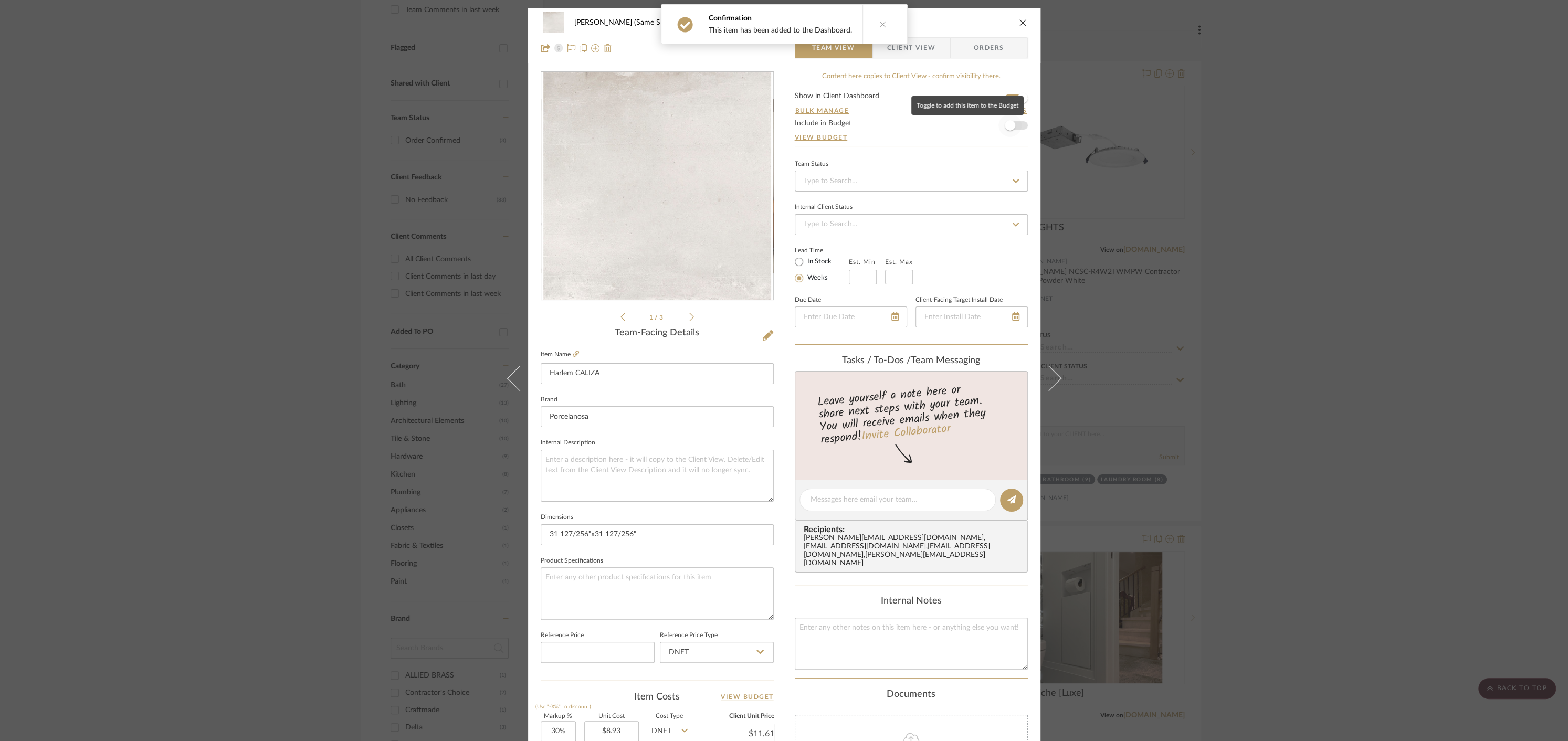
click at [1008, 127] on span "button" at bounding box center [1010, 125] width 11 height 11
click at [1021, 22] on icon "close" at bounding box center [1023, 22] width 9 height 9
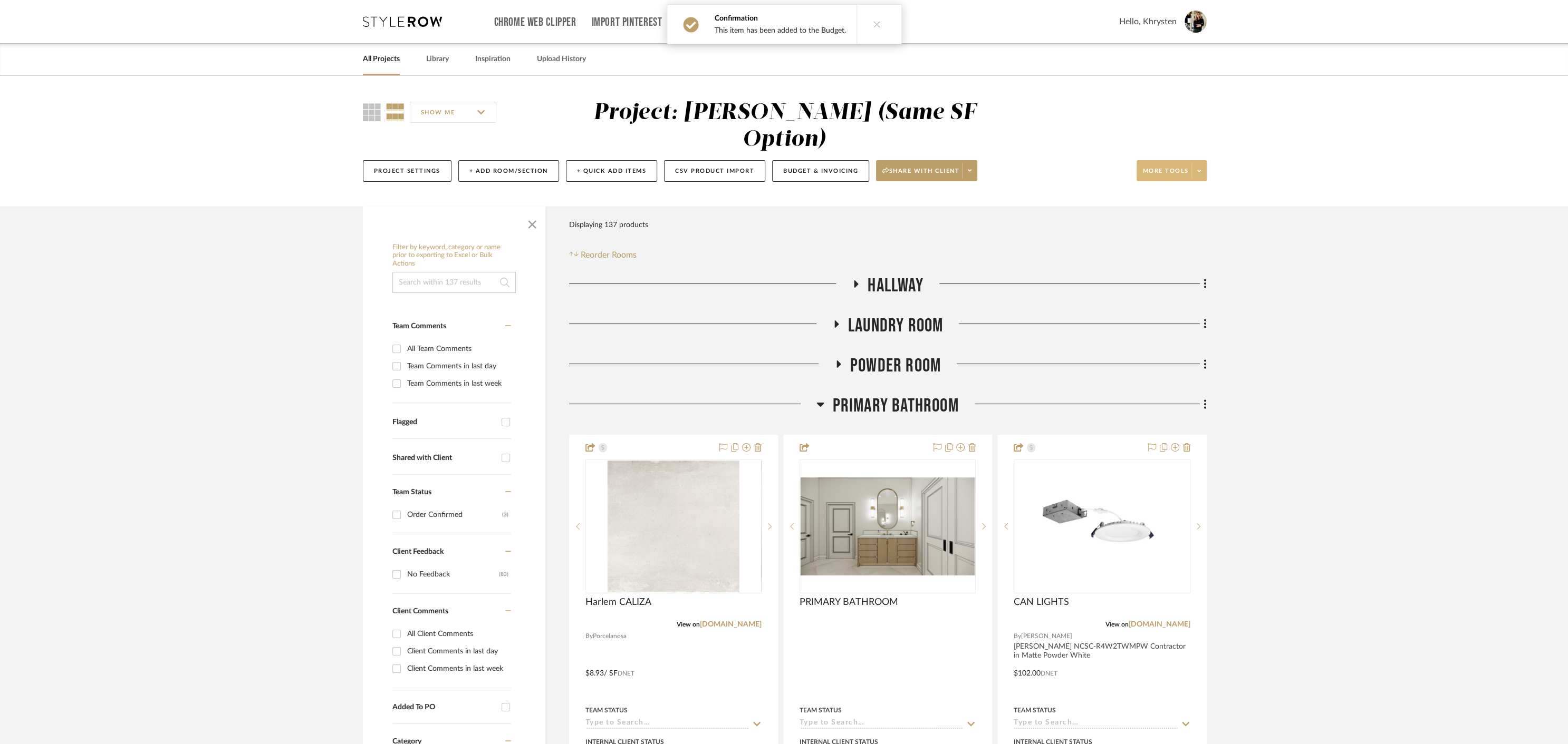
click at [1151, 167] on span "More tools" at bounding box center [1165, 175] width 46 height 16
click at [1165, 378] on span "Create PO" at bounding box center [1181, 376] width 68 height 9
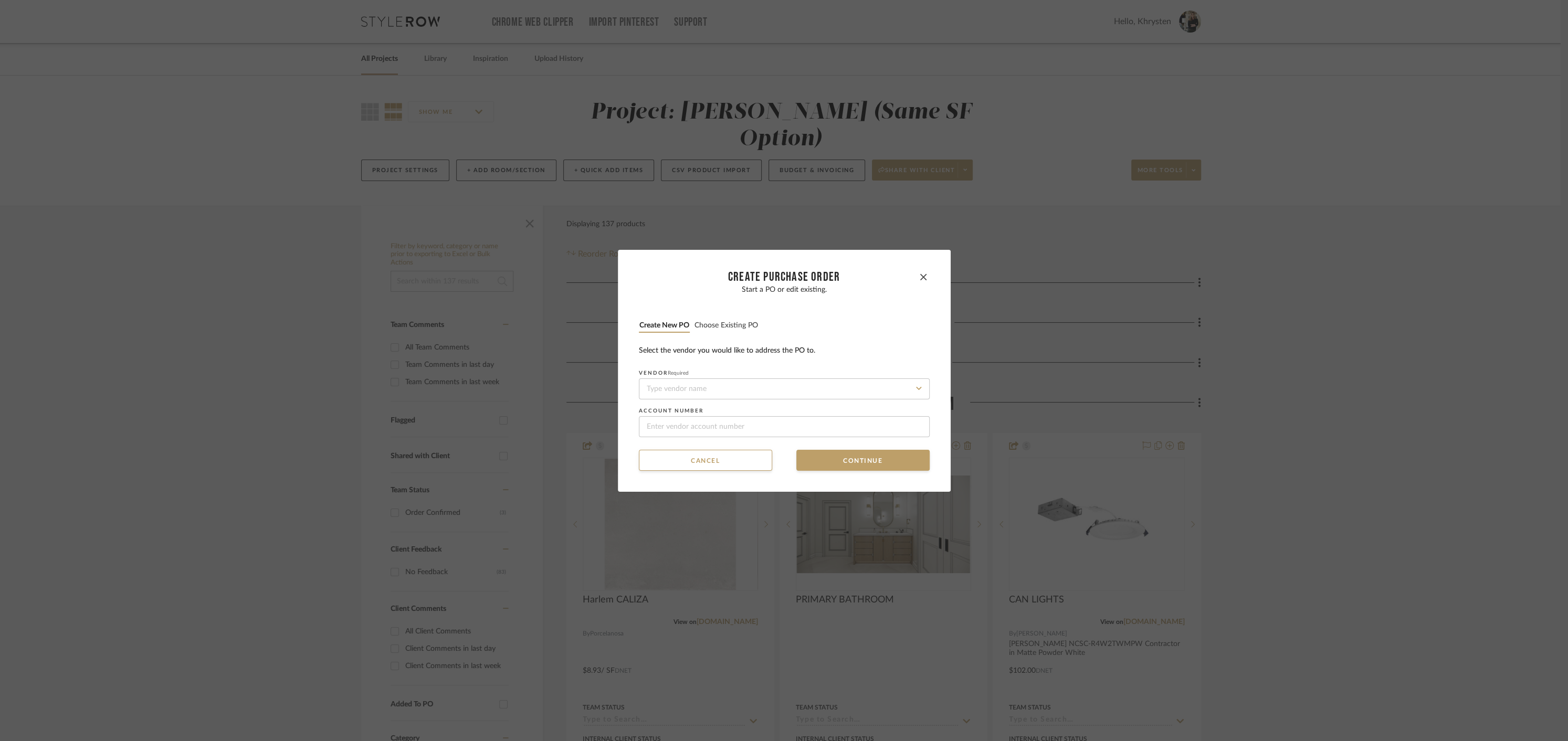
click at [719, 324] on button "Choose existing PO" at bounding box center [726, 326] width 65 height 10
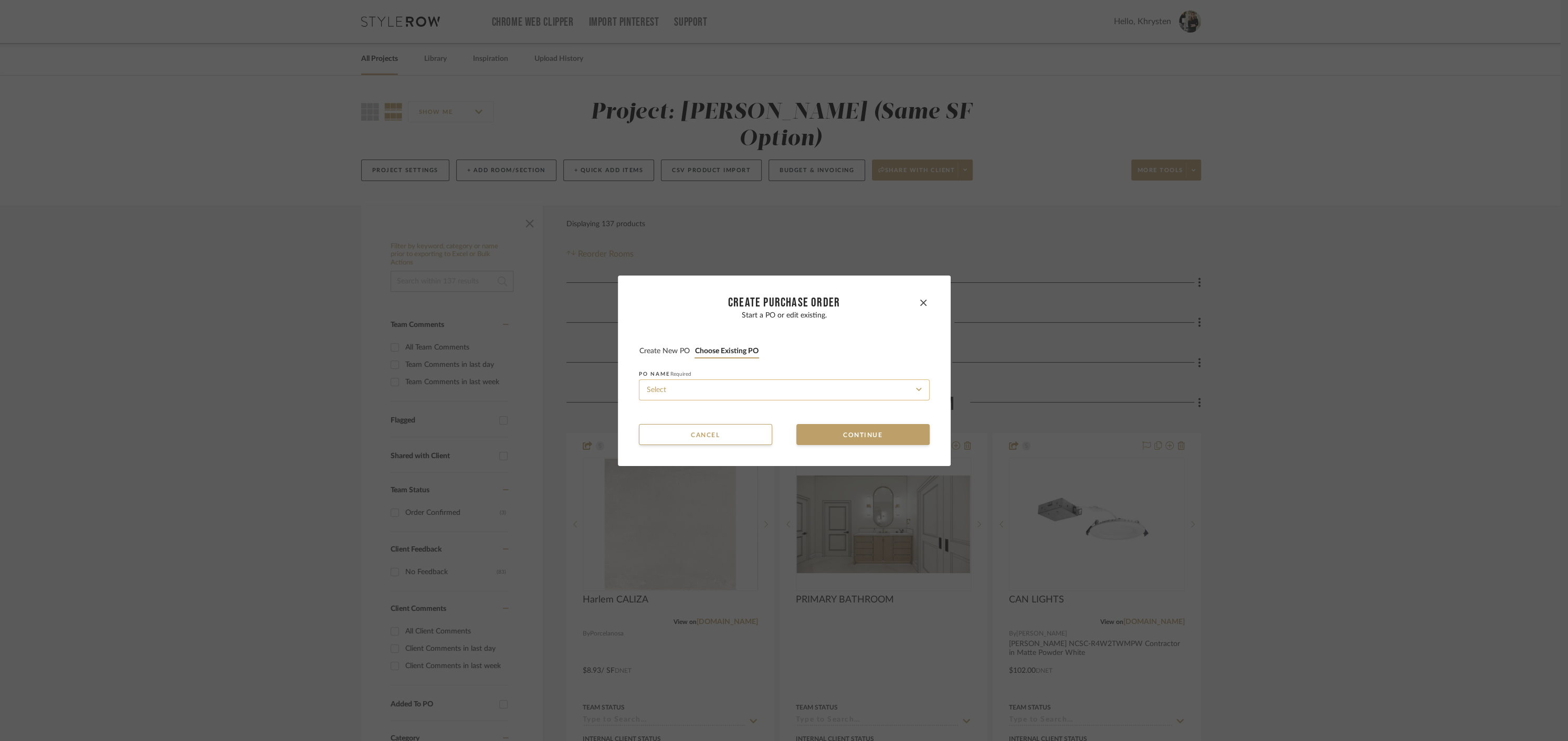
click at [691, 391] on input at bounding box center [785, 389] width 291 height 21
click at [689, 414] on span "[PERSON_NAME]-01" at bounding box center [674, 415] width 61 height 6
type input "[PERSON_NAME]-01"
click at [861, 438] on button "Continue" at bounding box center [863, 434] width 133 height 21
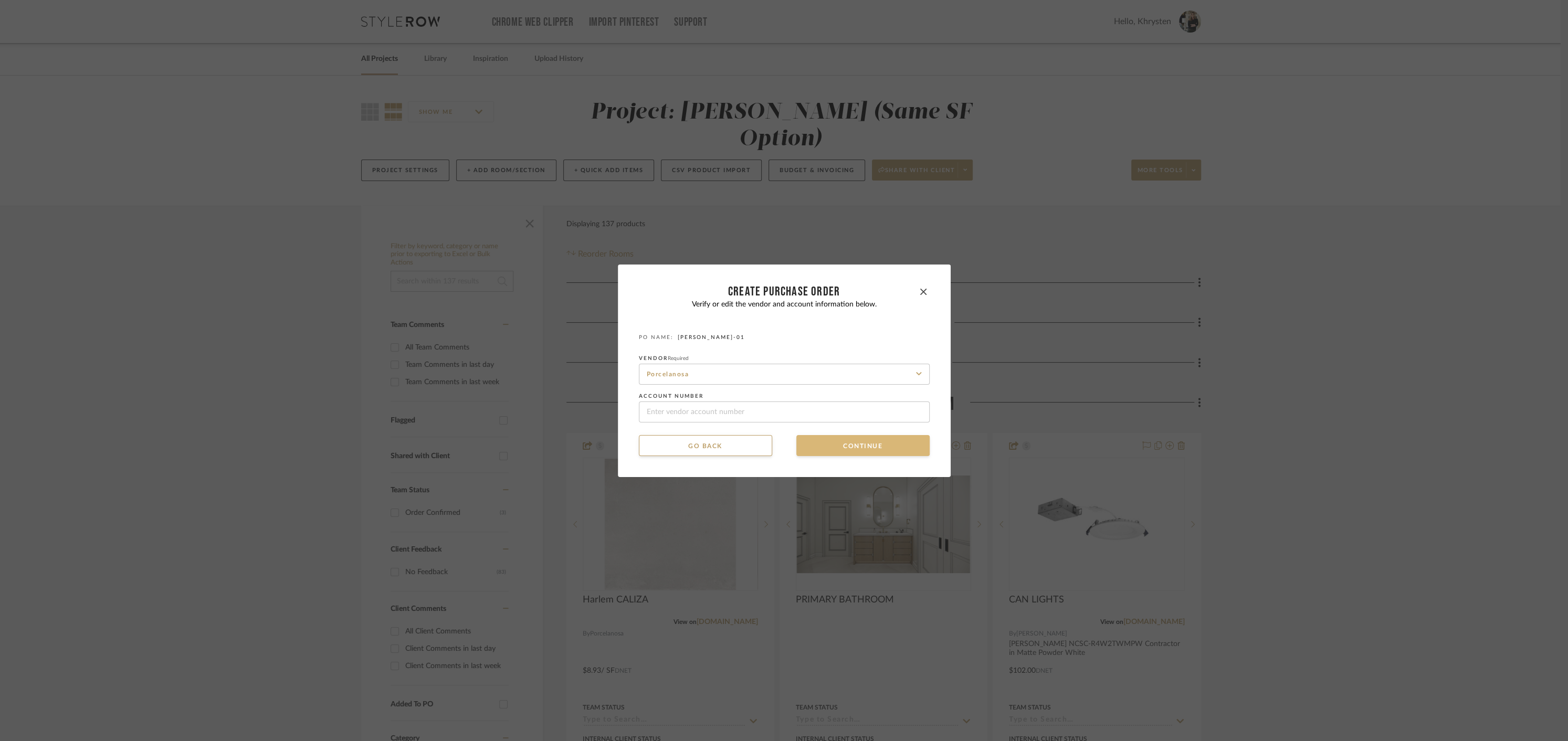
click at [863, 447] on button "Continue" at bounding box center [863, 445] width 133 height 21
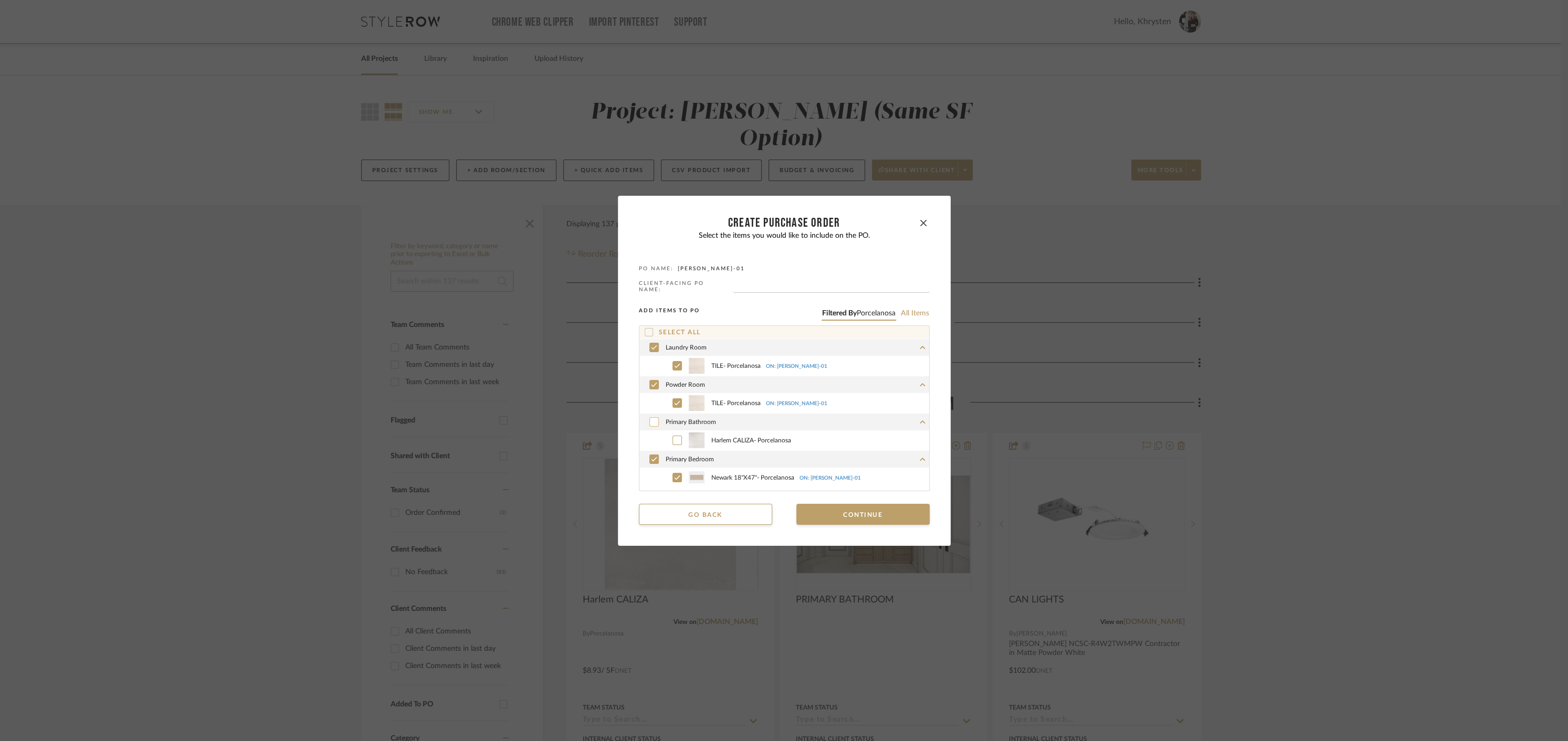
click at [651, 420] on icon at bounding box center [654, 422] width 6 height 8
click at [868, 515] on button "Continue" at bounding box center [863, 514] width 133 height 21
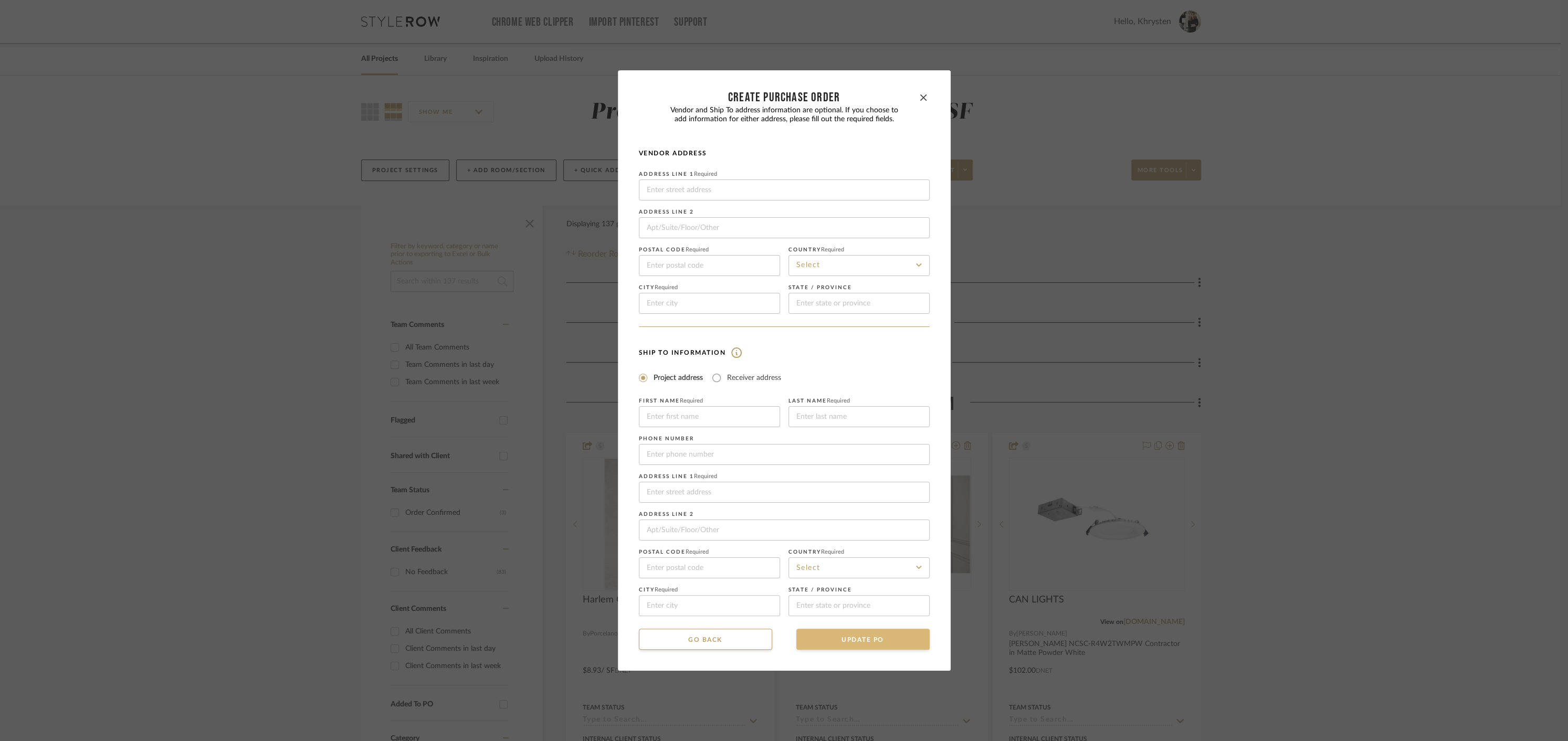
click at [869, 636] on button "UPDATE PO" at bounding box center [863, 638] width 133 height 21
